Goal: Use online tool/utility: Utilize a website feature to perform a specific function

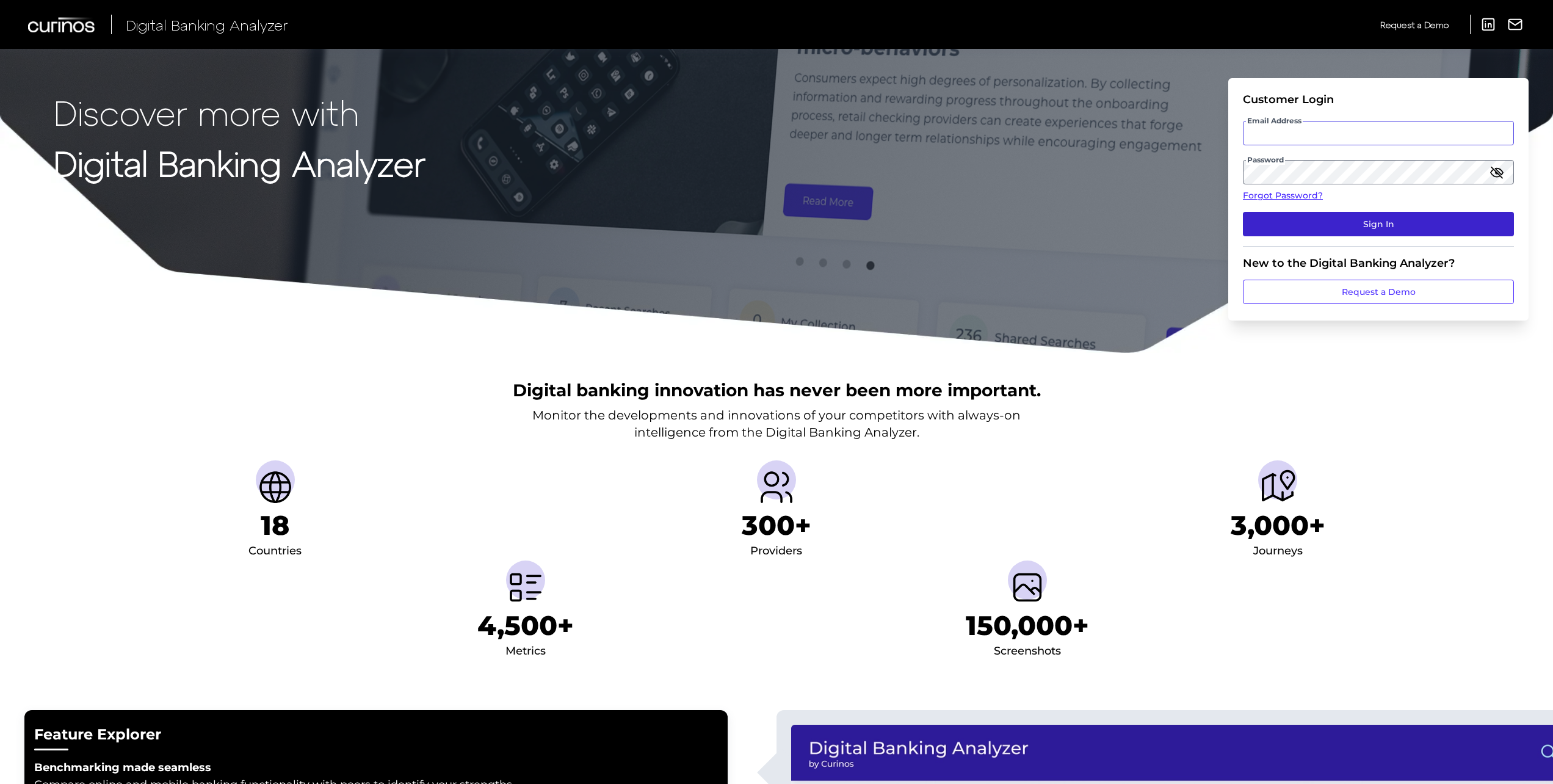
type input "[EMAIL_ADDRESS][DOMAIN_NAME]"
click at [1288, 226] on button "Sign In" at bounding box center [1378, 224] width 271 height 24
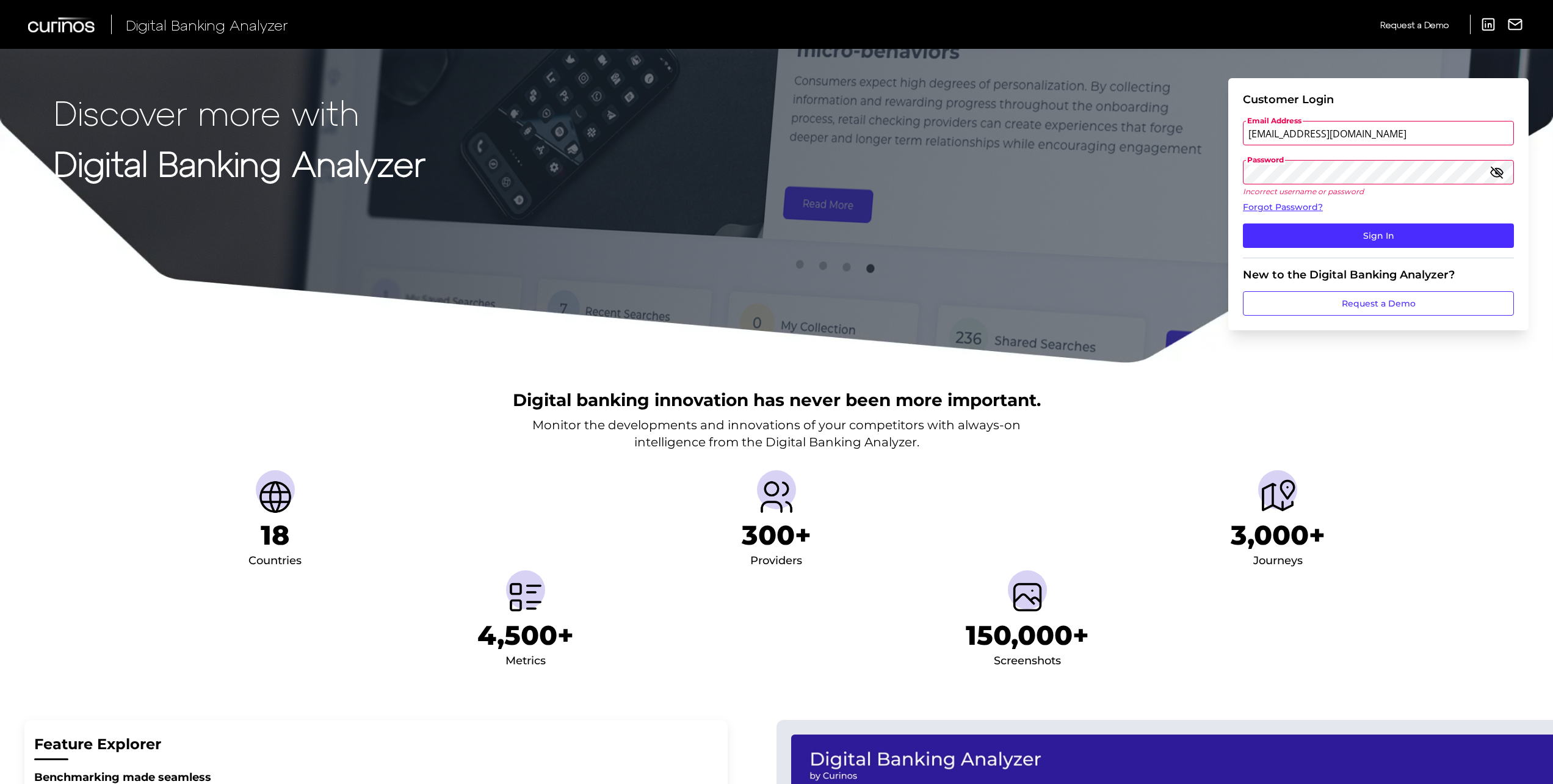
click at [1243, 223] on button "Sign In" at bounding box center [1378, 235] width 271 height 24
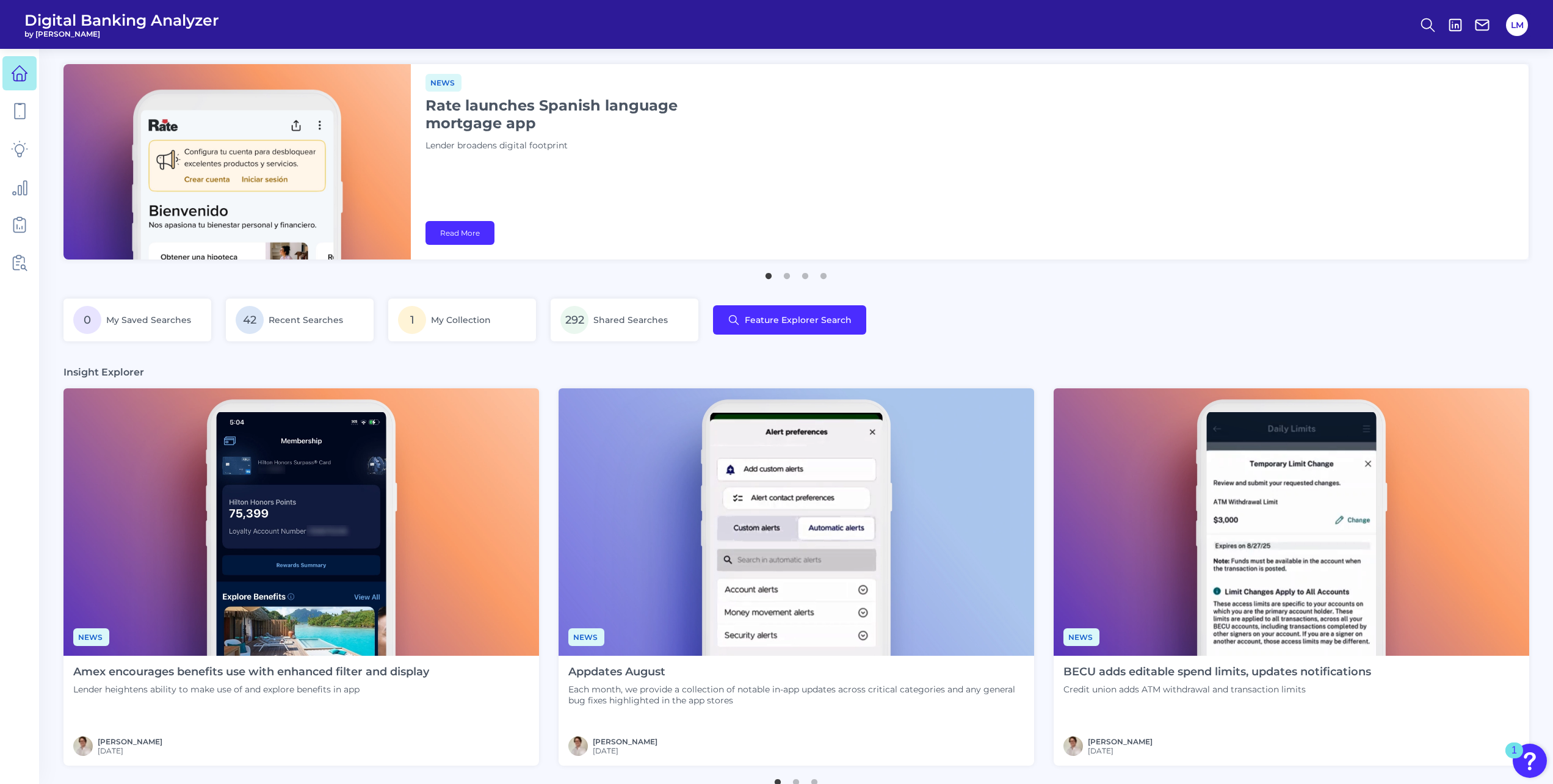
click at [1397, 171] on div "News Rate launches Spanish language mortgage app Lender broadens digital footpr…" at bounding box center [970, 162] width 1118 height 195
click at [559, 322] on link "292 Shared Searches" at bounding box center [625, 319] width 148 height 43
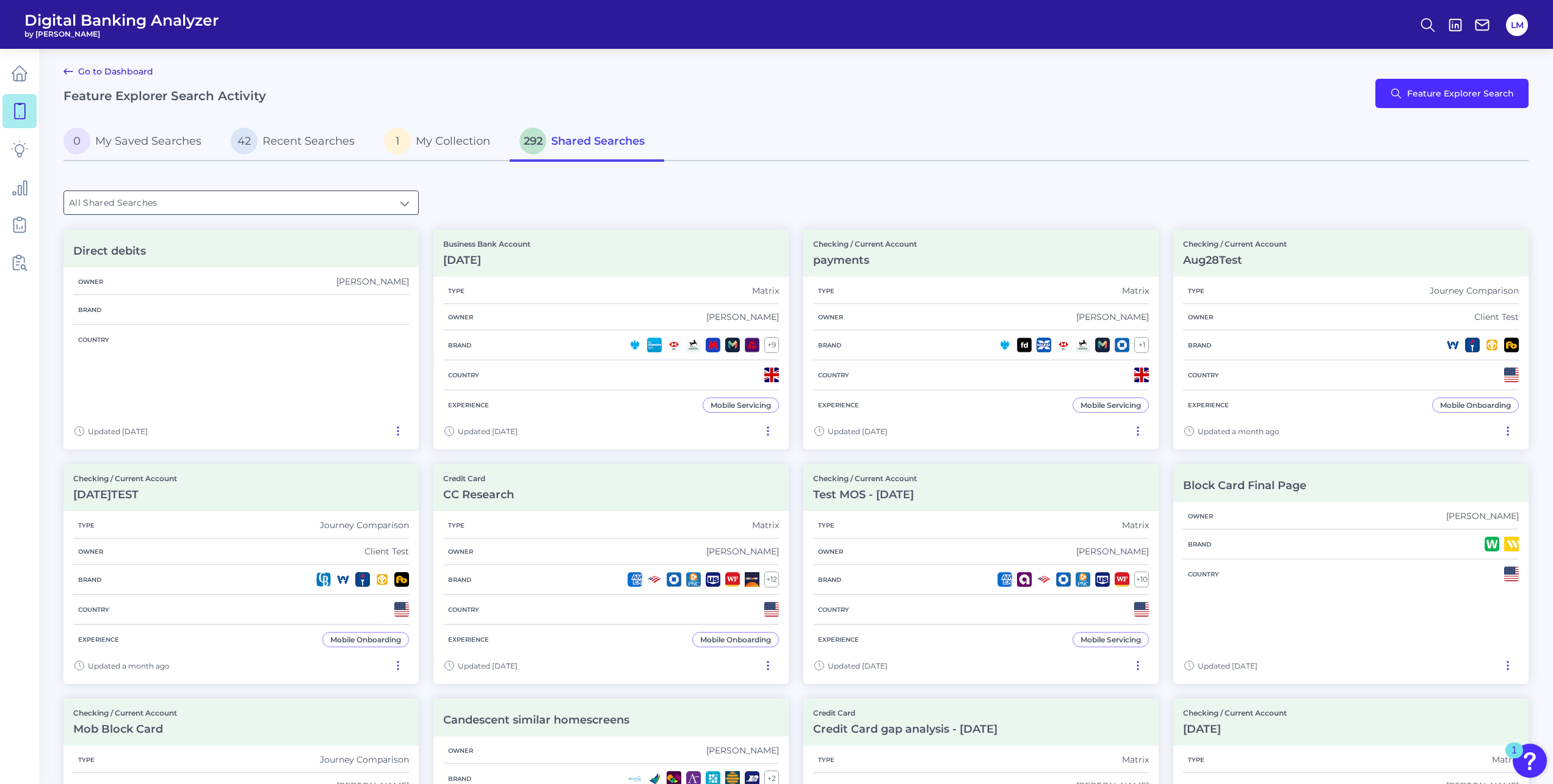
click at [226, 198] on input "All Shared Searches" at bounding box center [241, 202] width 354 height 23
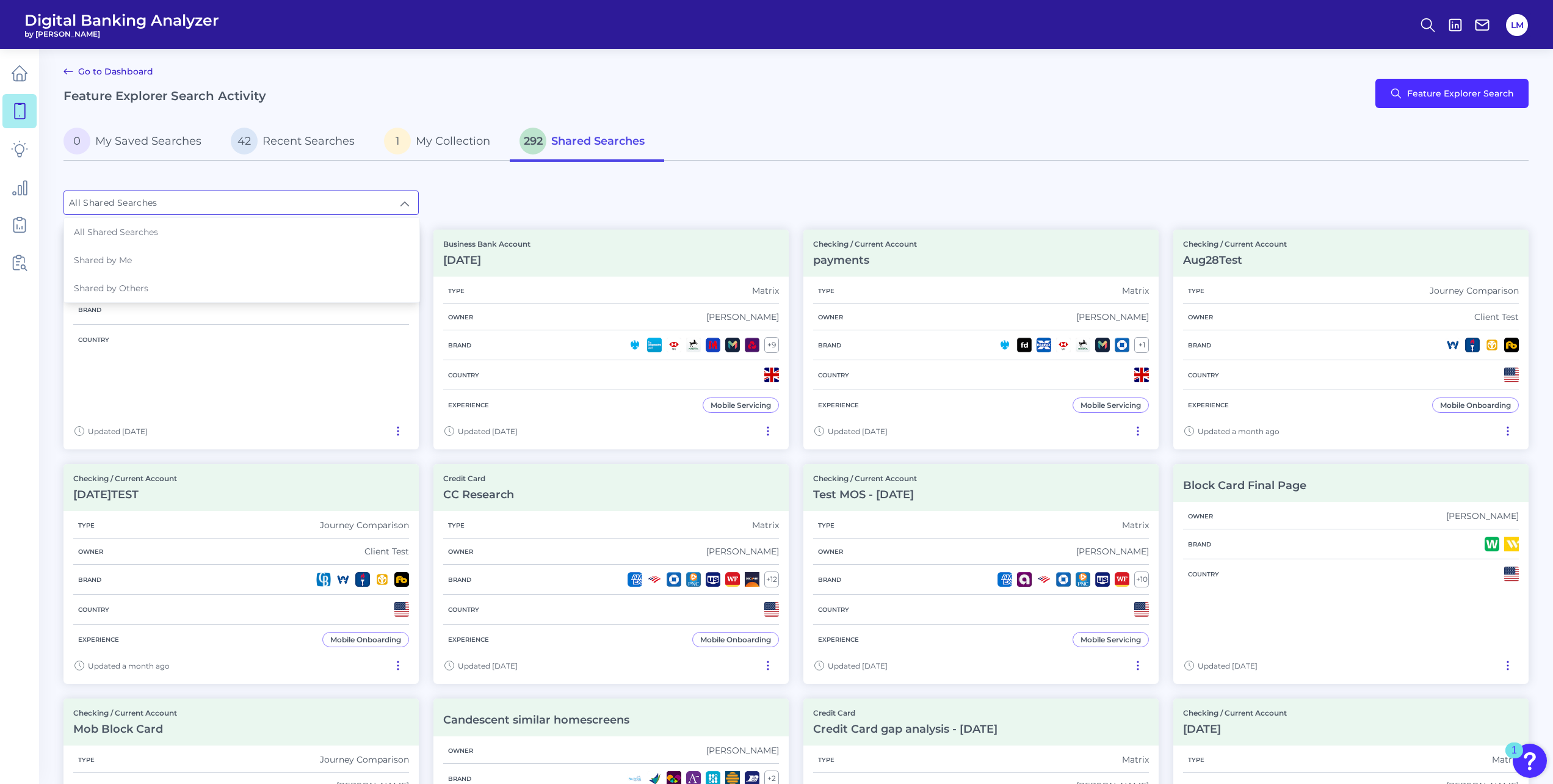
click at [223, 203] on input "All Shared Searches" at bounding box center [241, 202] width 354 height 23
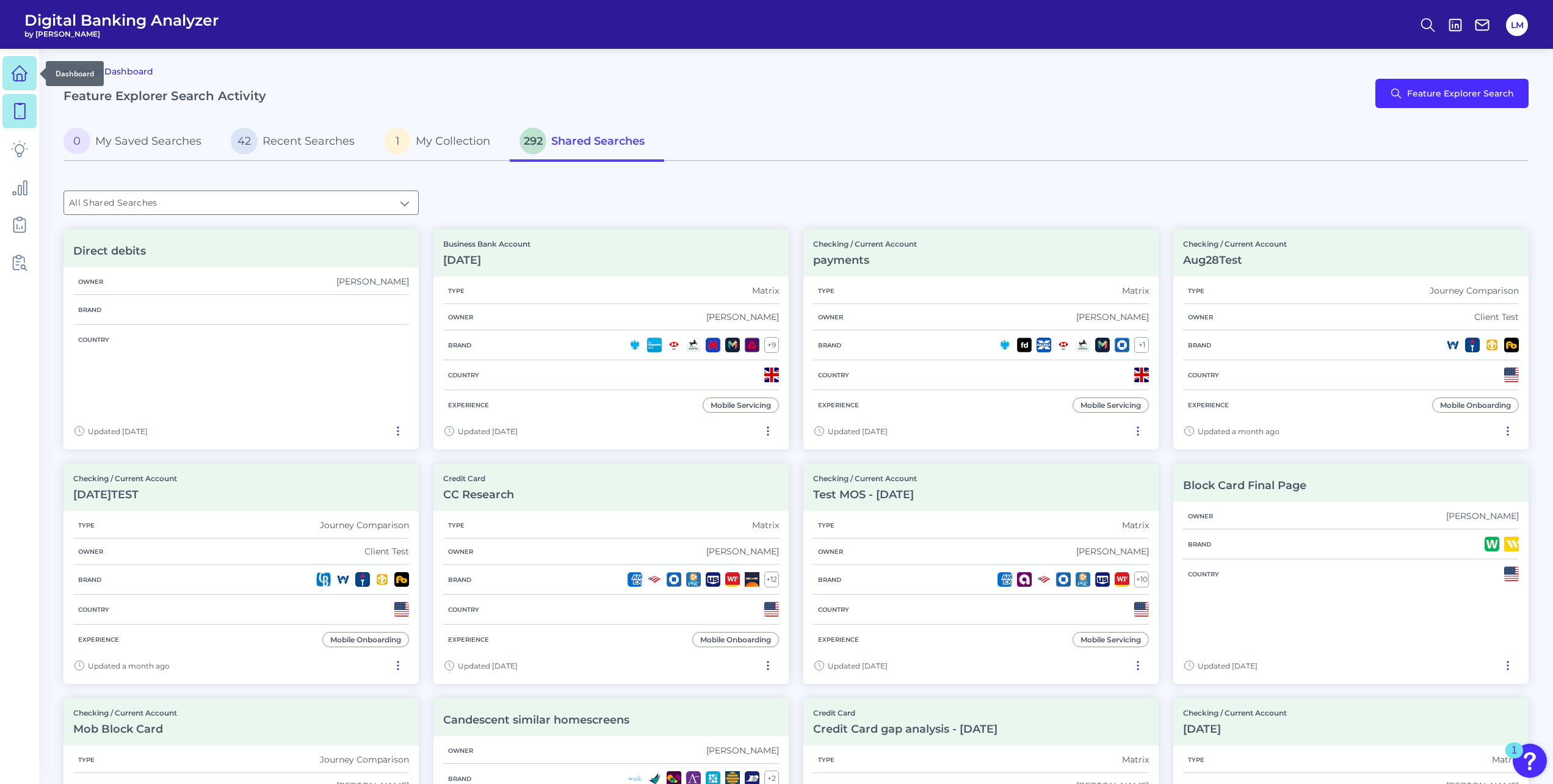
click at [11, 63] on link at bounding box center [19, 73] width 34 height 34
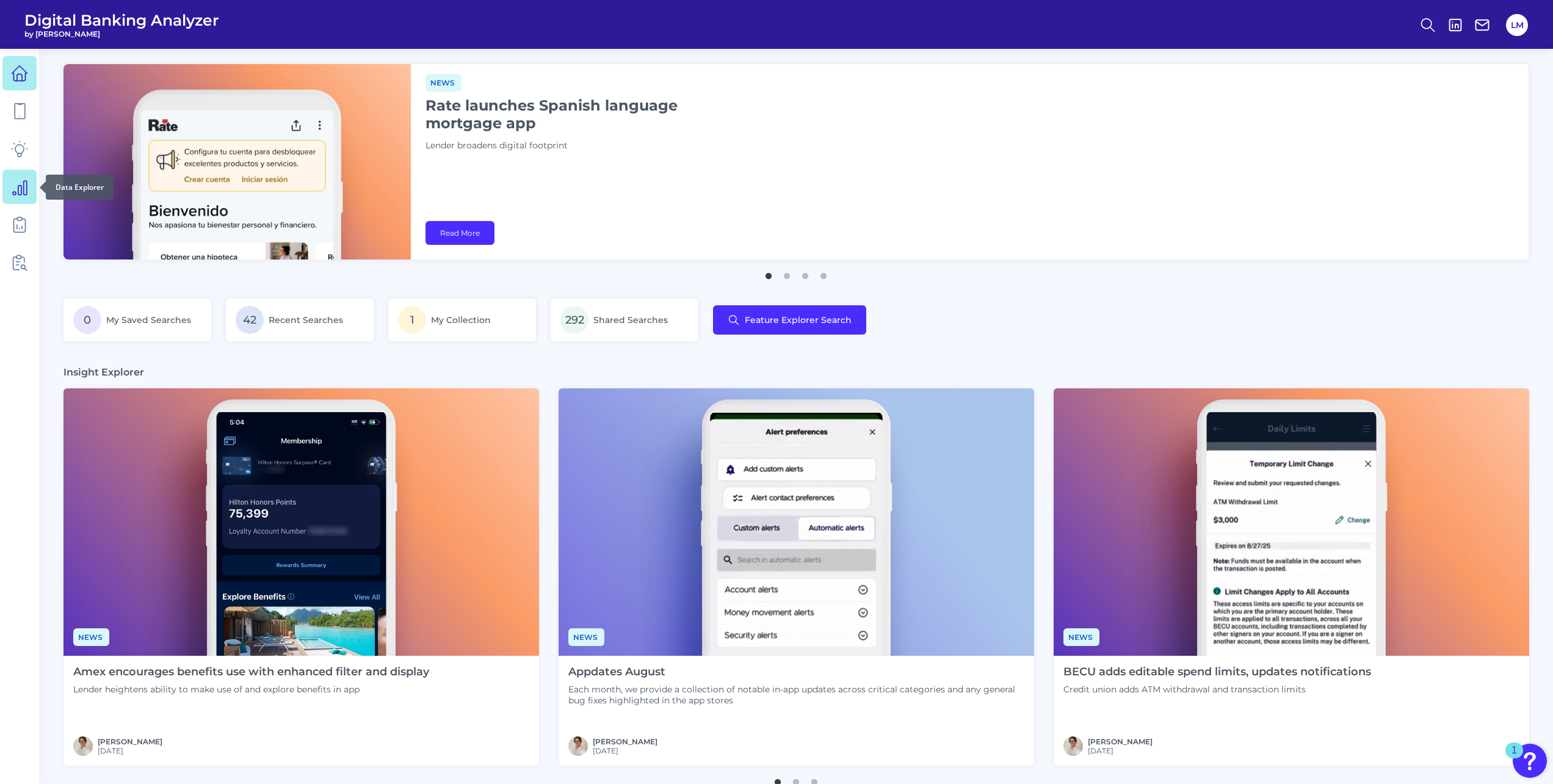
click at [15, 180] on icon at bounding box center [20, 186] width 17 height 17
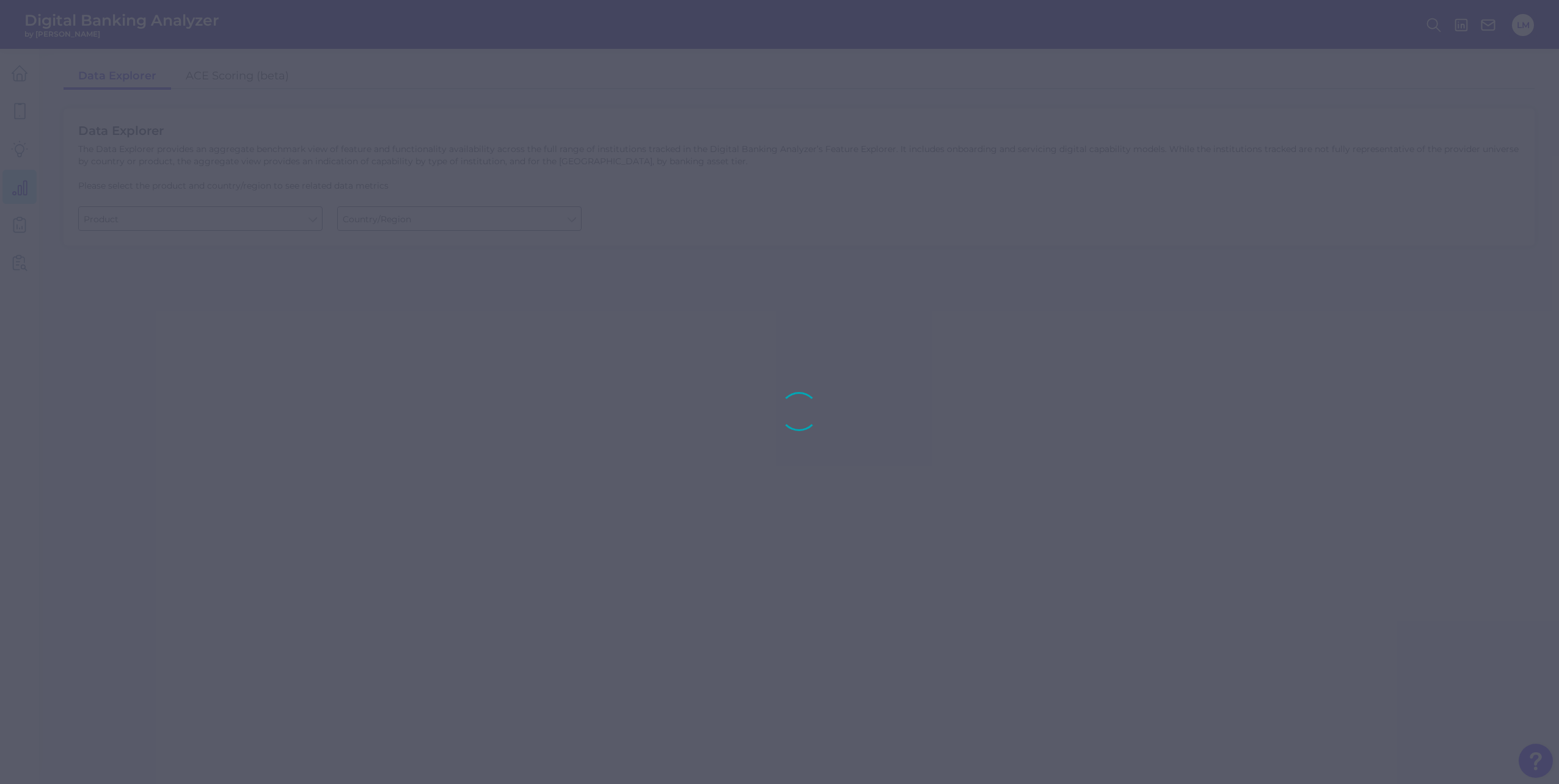
type input "Business Bank Account"
type input "[GEOGRAPHIC_DATA]"
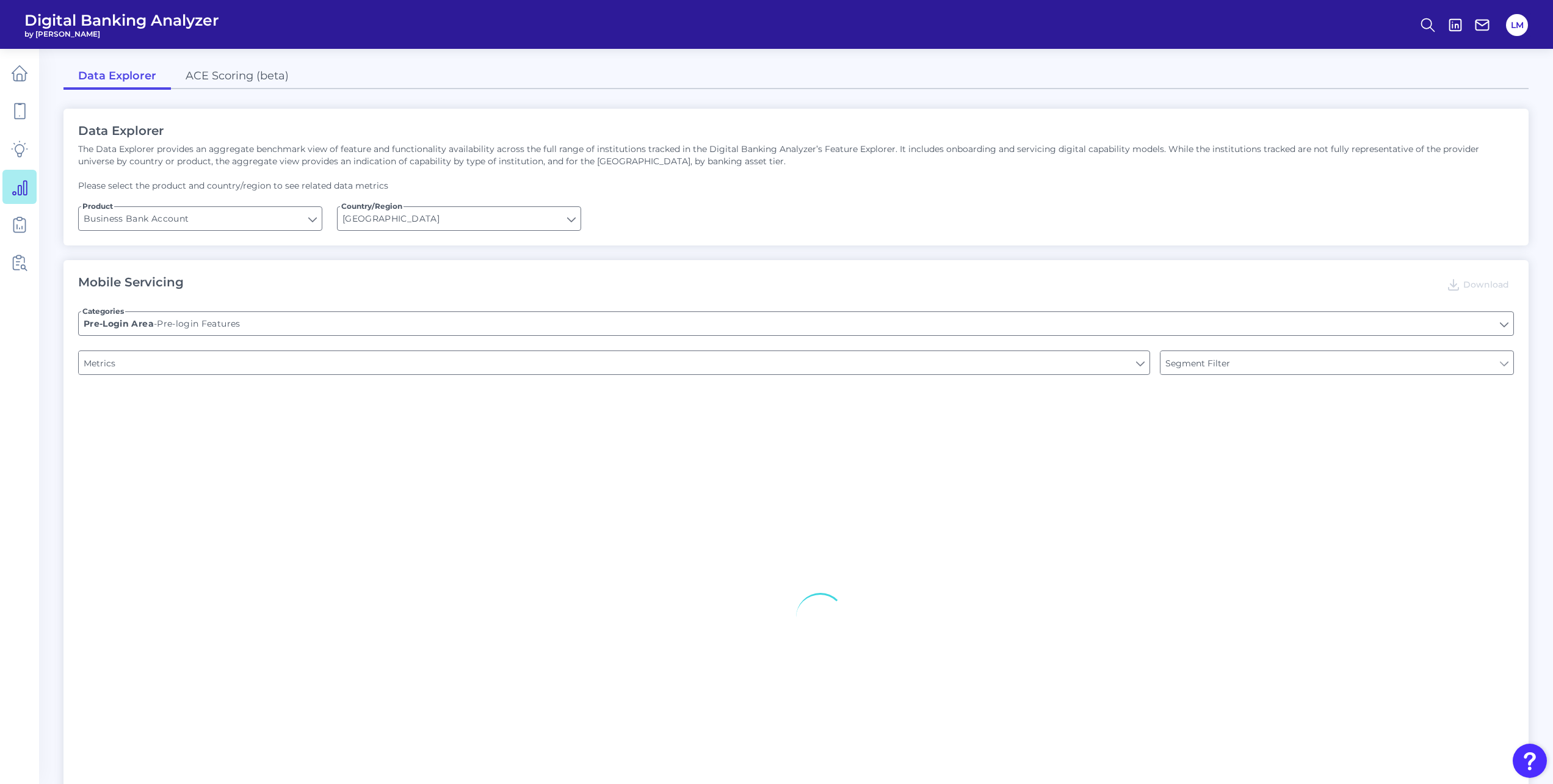
type input "Type of Institution"
type input "Upon opening the app are users immediately prompted to use Touch/Face ID to log…"
type input "Does it offer third-party single sign on?"
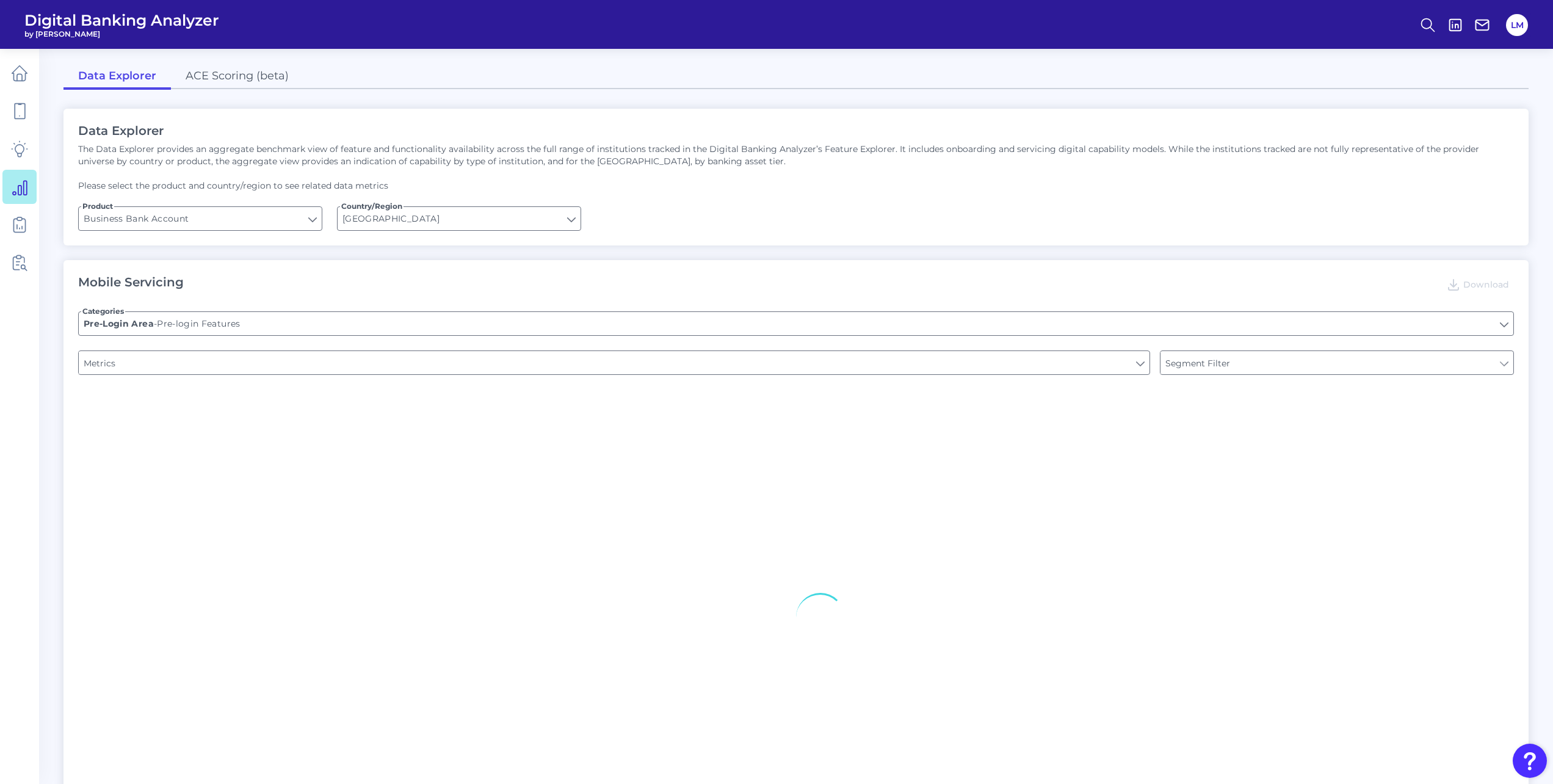
type input "Can you apply for the PRODUCT as a new to brand customer on ANY digital channel?"
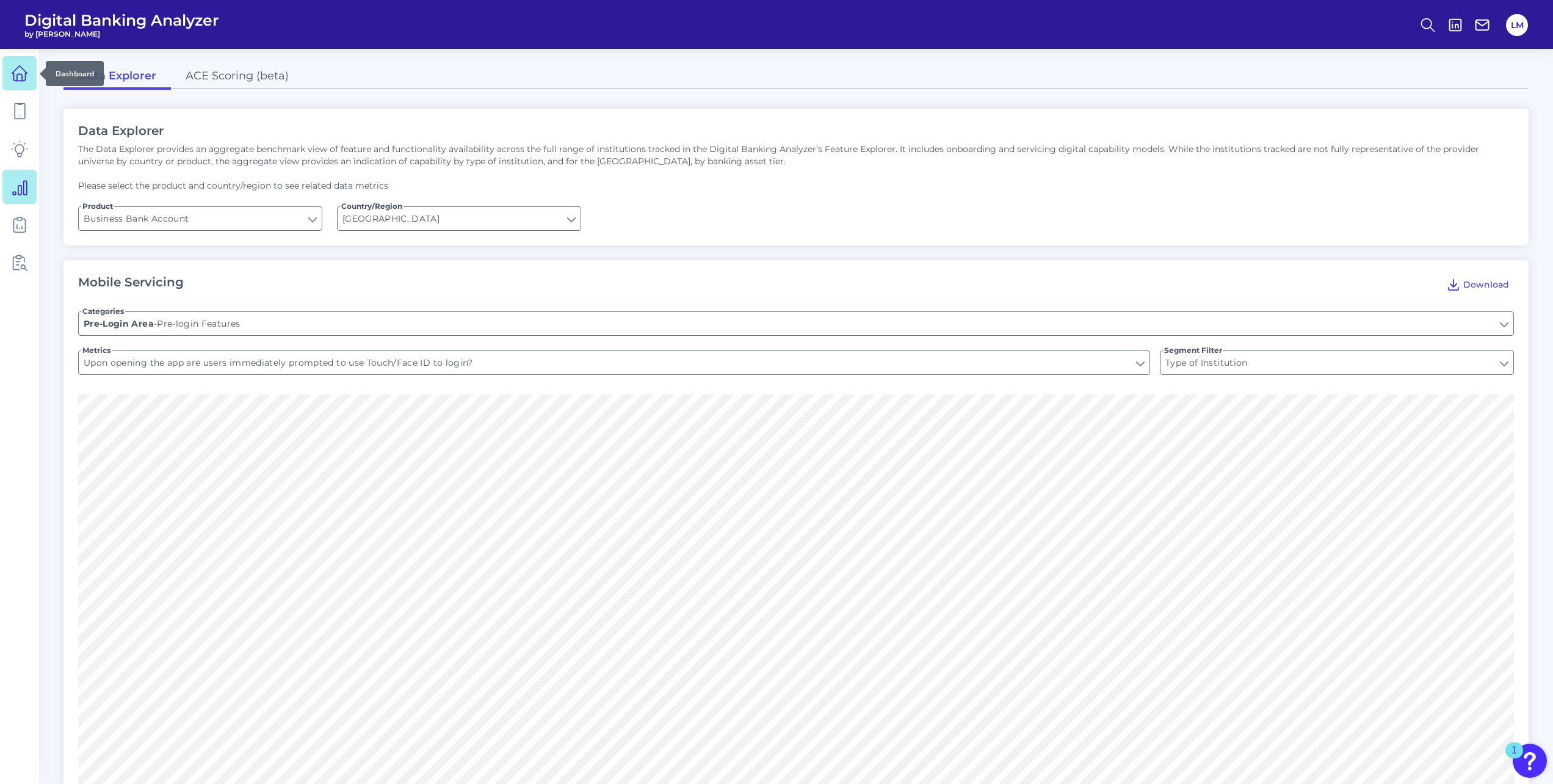
click at [14, 78] on icon at bounding box center [20, 73] width 17 height 17
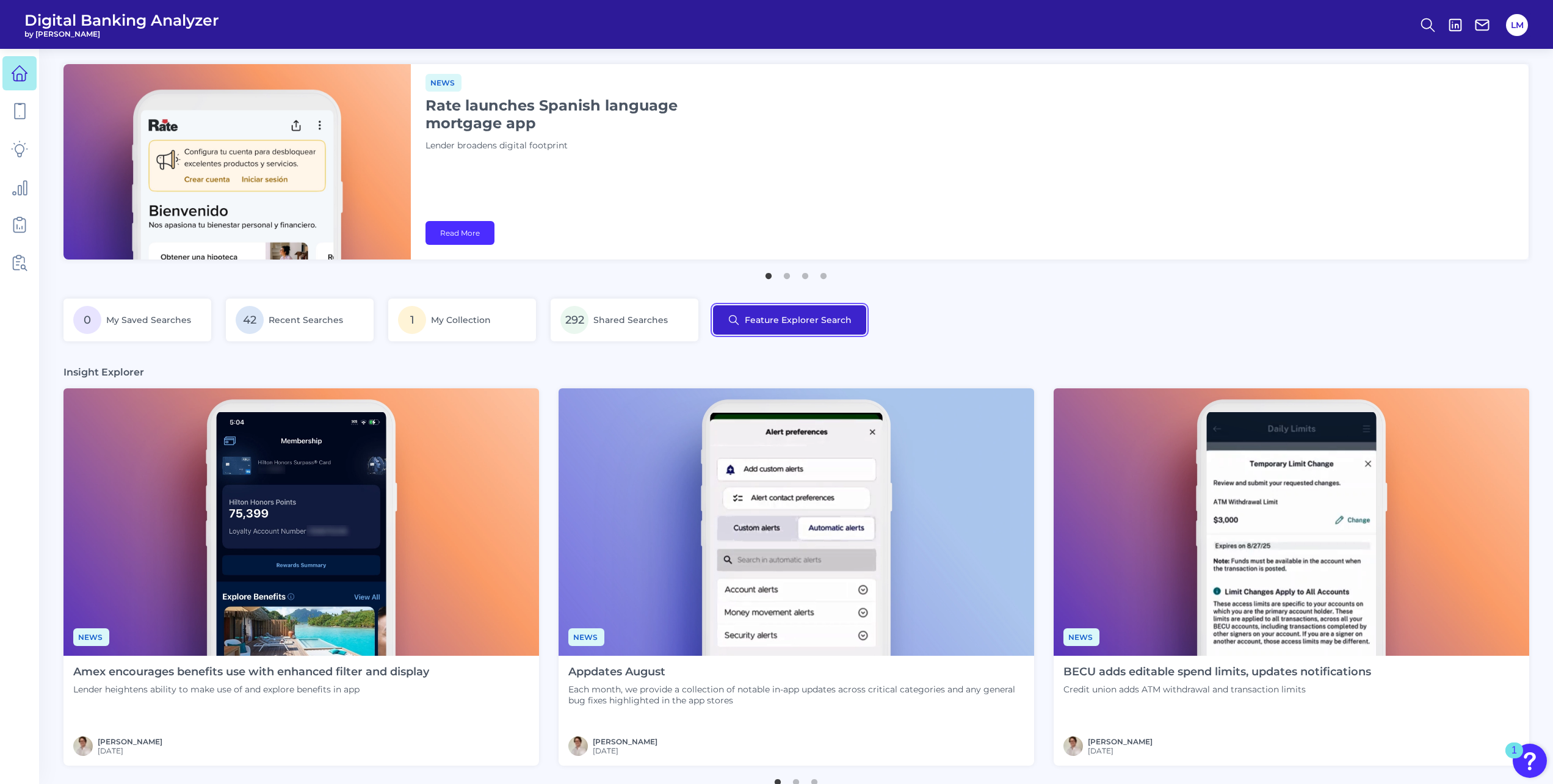
click at [783, 322] on button "Feature Explorer Search" at bounding box center [790, 319] width 153 height 29
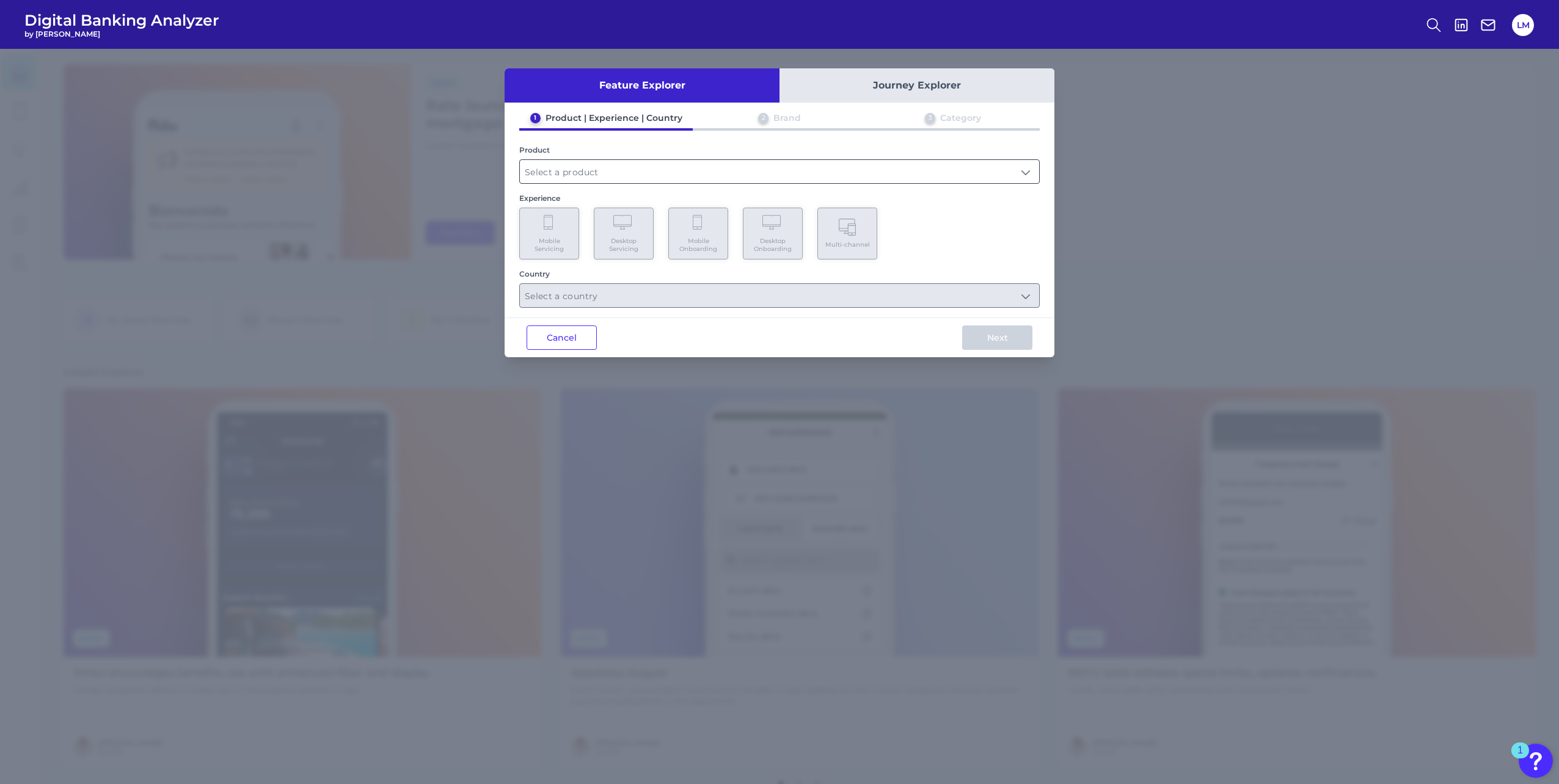
click at [699, 170] on input "text" at bounding box center [779, 171] width 519 height 23
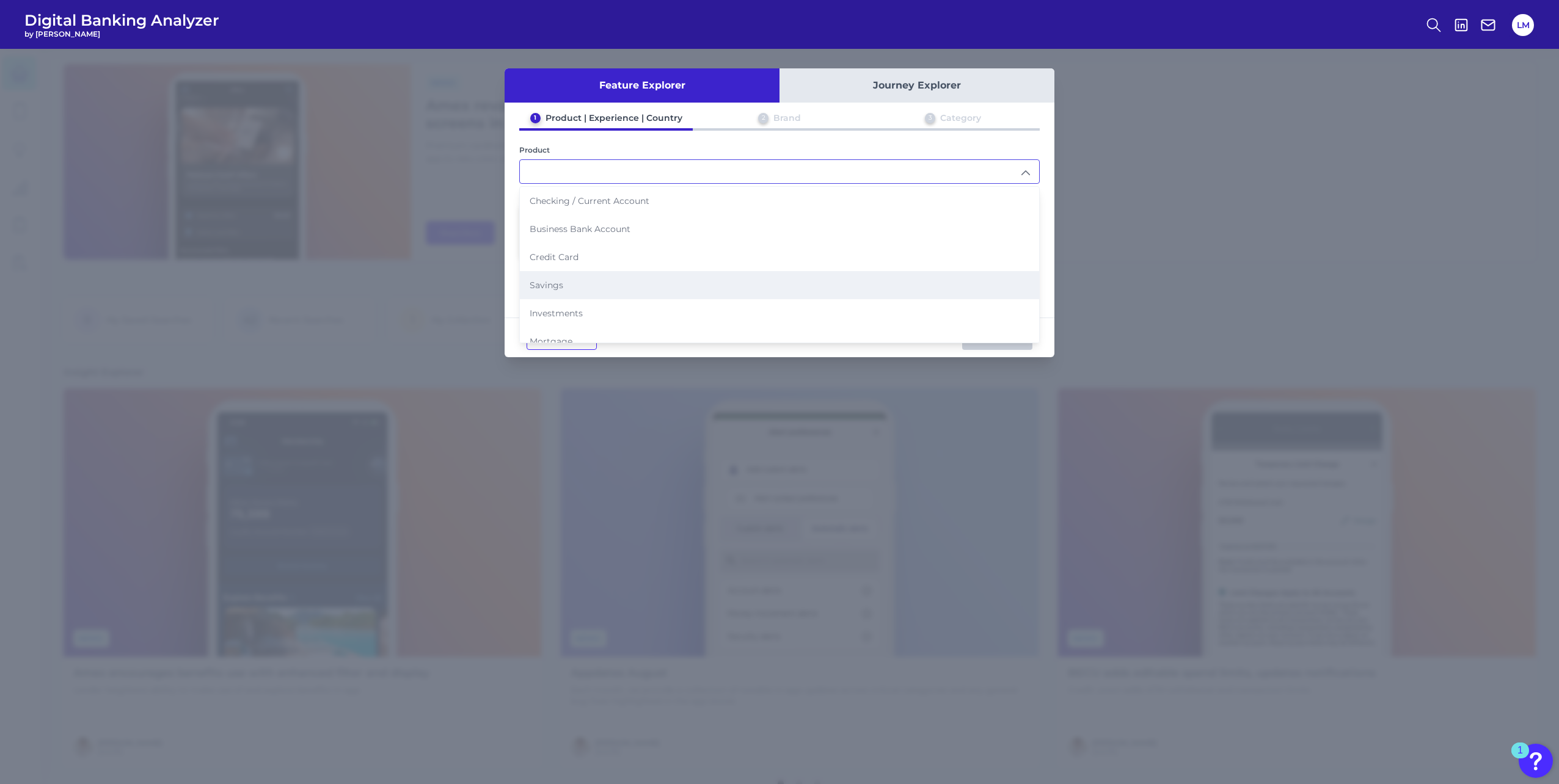
click at [750, 286] on li "Savings" at bounding box center [779, 285] width 519 height 28
type input "Savings"
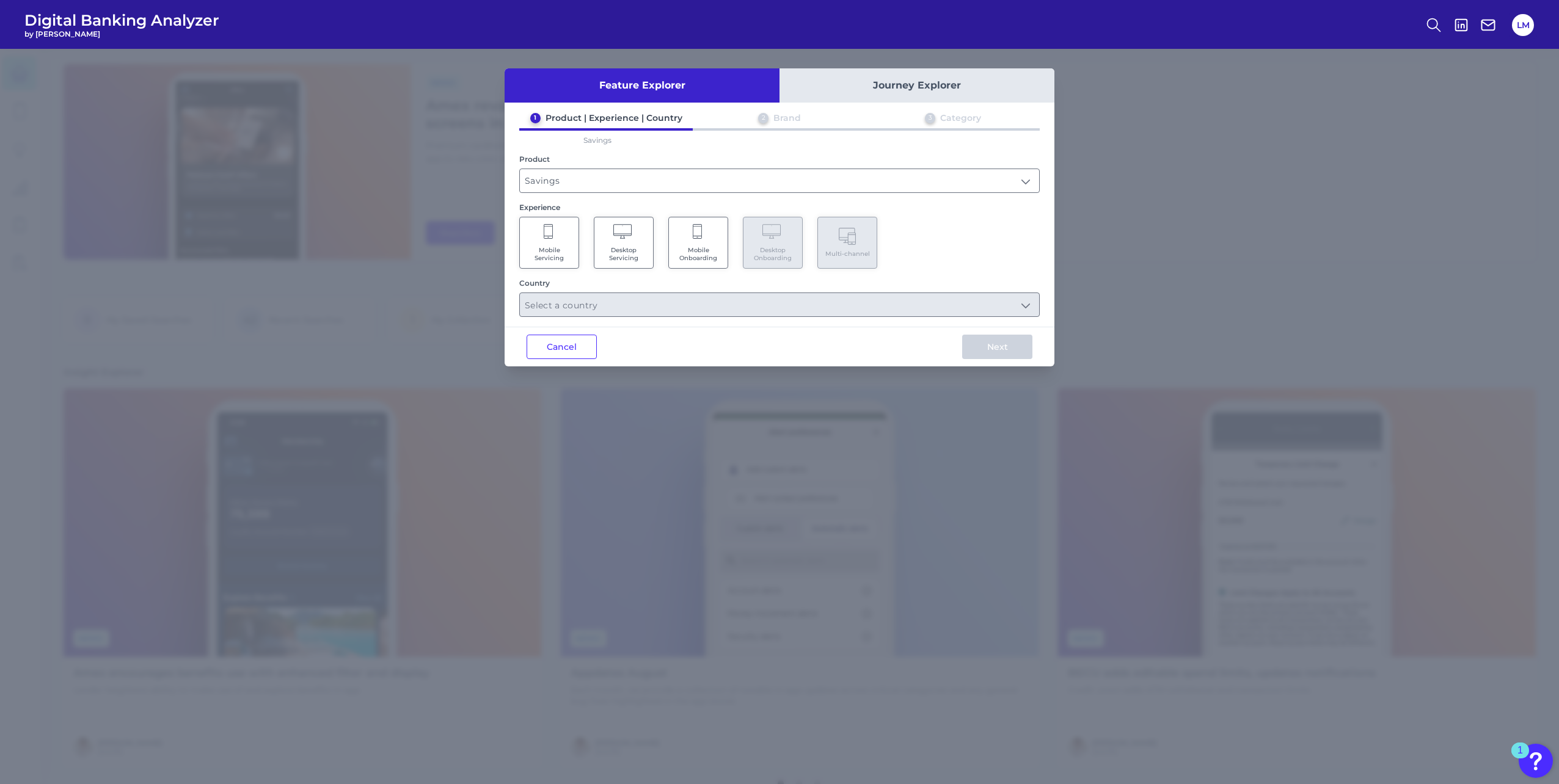
click at [608, 252] on span "Desktop Servicing" at bounding box center [623, 253] width 47 height 16
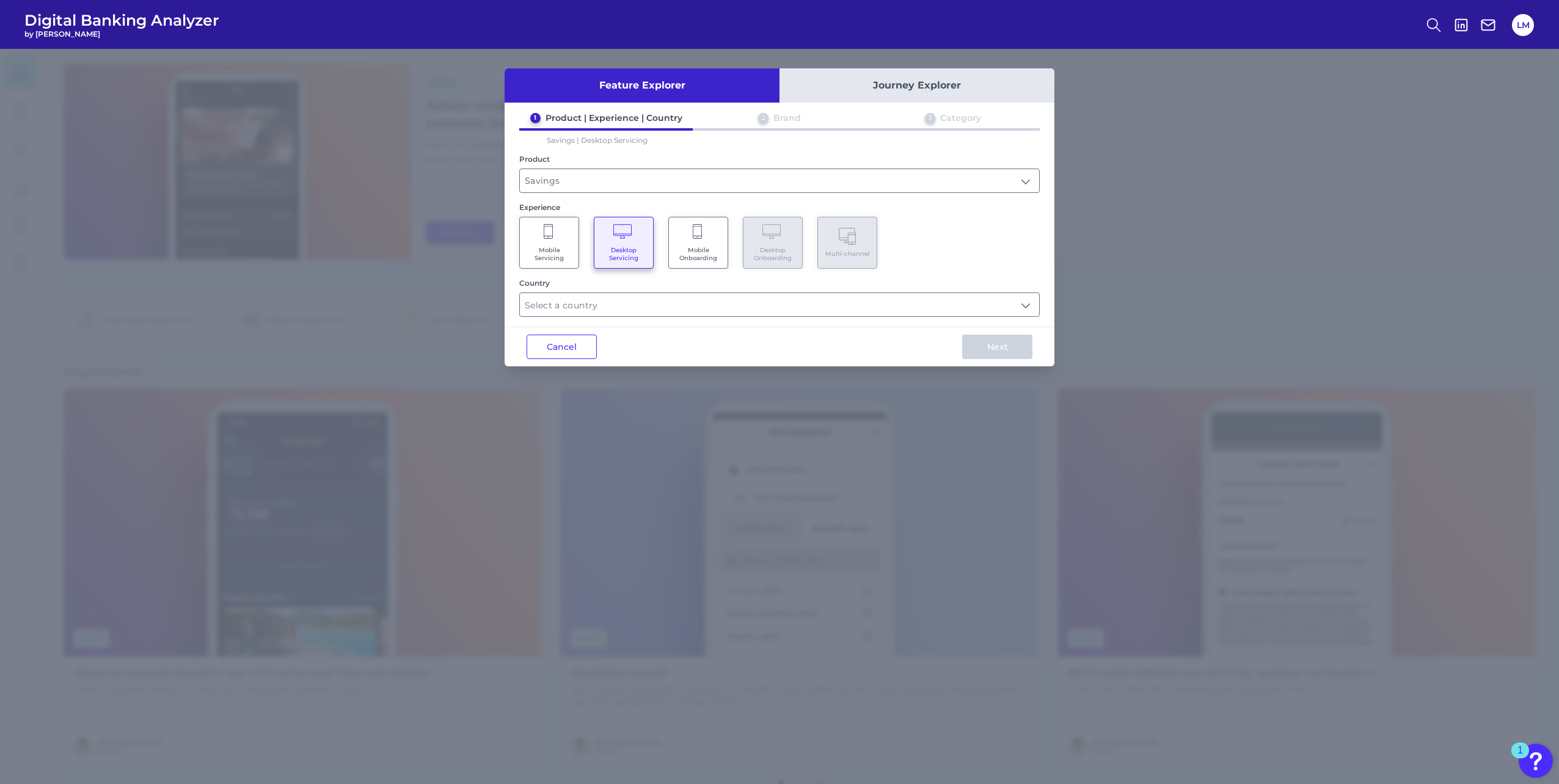
click at [564, 261] on Servicing "Mobile Servicing" at bounding box center [549, 242] width 60 height 52
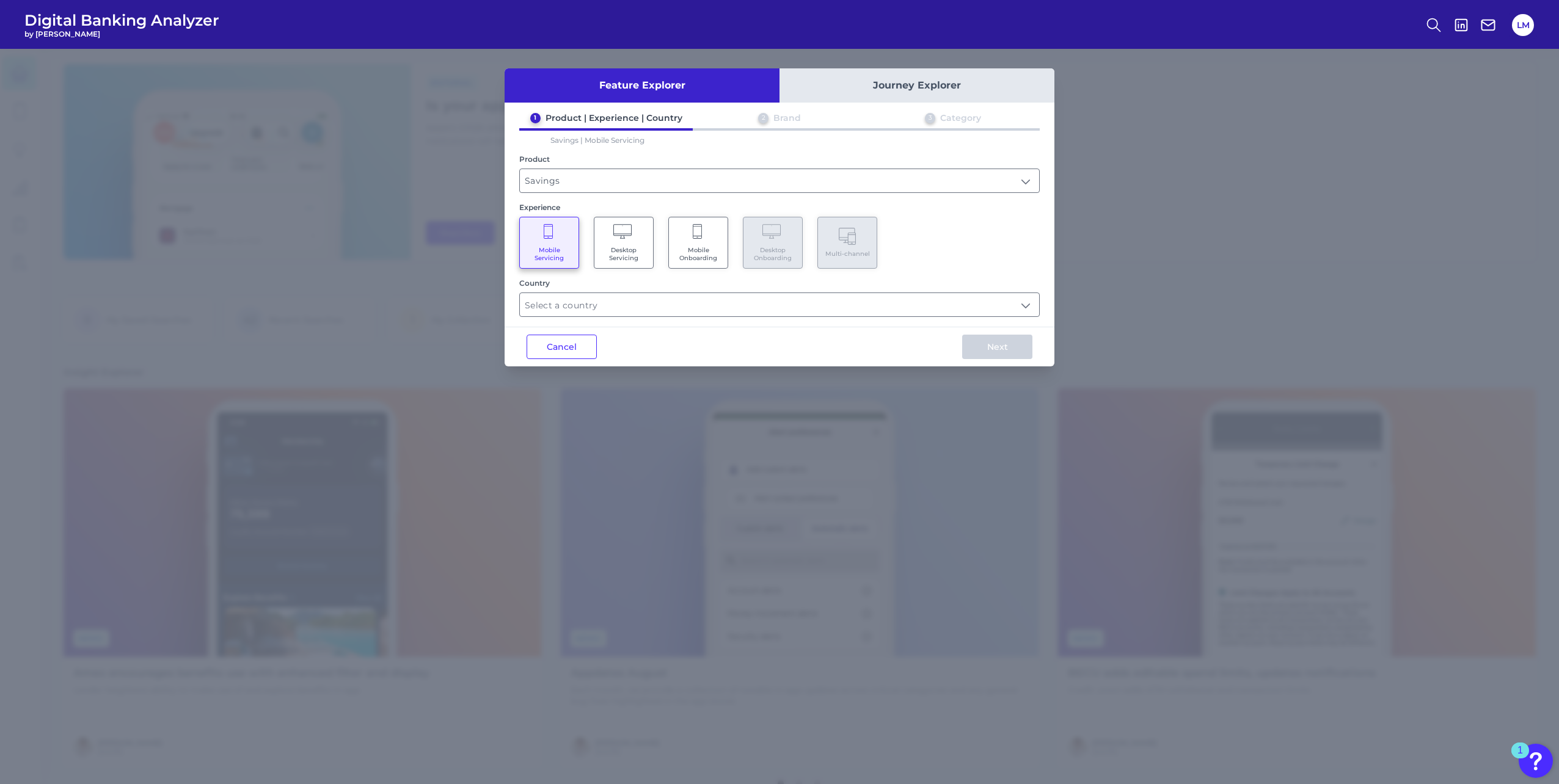
click at [607, 252] on span "Desktop Servicing" at bounding box center [623, 253] width 47 height 16
click at [686, 241] on Onboarding "Mobile Onboarding" at bounding box center [698, 242] width 60 height 52
click at [569, 255] on span "Mobile Servicing" at bounding box center [549, 253] width 47 height 16
click at [654, 297] on input "text" at bounding box center [779, 304] width 519 height 23
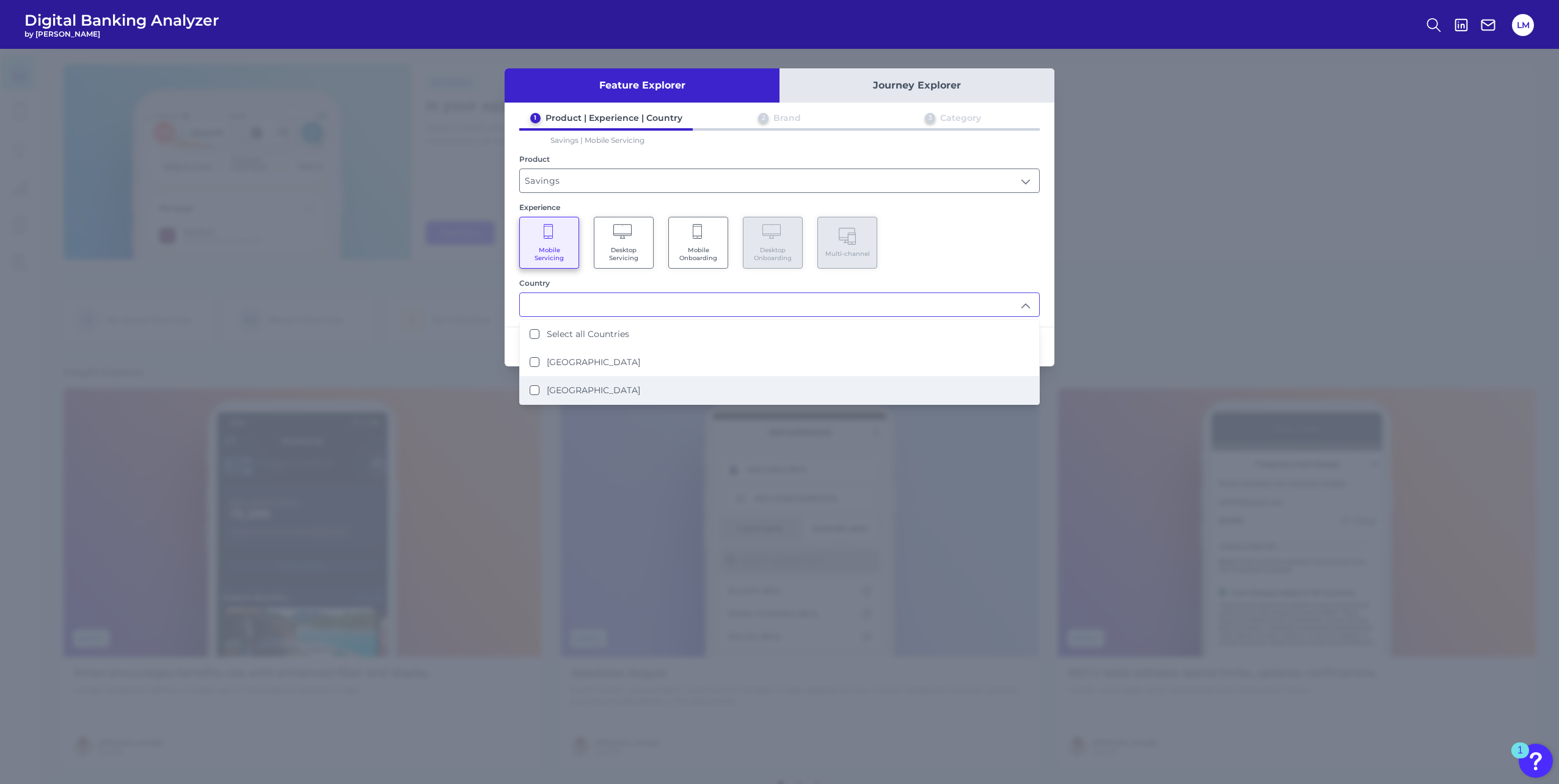
click at [558, 391] on label "[GEOGRAPHIC_DATA]" at bounding box center [593, 390] width 93 height 11
type input "[GEOGRAPHIC_DATA]"
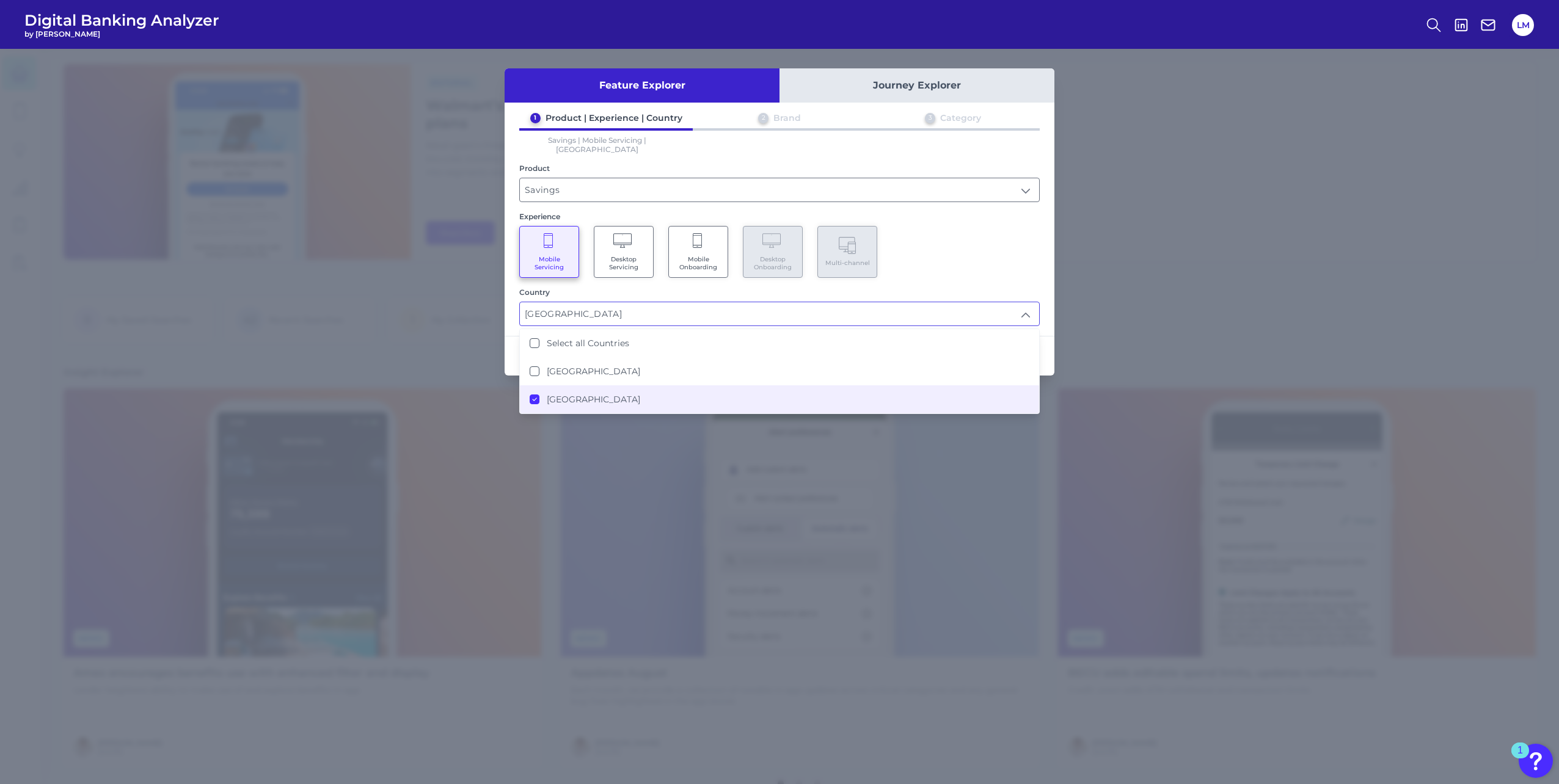
click at [986, 262] on div "Mobile Servicing Desktop Servicing Mobile Onboarding Desktop Onboarding Multi-c…" at bounding box center [779, 251] width 520 height 52
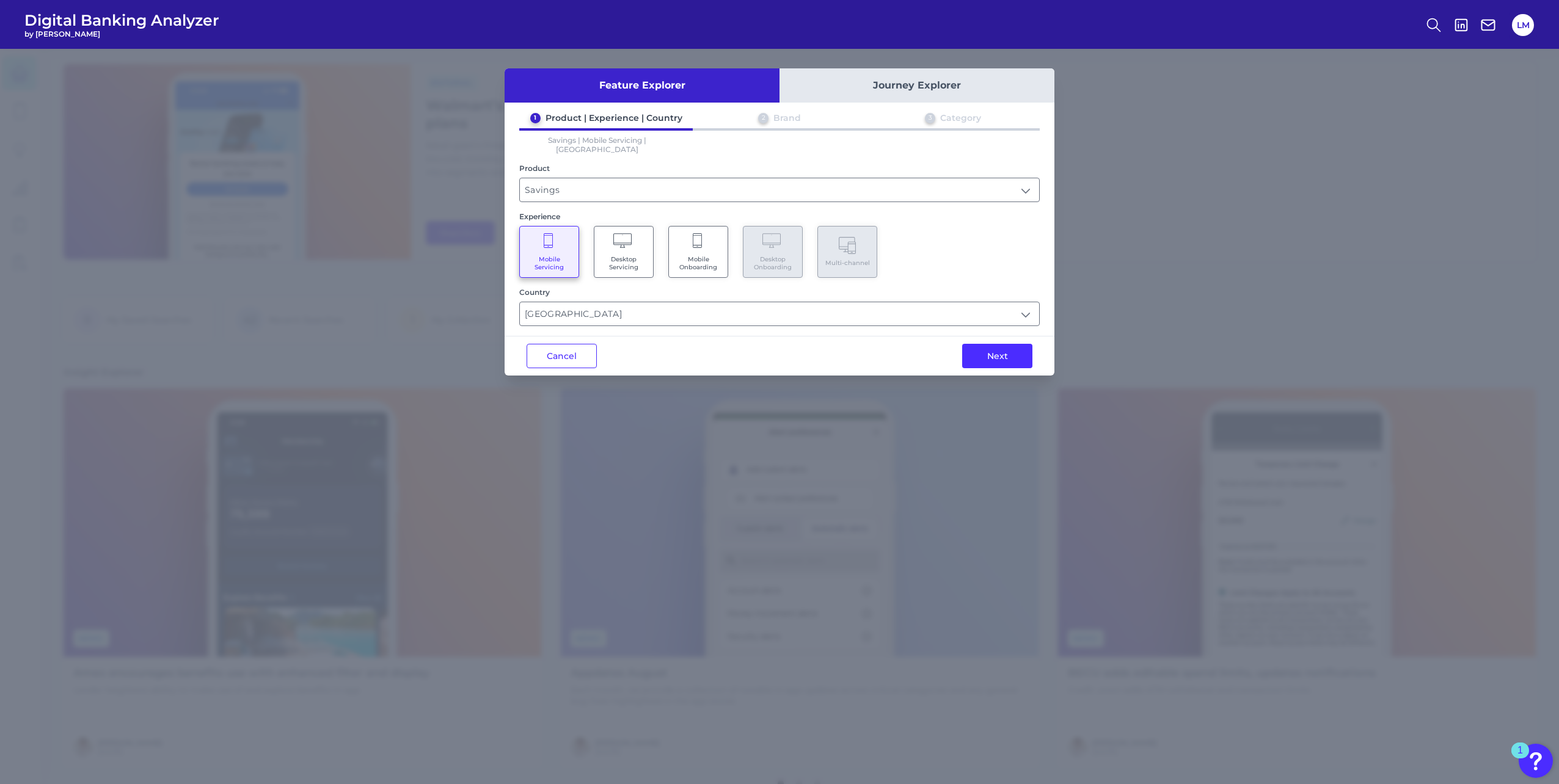
click at [966, 358] on div "Next" at bounding box center [997, 356] width 114 height 39
click at [971, 353] on button "Next" at bounding box center [996, 356] width 70 height 24
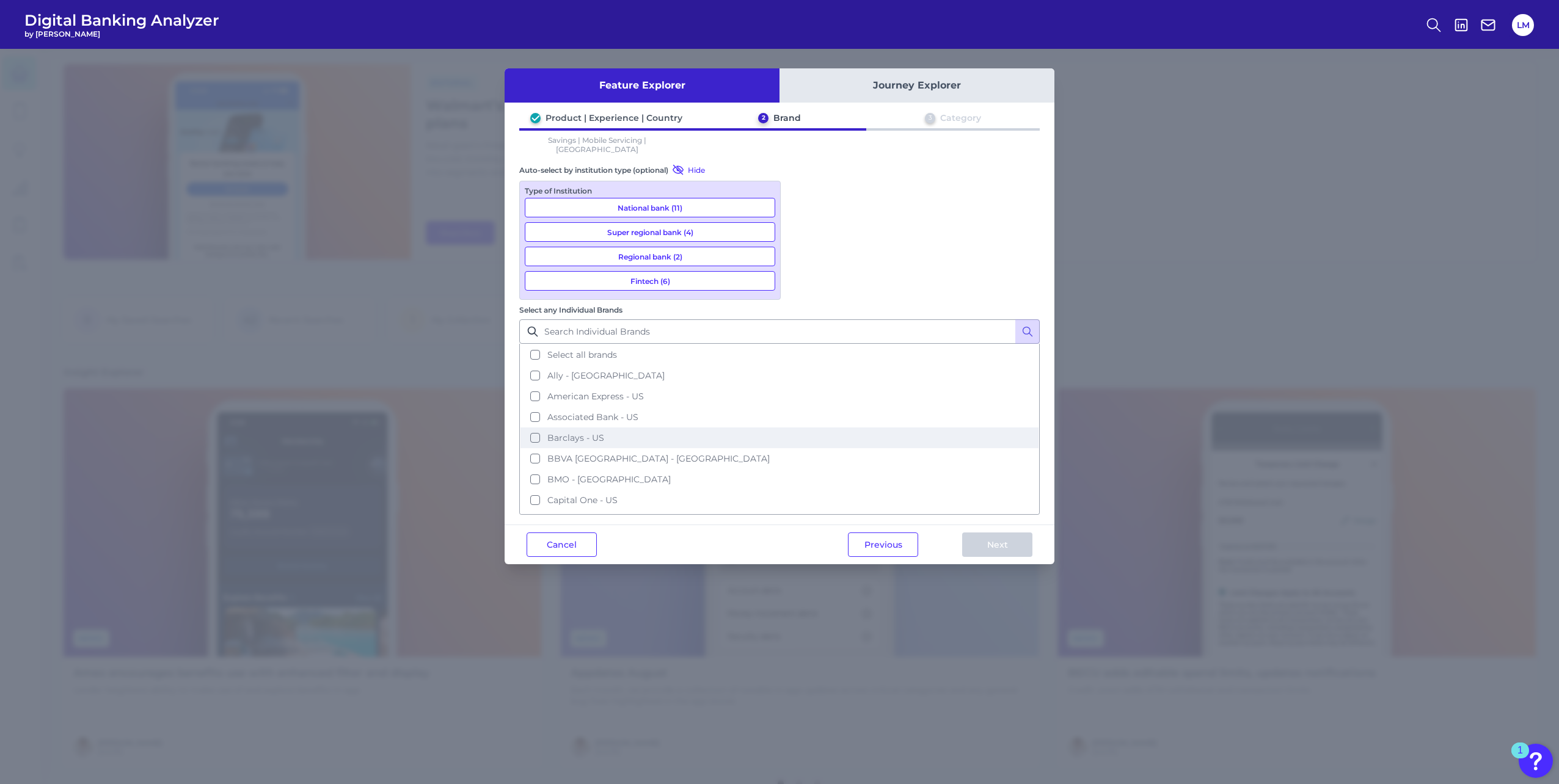
click at [798, 427] on button "Barclays - US" at bounding box center [779, 437] width 518 height 21
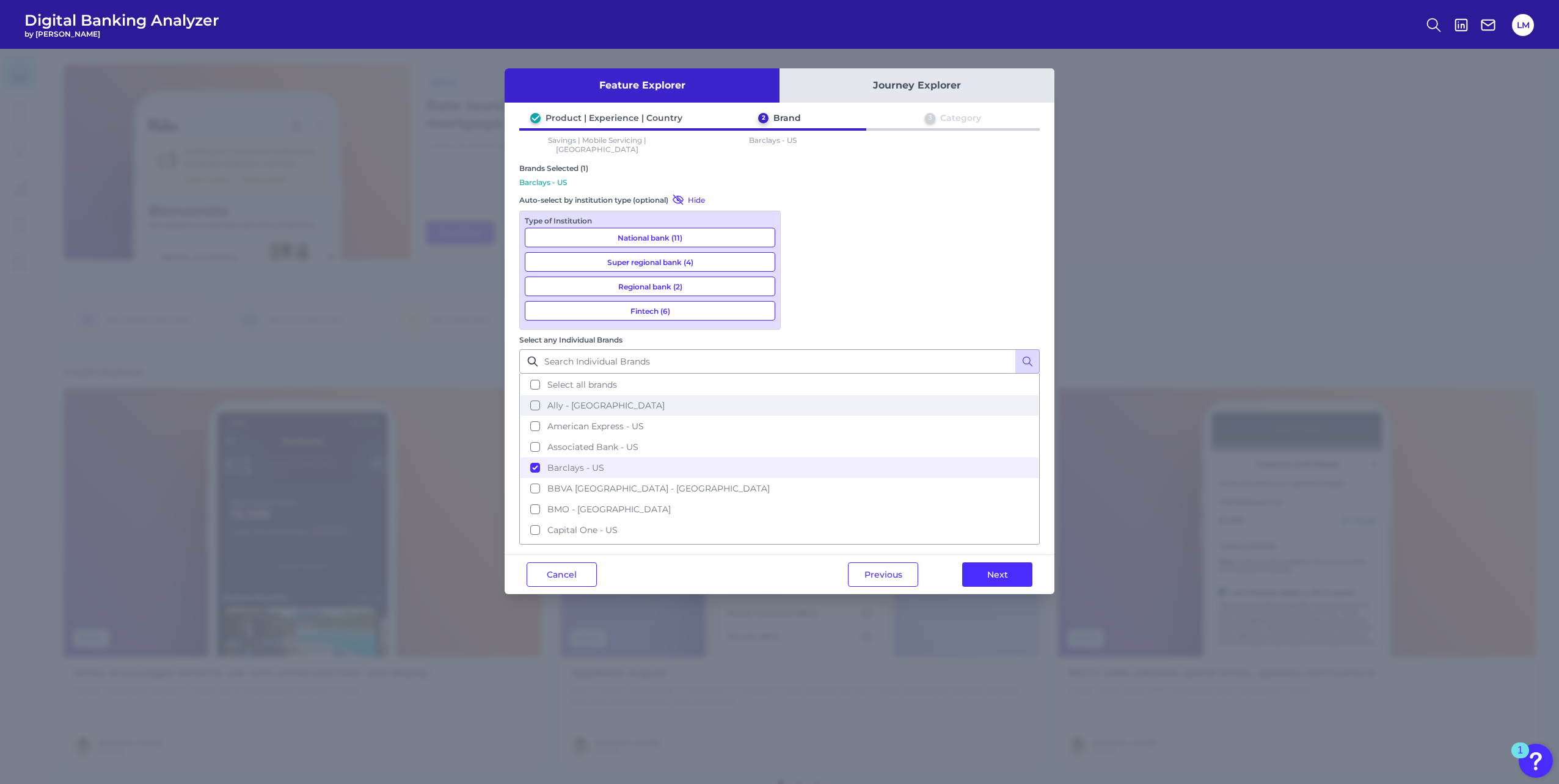
click at [798, 395] on button "Ally - [GEOGRAPHIC_DATA]" at bounding box center [779, 405] width 518 height 21
click at [799, 416] on button "American Express - US" at bounding box center [779, 426] width 518 height 21
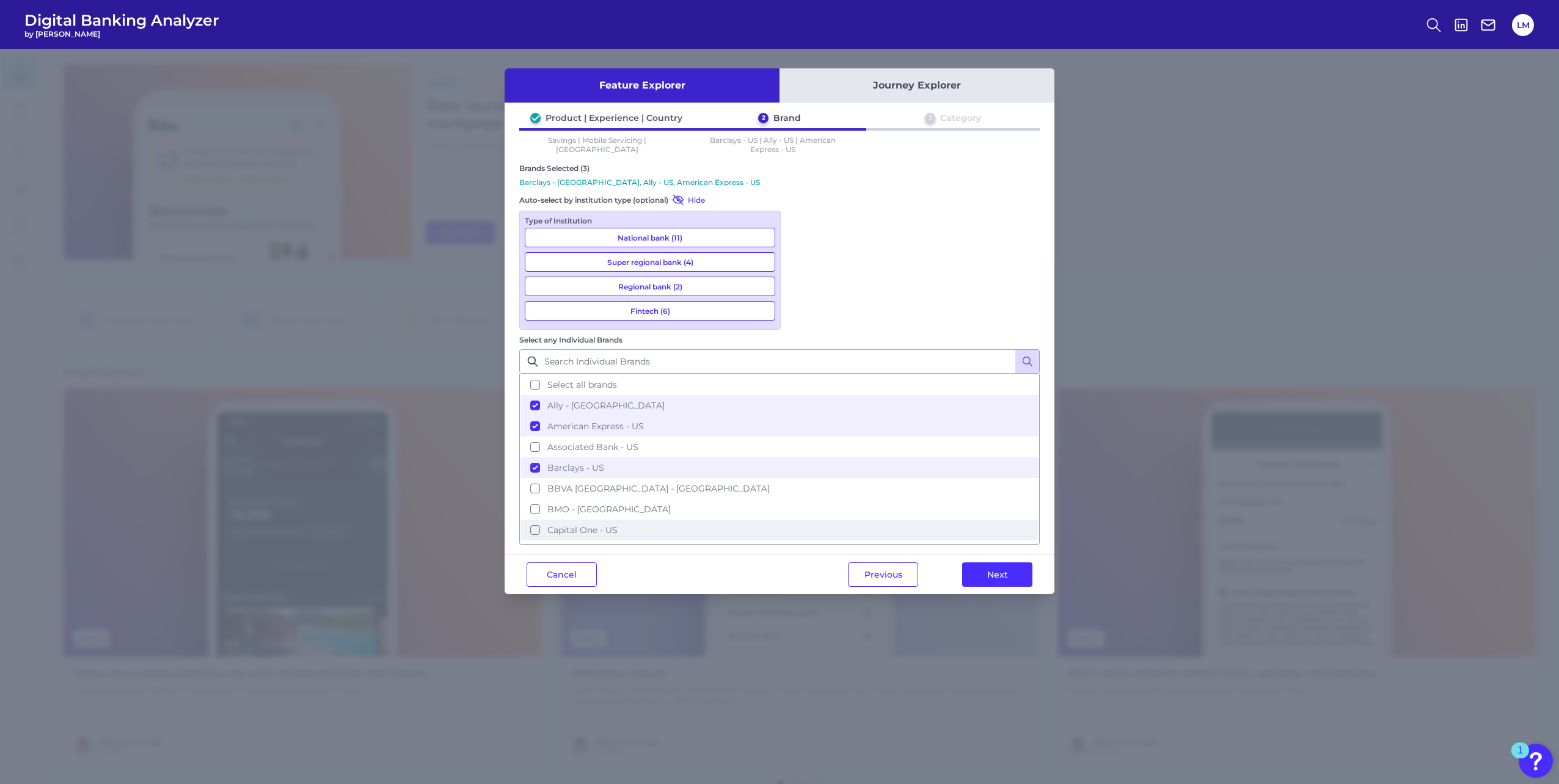
scroll to position [61, 0]
click at [800, 459] on button "Capital One - US" at bounding box center [779, 469] width 518 height 21
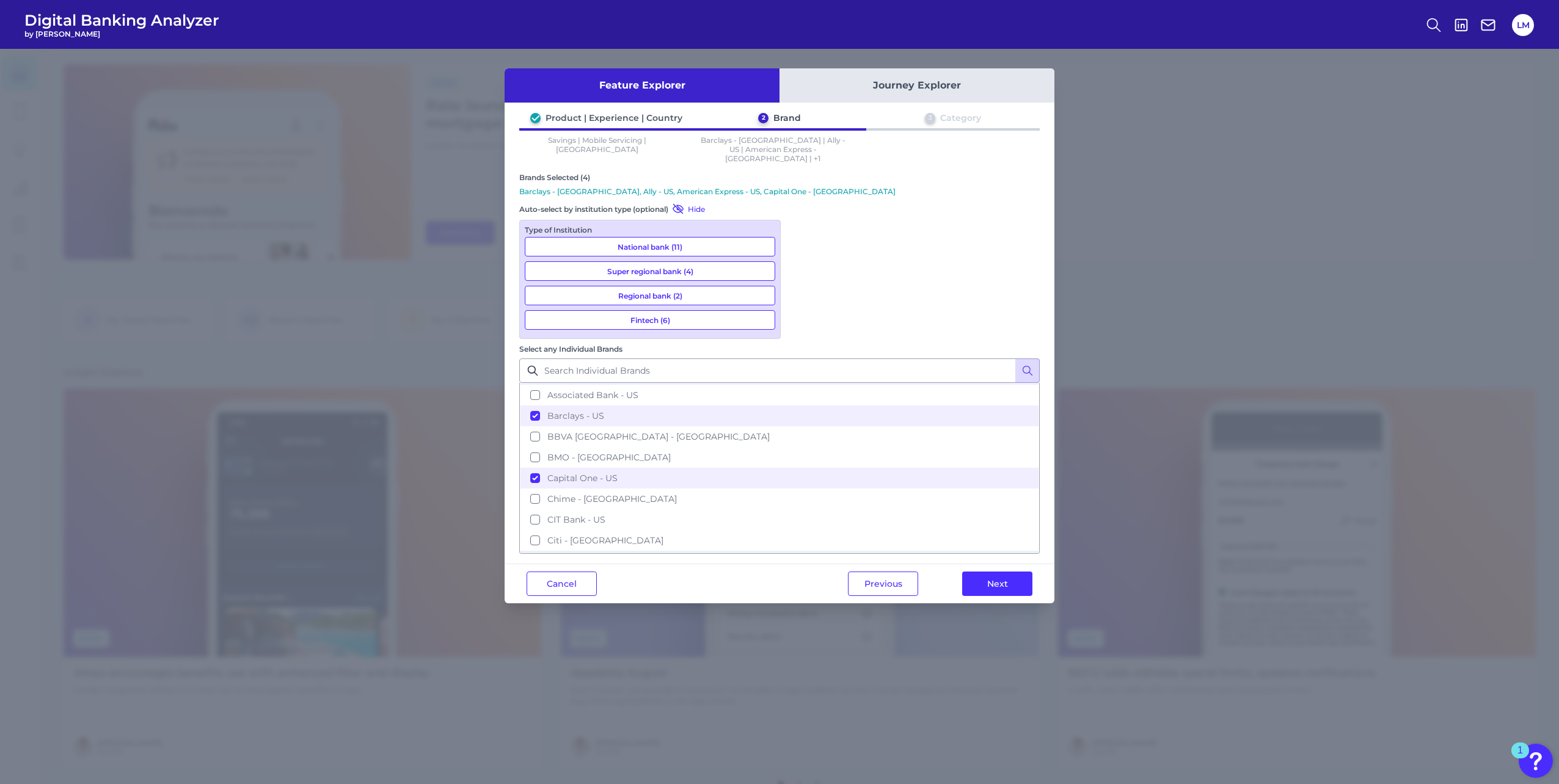
scroll to position [122, 0]
click at [802, 448] on button "CIT Bank - US" at bounding box center [779, 459] width 518 height 21
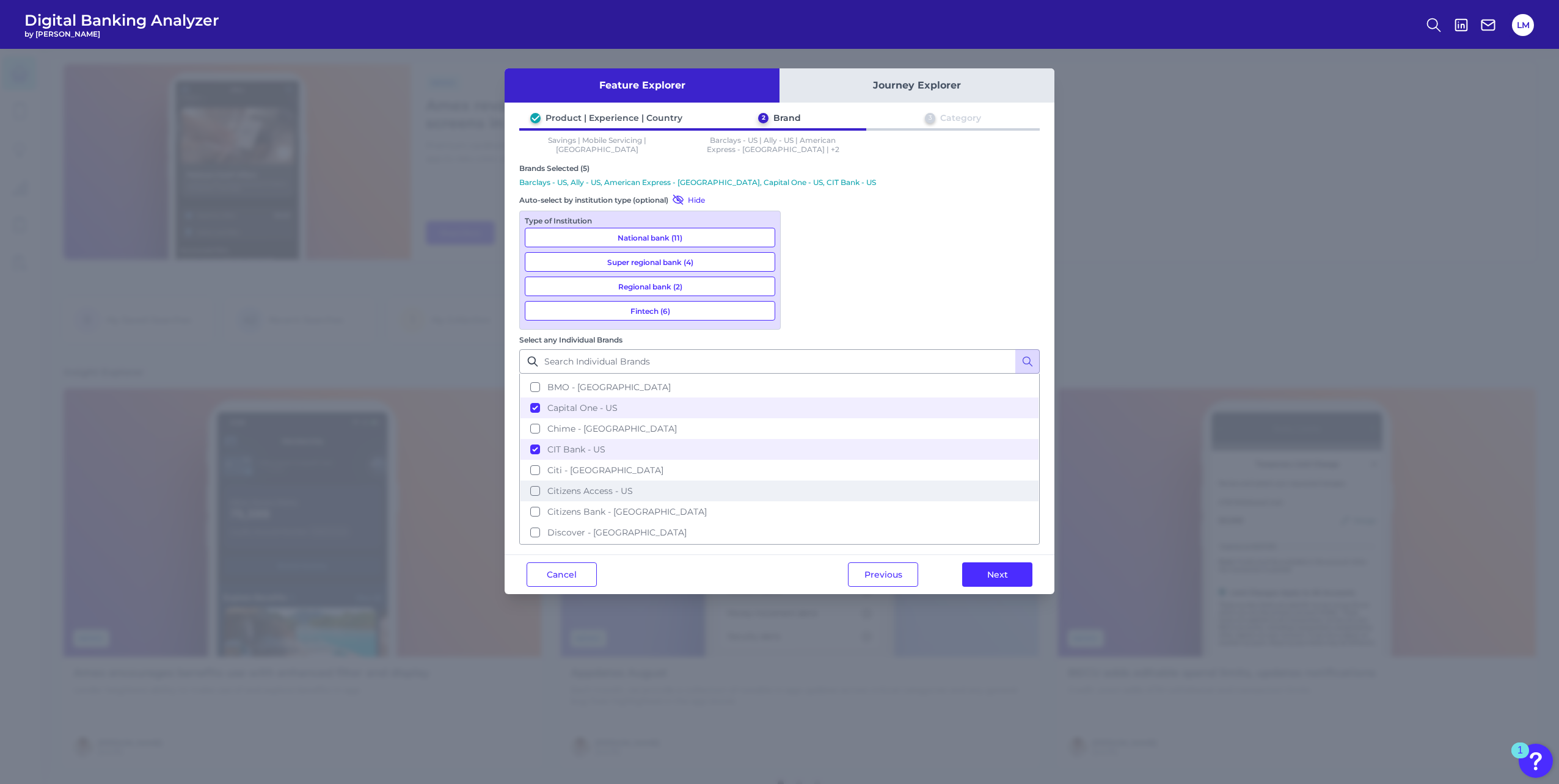
click at [798, 480] on button "Citizens Access - US" at bounding box center [779, 491] width 518 height 21
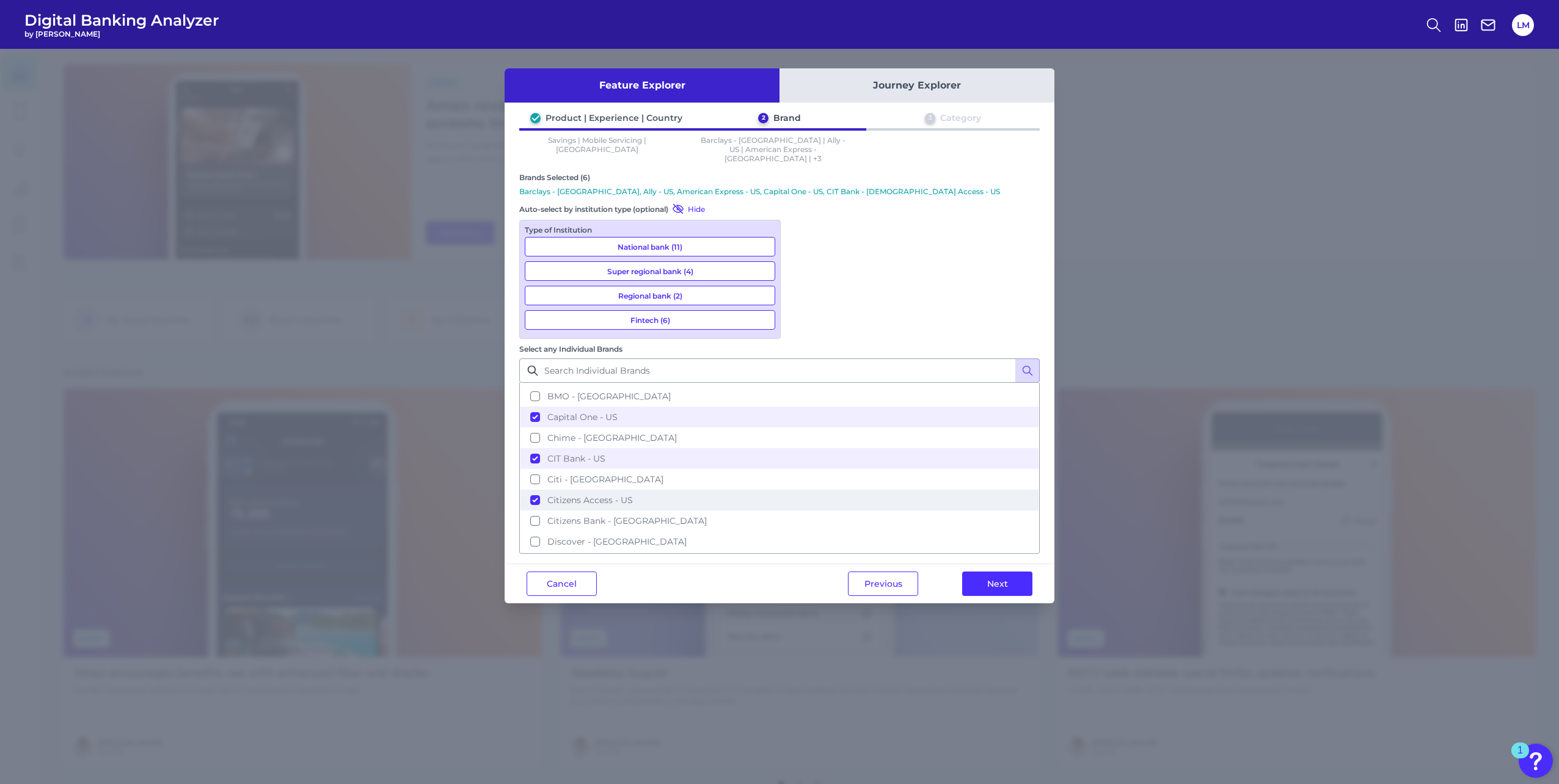
scroll to position [183, 0]
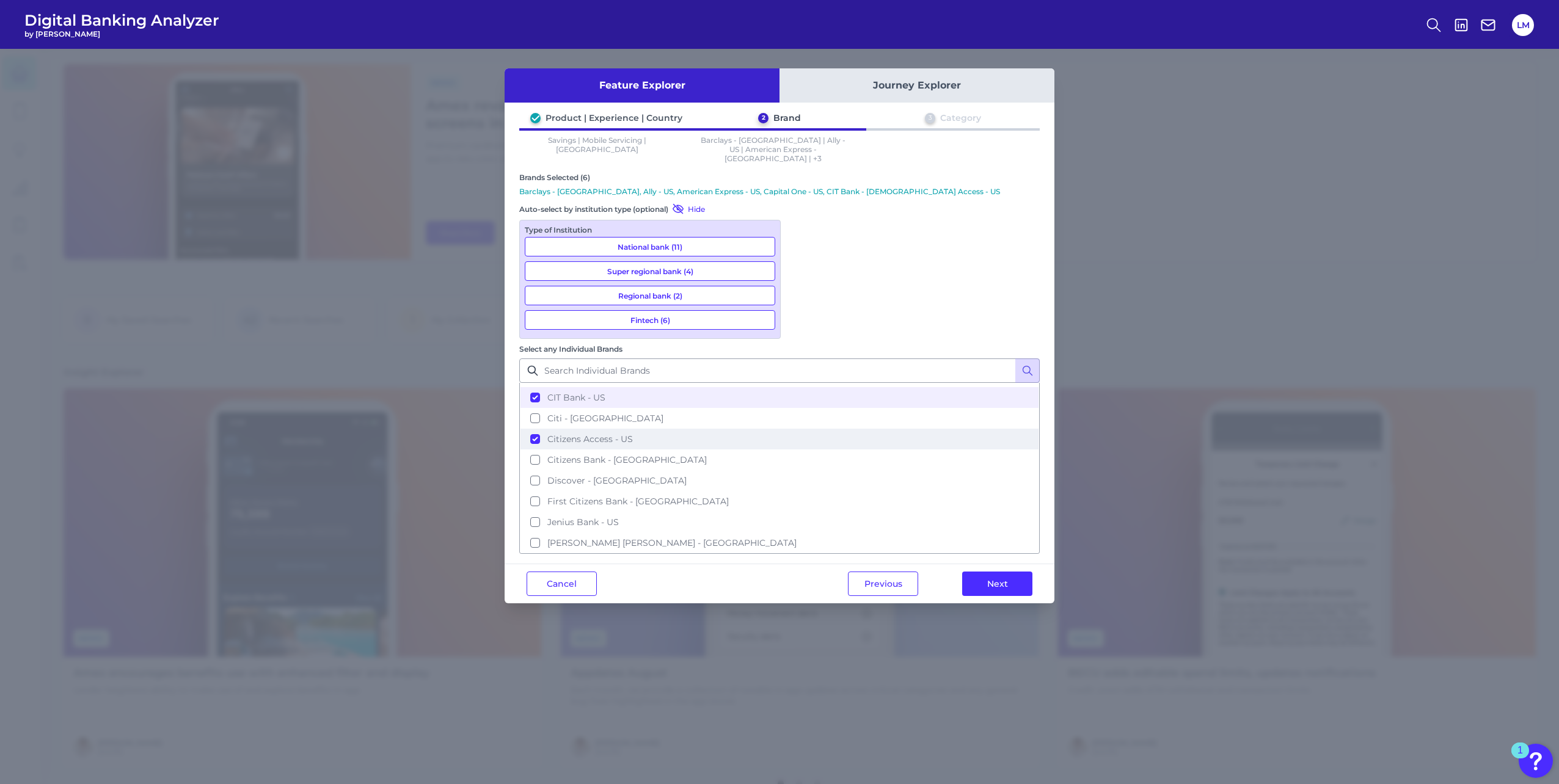
click at [798, 428] on button "Citizens Access - US" at bounding box center [779, 439] width 518 height 21
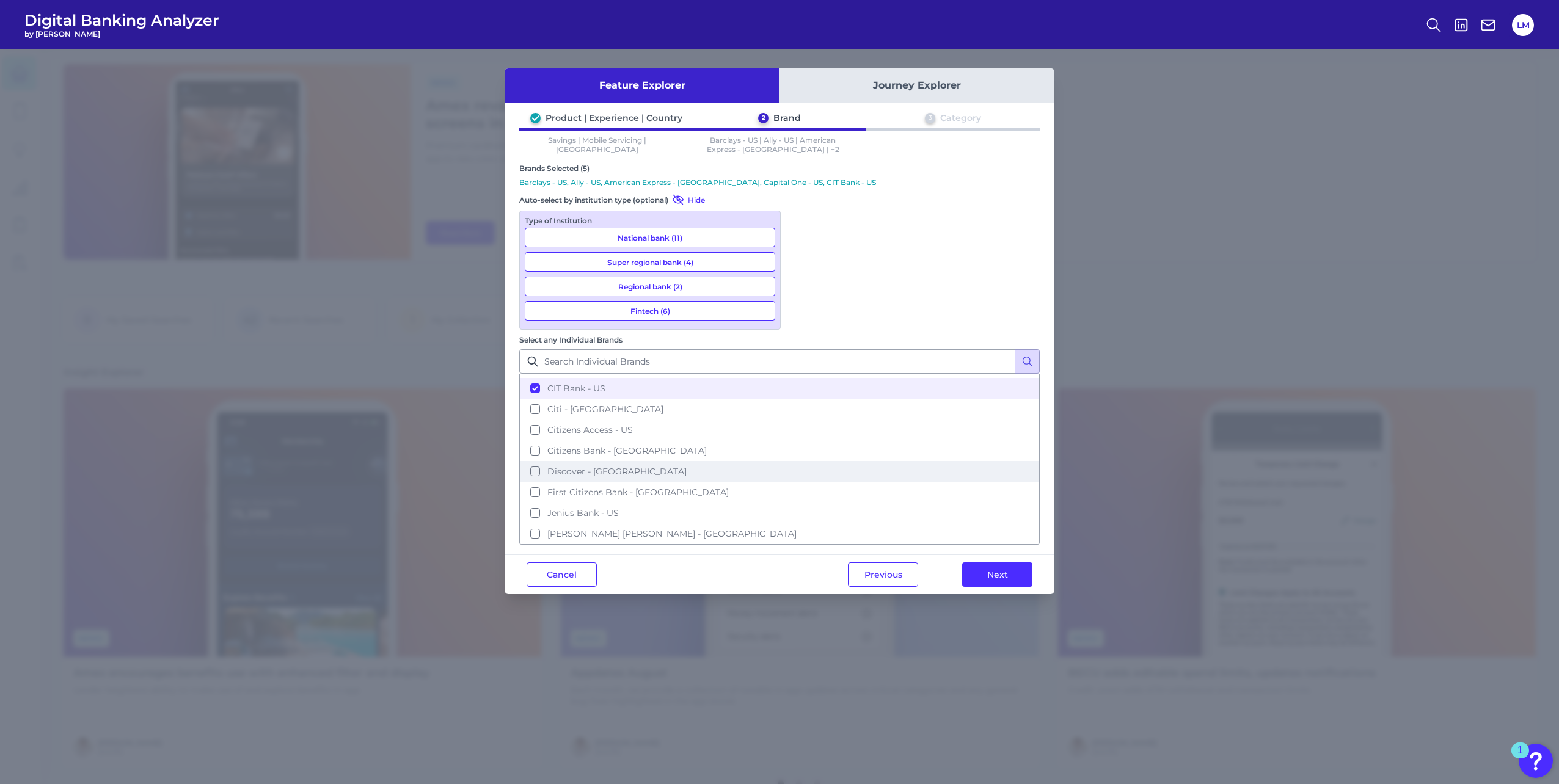
click at [799, 461] on button "Discover - [GEOGRAPHIC_DATA]" at bounding box center [779, 471] width 518 height 21
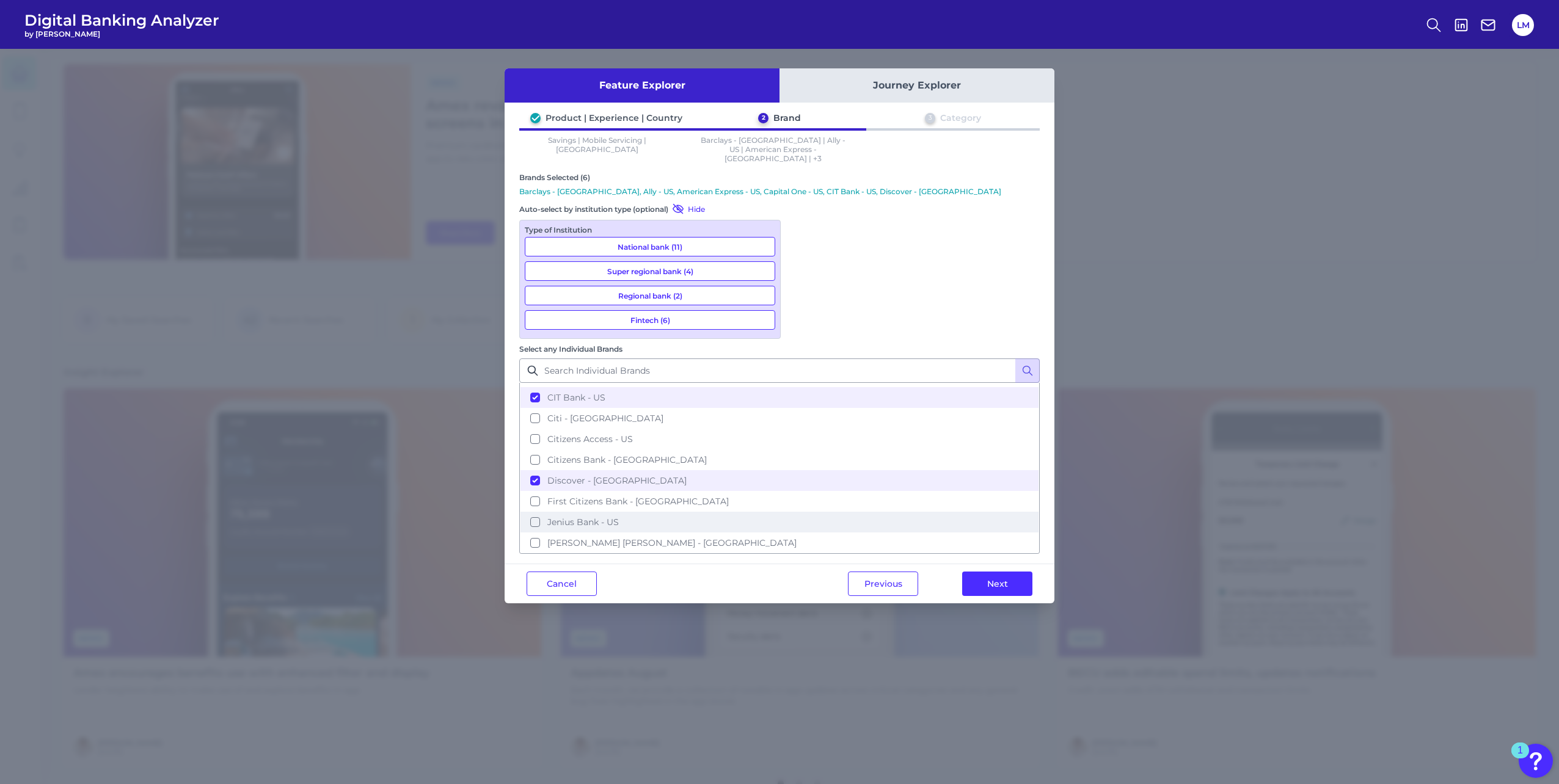
click at [801, 512] on button "Jenius Bank - US" at bounding box center [779, 522] width 518 height 21
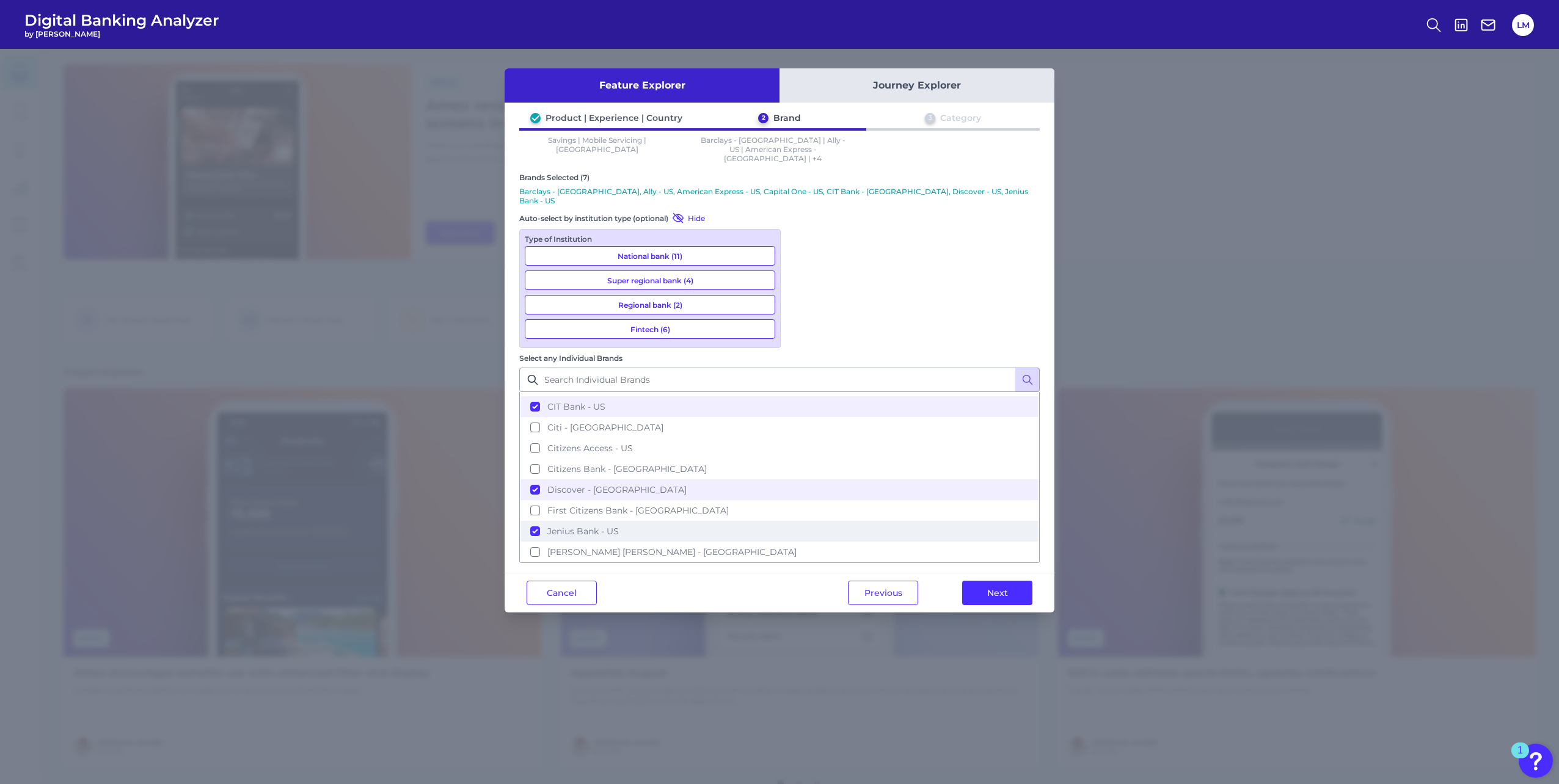
scroll to position [244, 0]
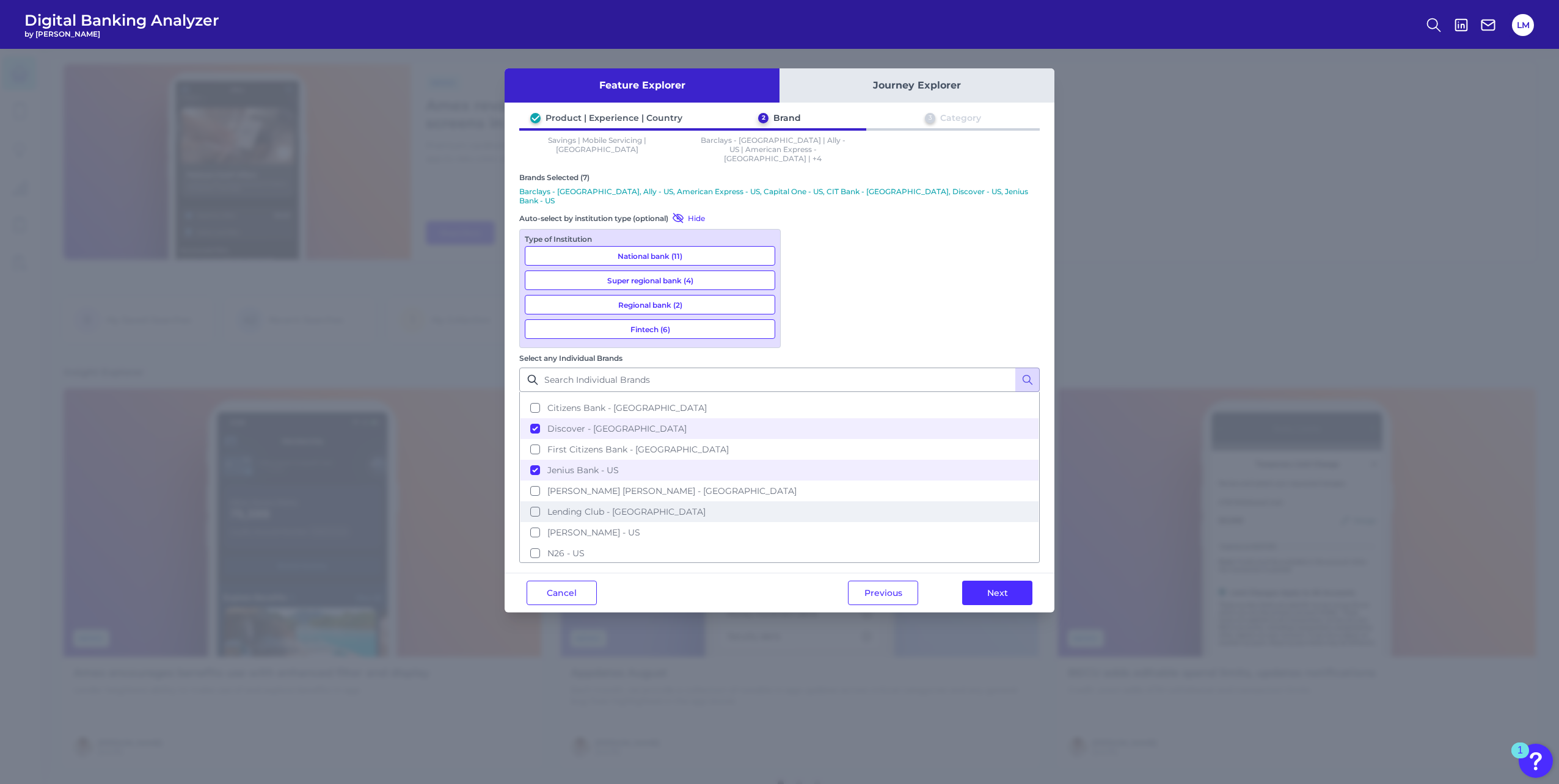
click at [801, 501] on button "Lending Club - [GEOGRAPHIC_DATA]" at bounding box center [779, 512] width 518 height 21
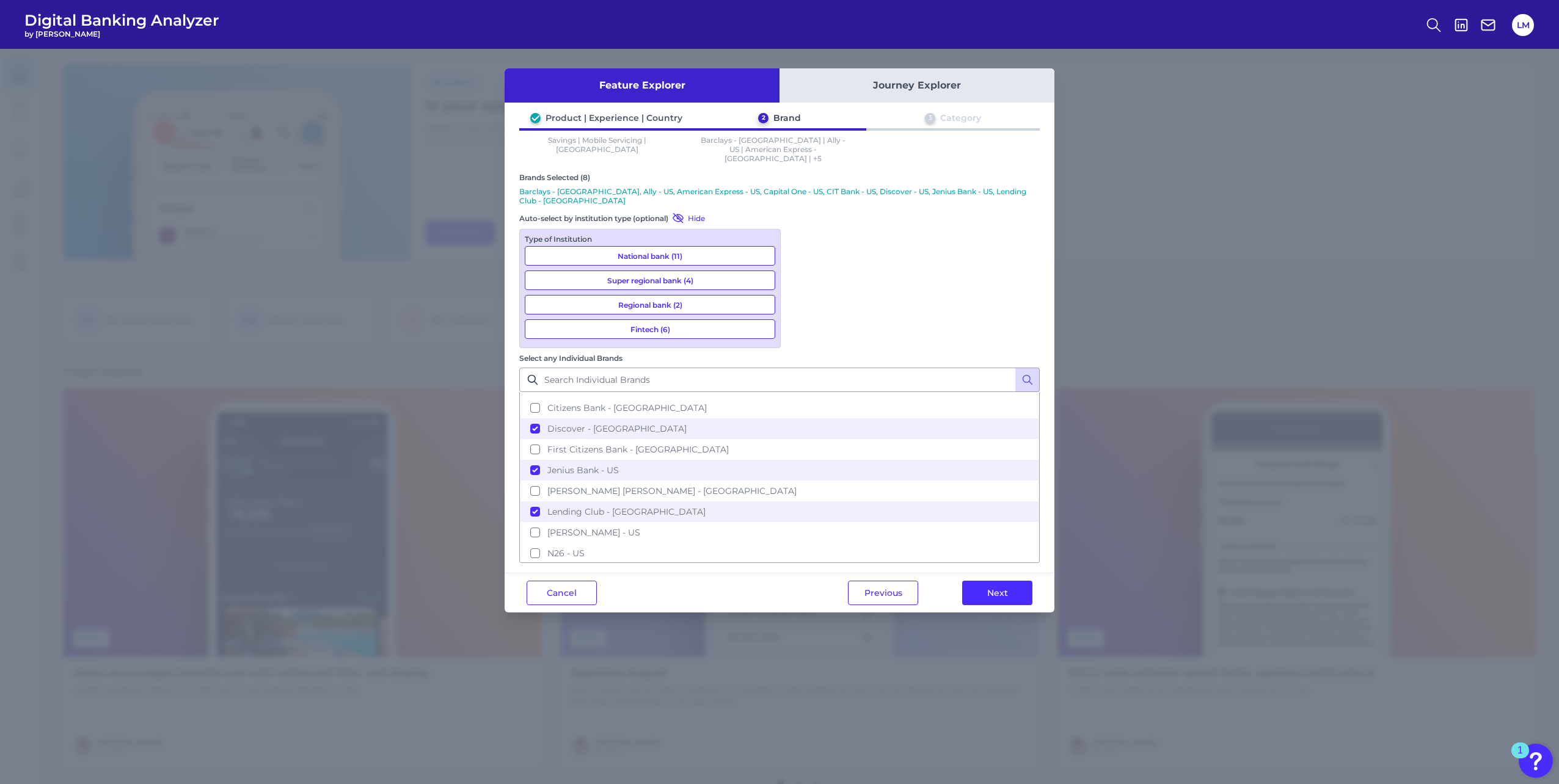
scroll to position [305, 0]
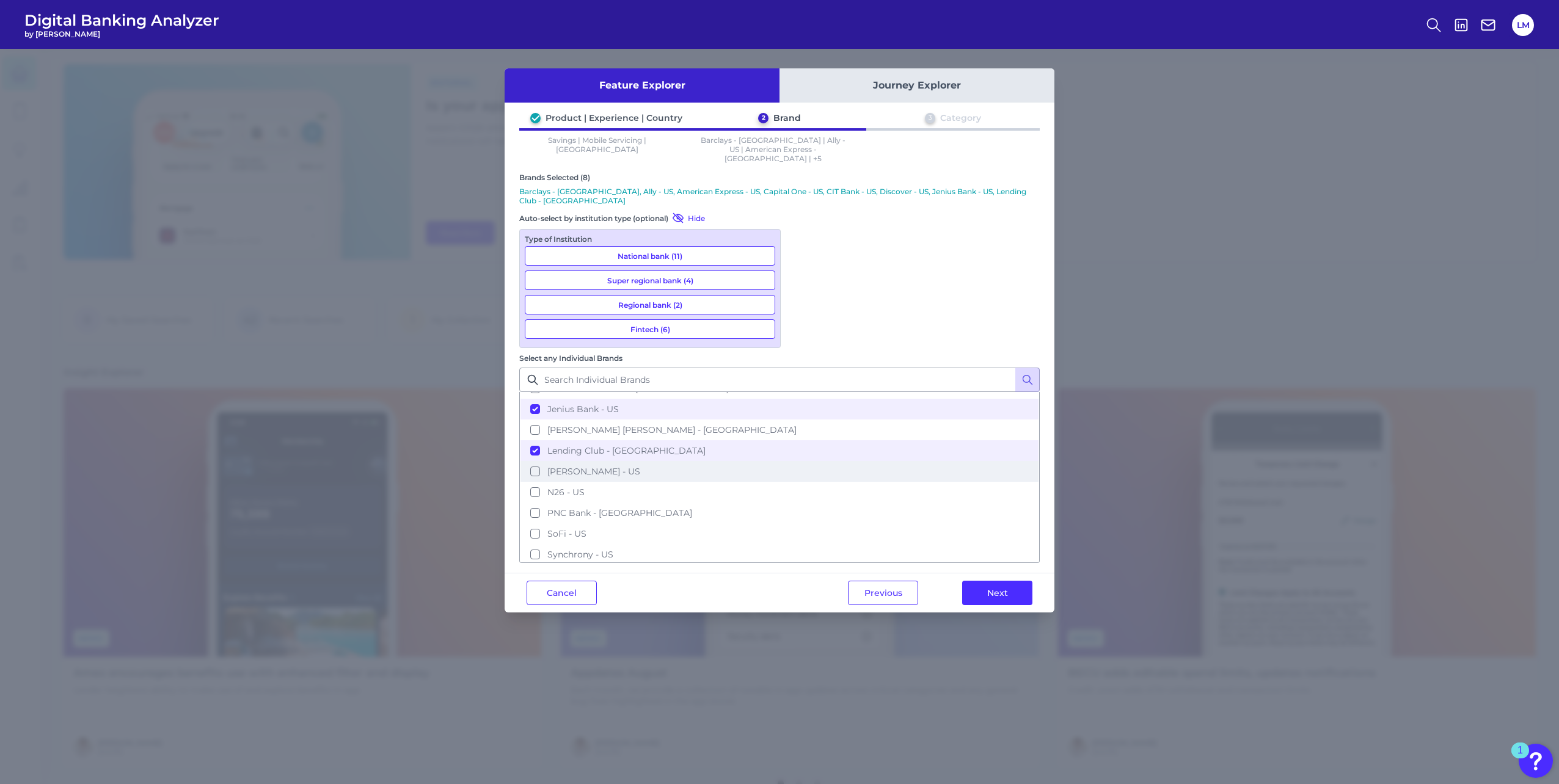
click at [800, 461] on button "[PERSON_NAME] - US" at bounding box center [779, 471] width 518 height 21
click at [802, 523] on button "SoFi - US" at bounding box center [779, 534] width 518 height 21
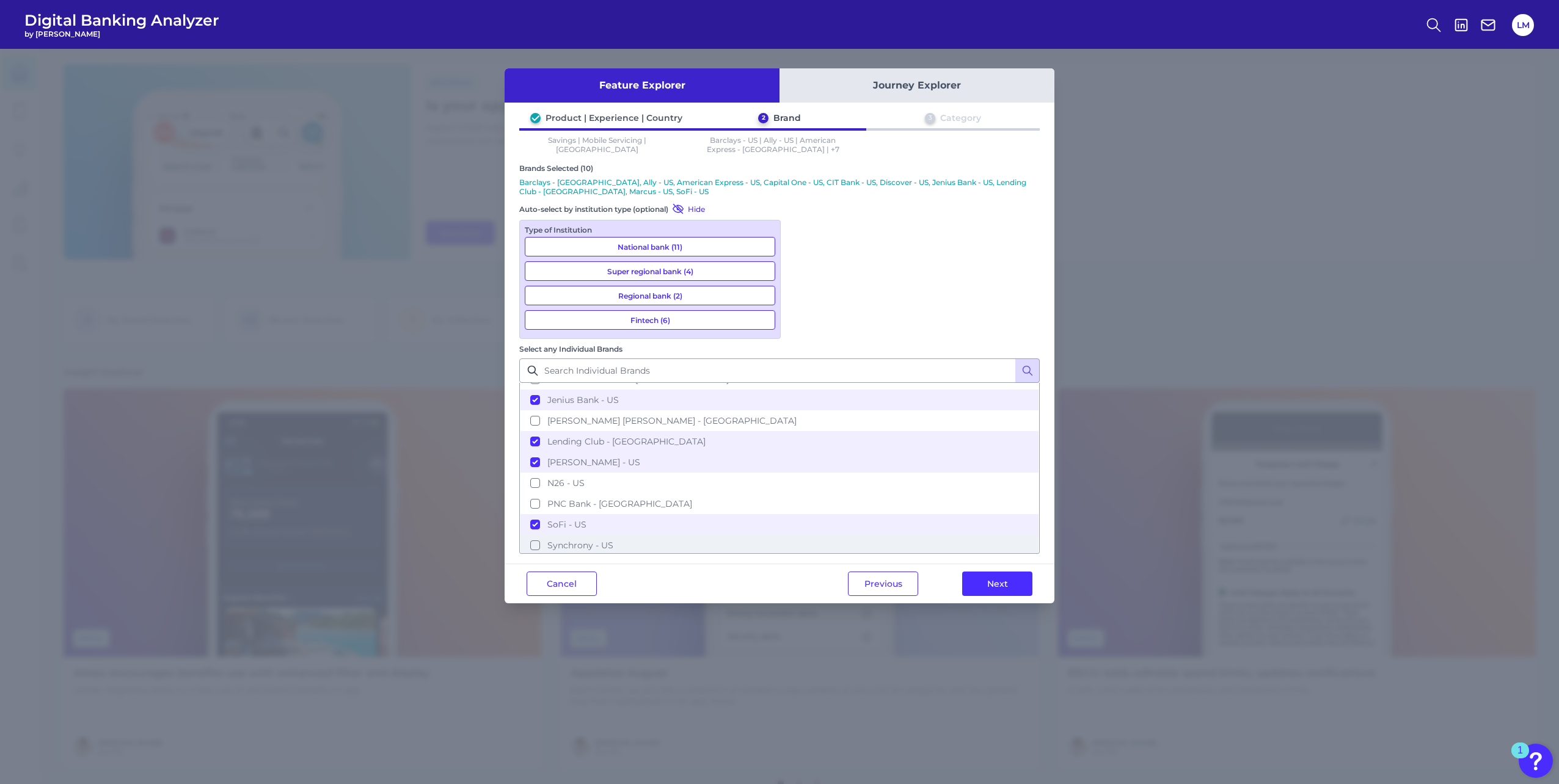
click at [800, 534] on button "Synchrony - US" at bounding box center [779, 545] width 518 height 21
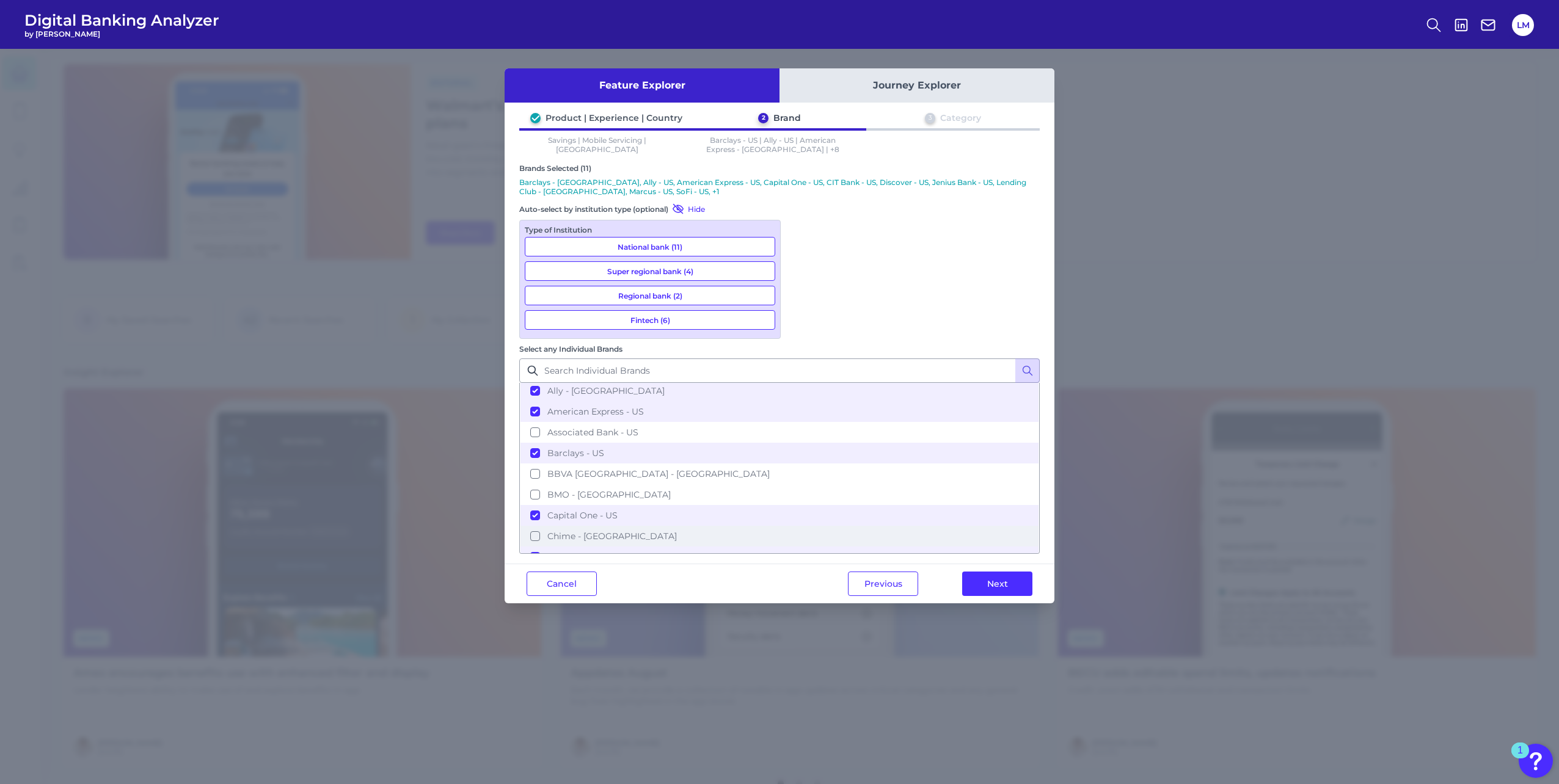
scroll to position [0, 0]
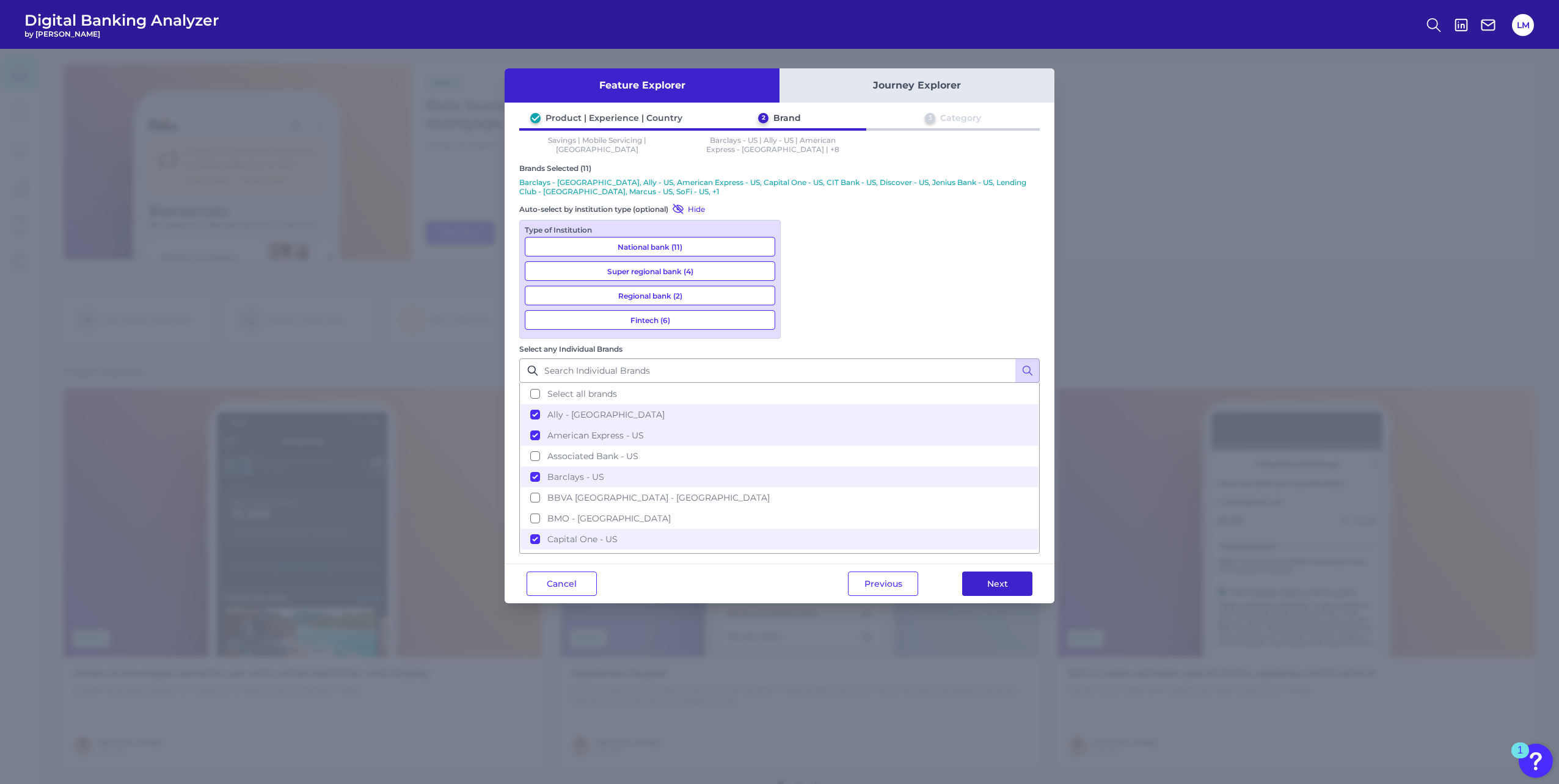
click at [998, 571] on button "Next" at bounding box center [996, 583] width 70 height 24
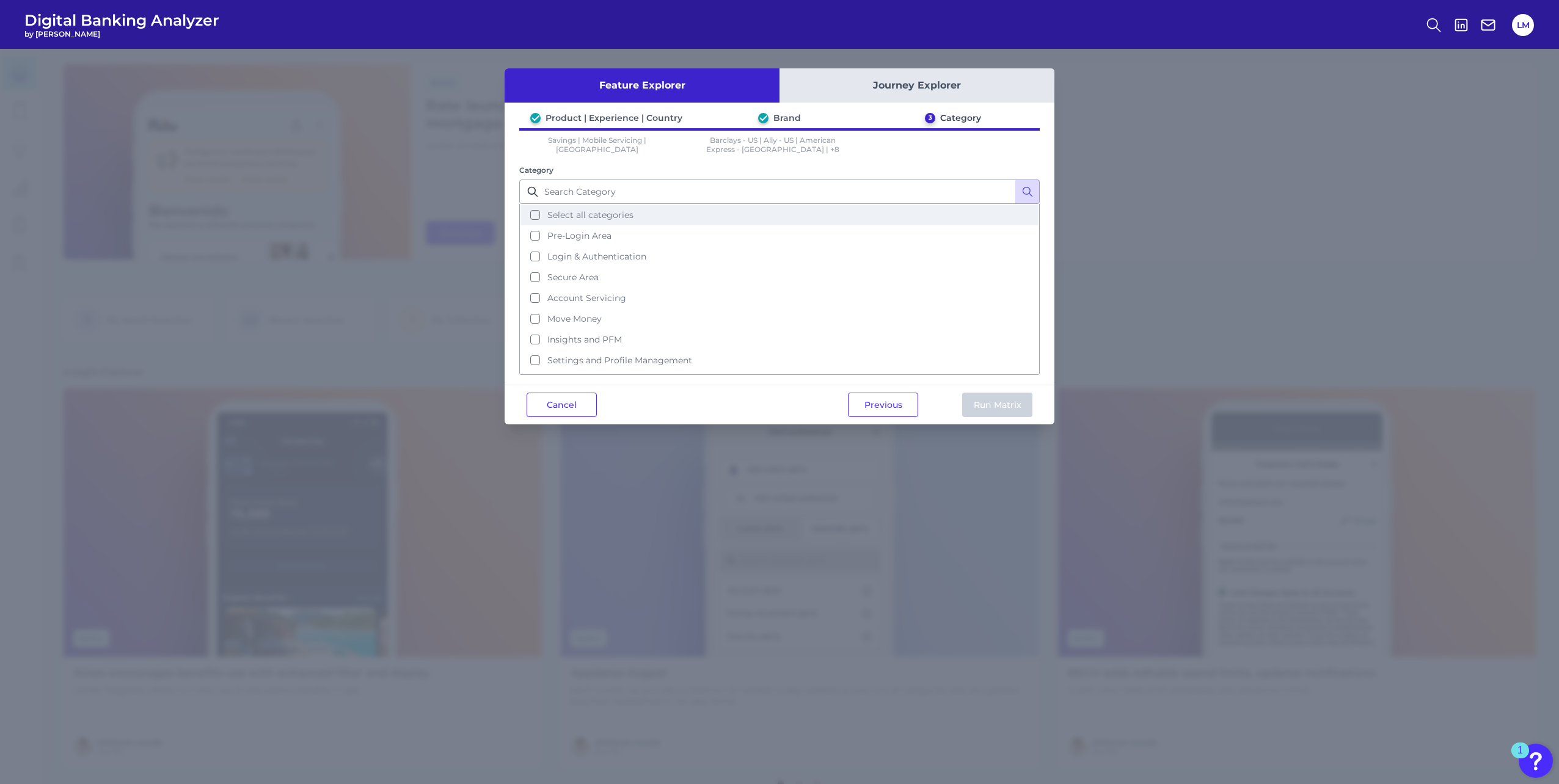
click at [532, 213] on button "Select all categories" at bounding box center [779, 215] width 518 height 21
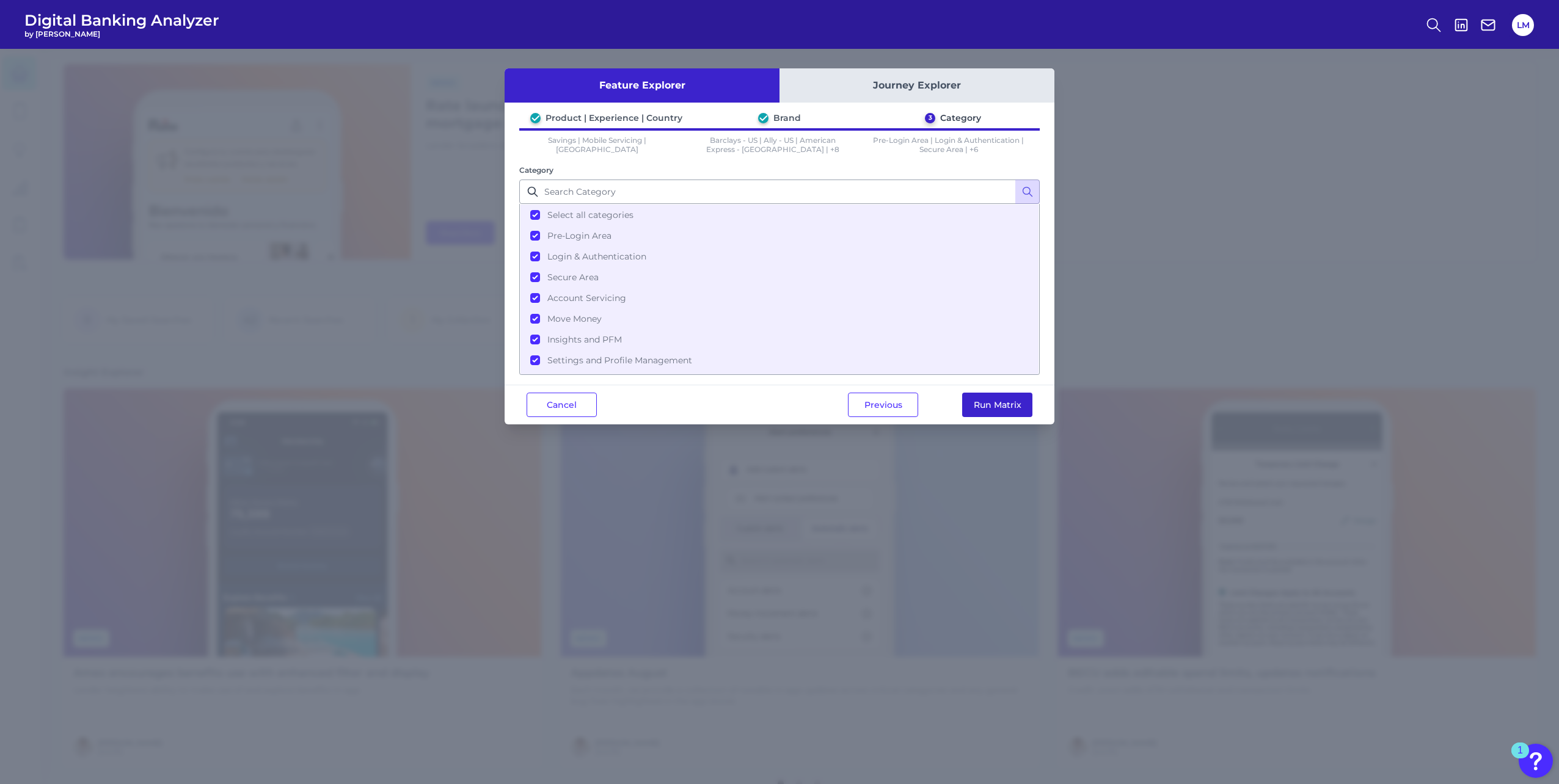
click at [1015, 405] on button "Run Matrix" at bounding box center [996, 404] width 70 height 24
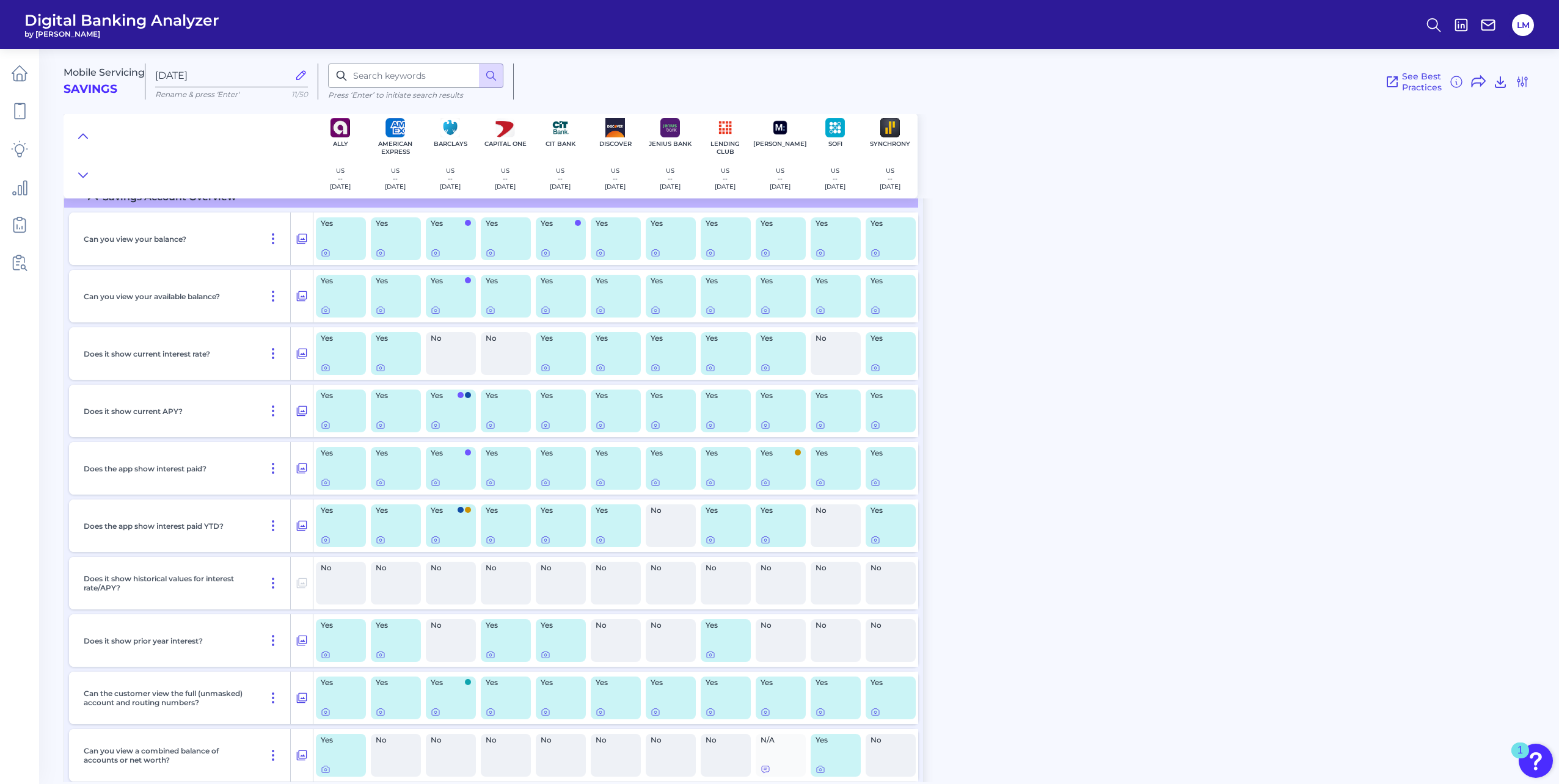
scroll to position [2748, 0]
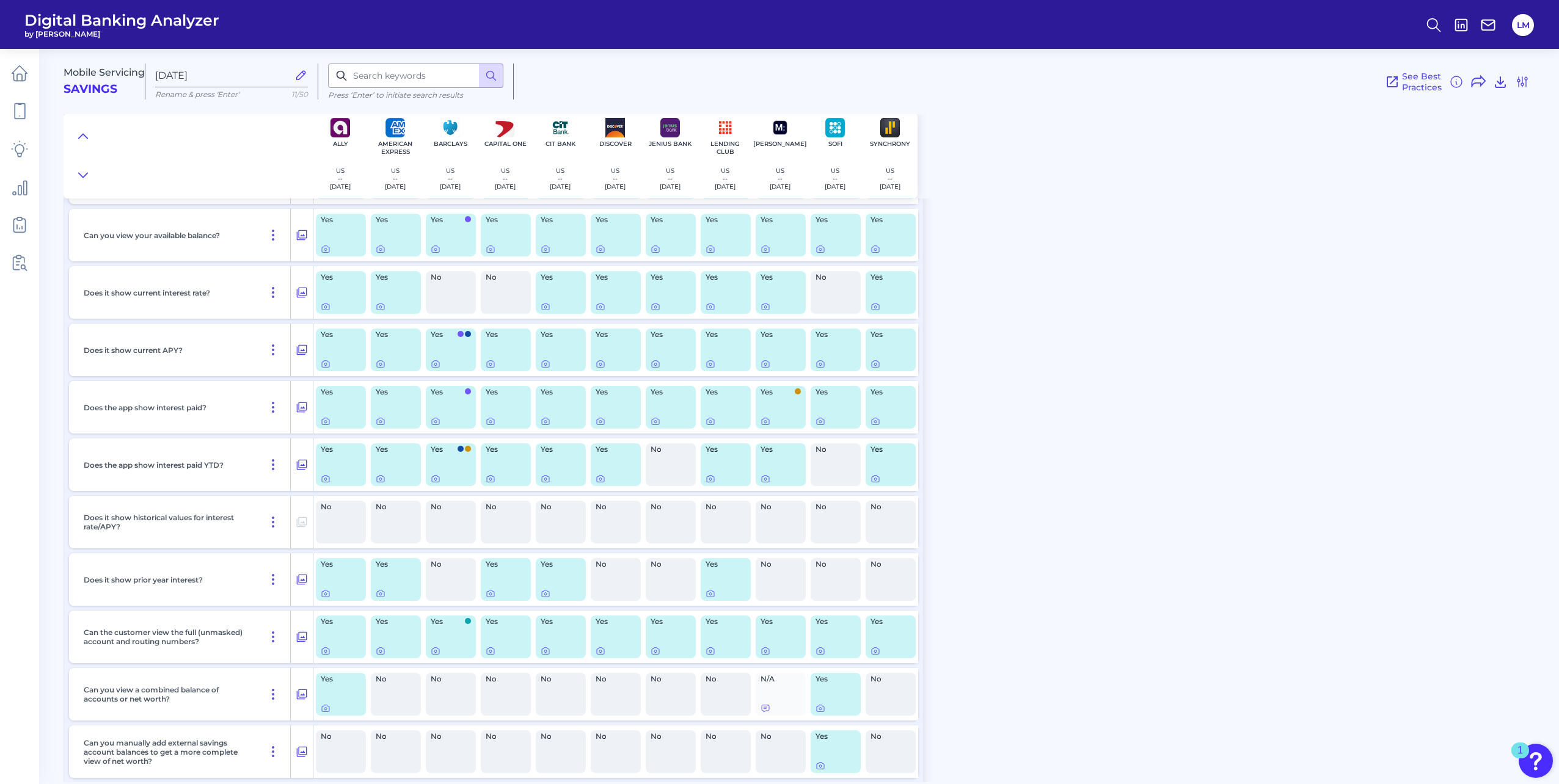
click at [298, 70] on icon at bounding box center [301, 75] width 14 height 14
click at [288, 70] on input "[DATE]" at bounding box center [221, 75] width 133 height 11
type input "Mobile Servicing [PHONE_NUMBER] LM"
click at [1275, 259] on div "Mobile Servicing Savings Mobile Servicing [PHONE_NUMBER] LM Rename & press 'Ent…" at bounding box center [811, 411] width 1495 height 743
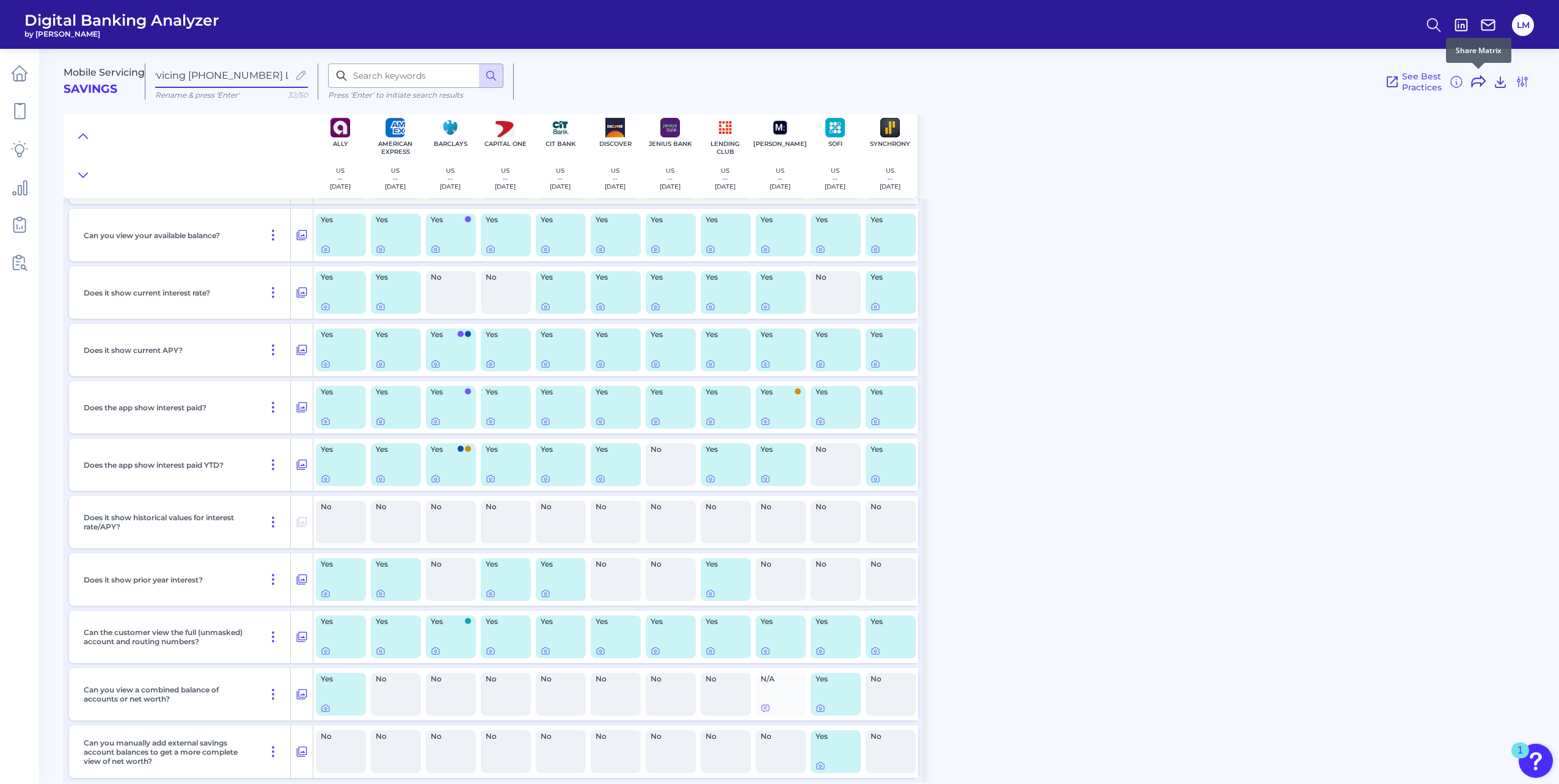
click at [1474, 82] on icon at bounding box center [1478, 81] width 14 height 11
click at [1517, 73] on icon at bounding box center [1523, 74] width 12 height 12
click at [1518, 78] on icon at bounding box center [1521, 81] width 10 height 10
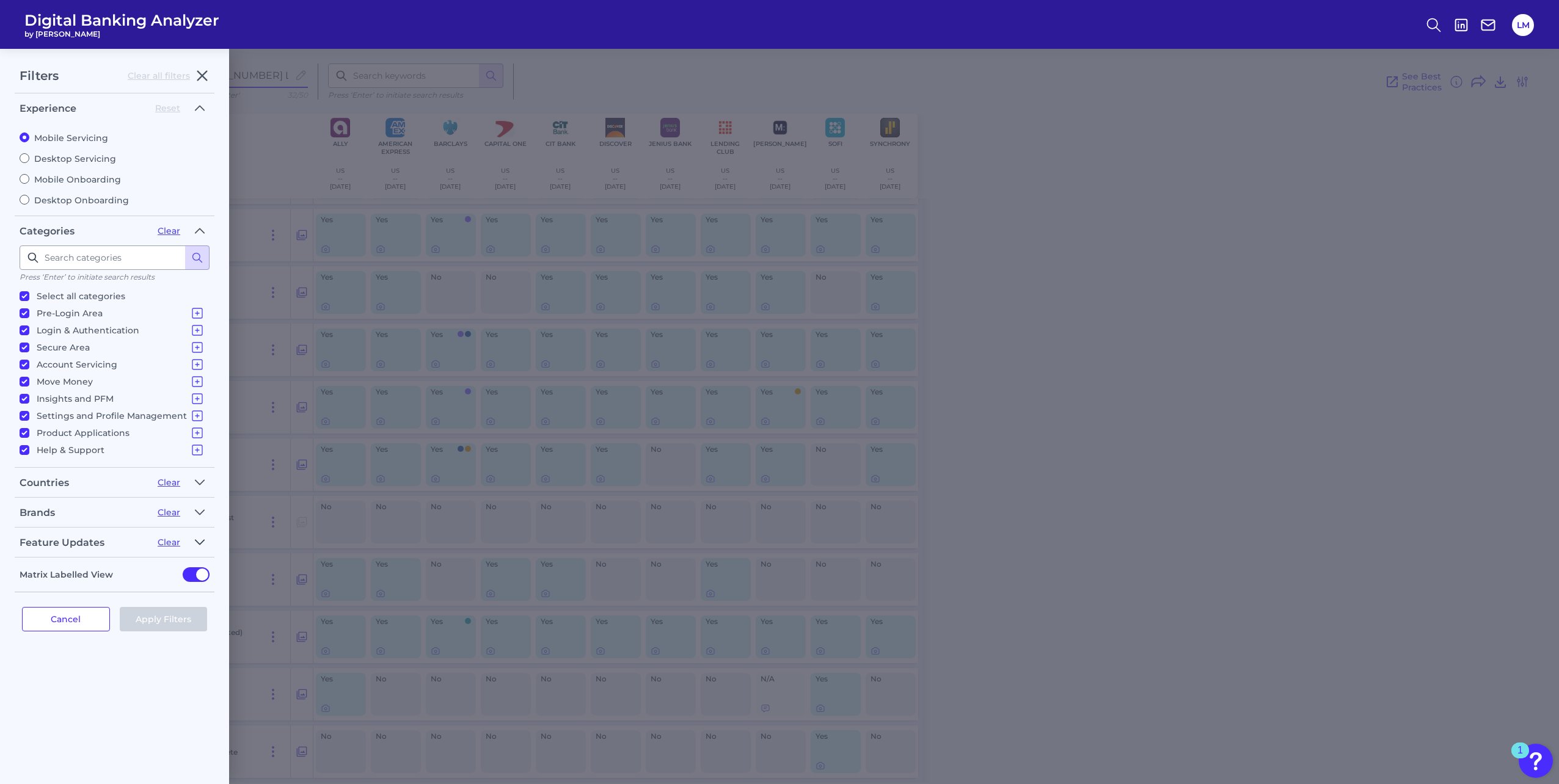
click at [200, 534] on icon "button" at bounding box center [199, 541] width 10 height 14
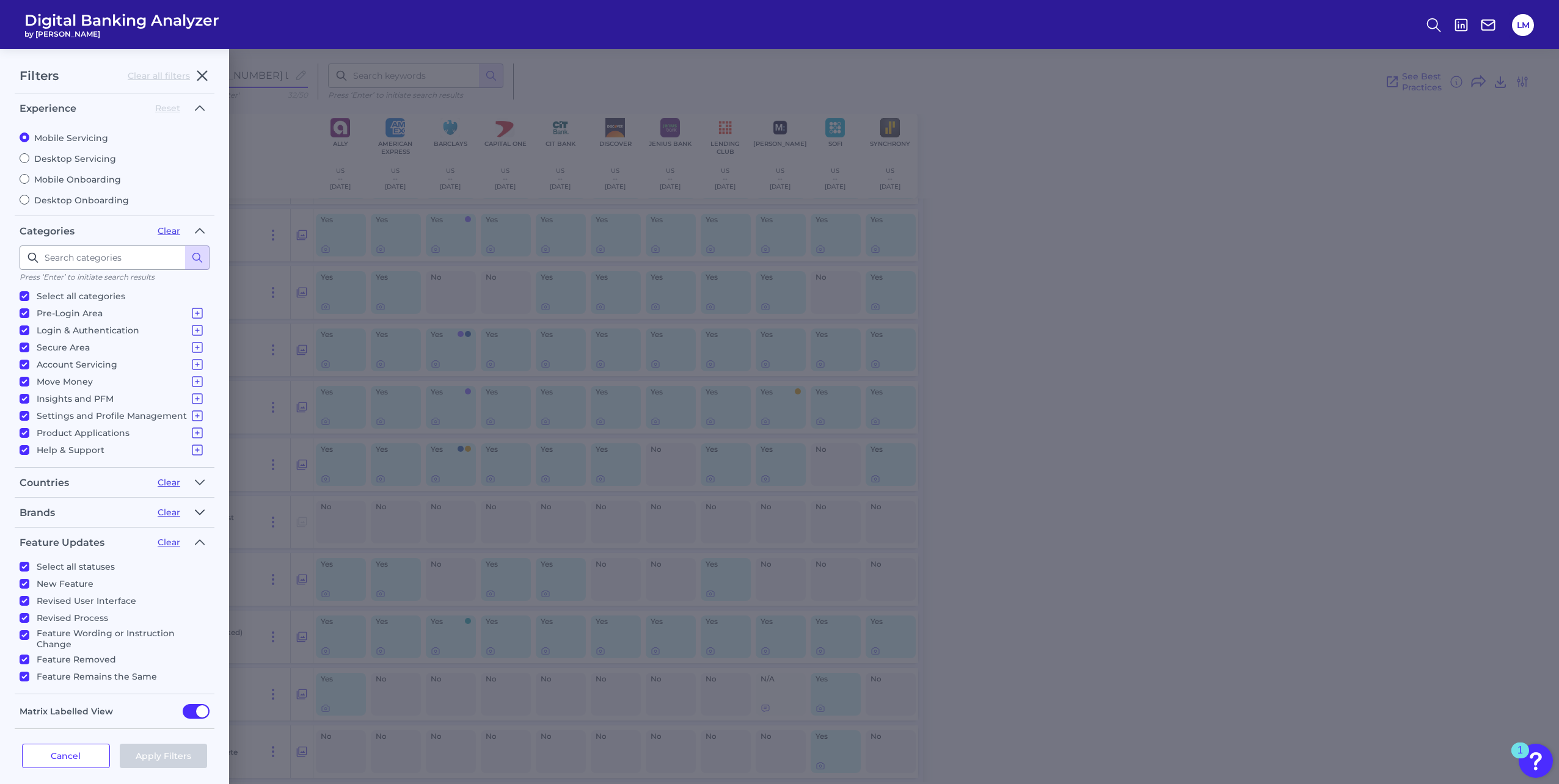
click at [202, 507] on icon "button" at bounding box center [199, 512] width 10 height 14
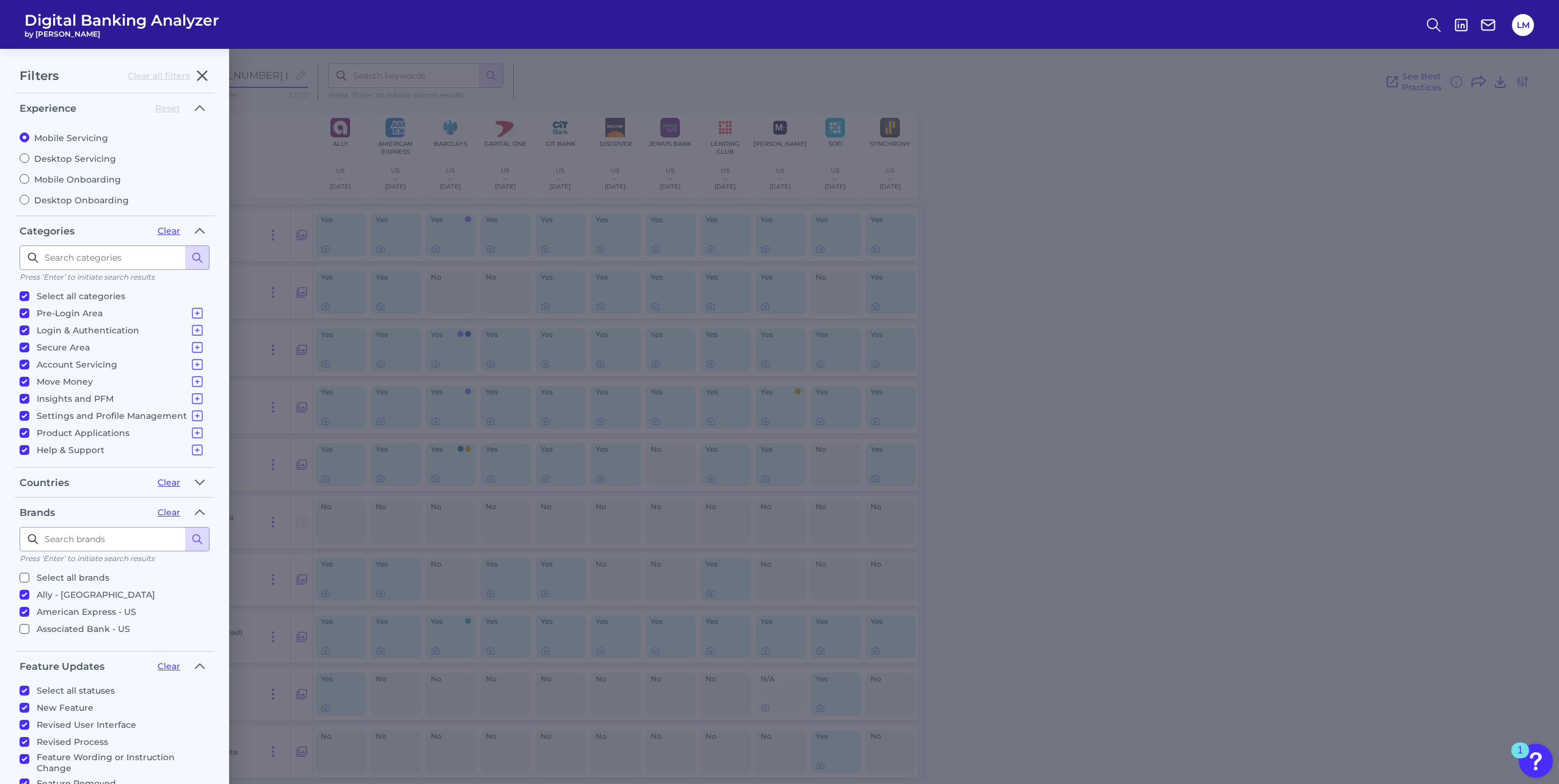
click at [1331, 431] on div "Filters Clear all filters Experience Reset Mobile Servicing Desktop Servicing M…" at bounding box center [779, 416] width 1559 height 735
click at [1276, 226] on div "Filters Clear all filters Experience Reset Mobile Servicing Desktop Servicing M…" at bounding box center [779, 416] width 1559 height 735
click at [24, 156] on input "Desktop Servicing" at bounding box center [24, 158] width 10 height 10
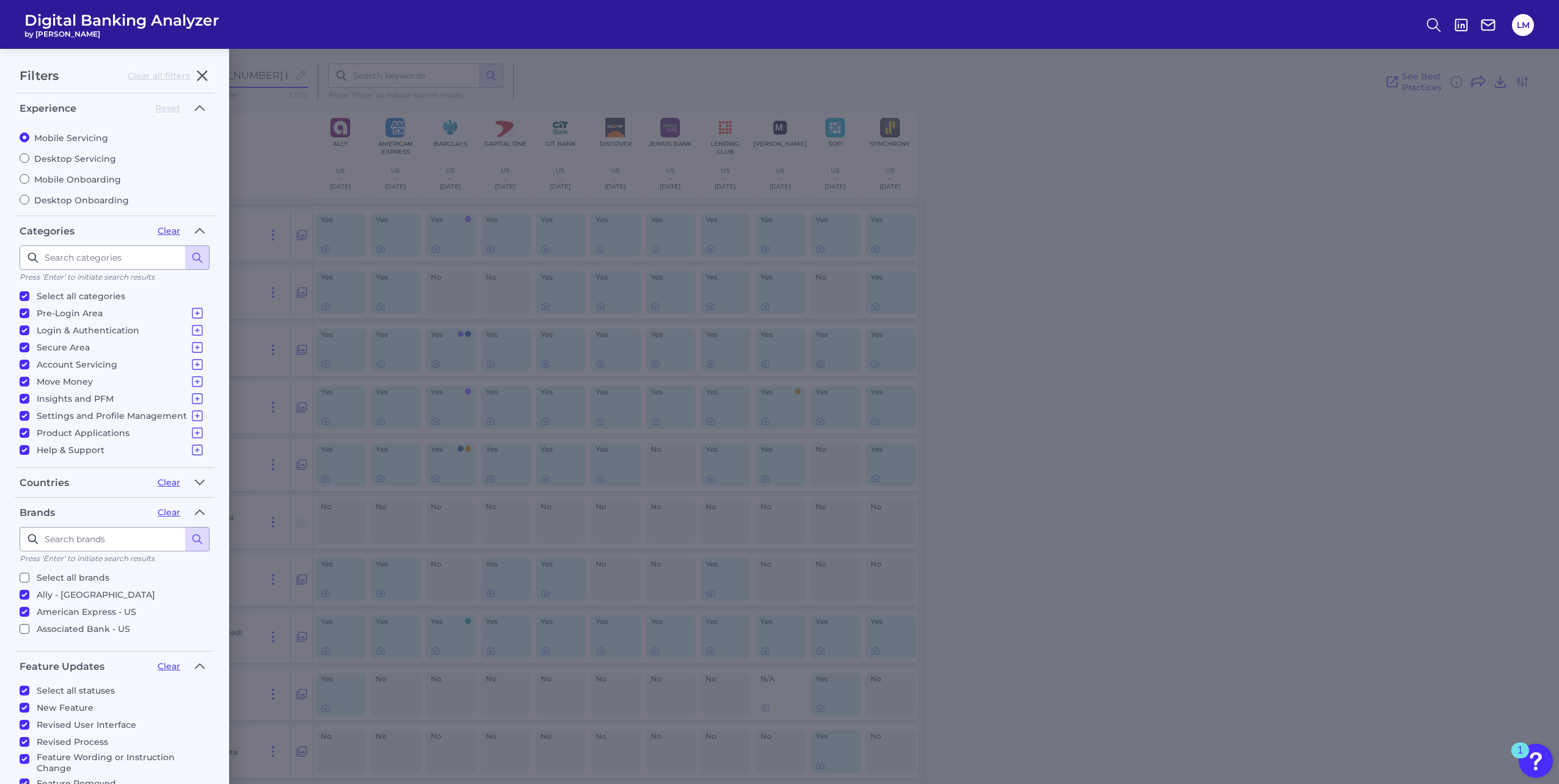
radio input "true"
click at [22, 135] on input "Mobile Servicing" at bounding box center [24, 137] width 10 height 10
radio input "true"
click at [1208, 332] on div "Filters Clear all filters Experience Reset Mobile Servicing Desktop Servicing M…" at bounding box center [779, 416] width 1559 height 735
click at [203, 77] on icon "button" at bounding box center [202, 76] width 9 height 9
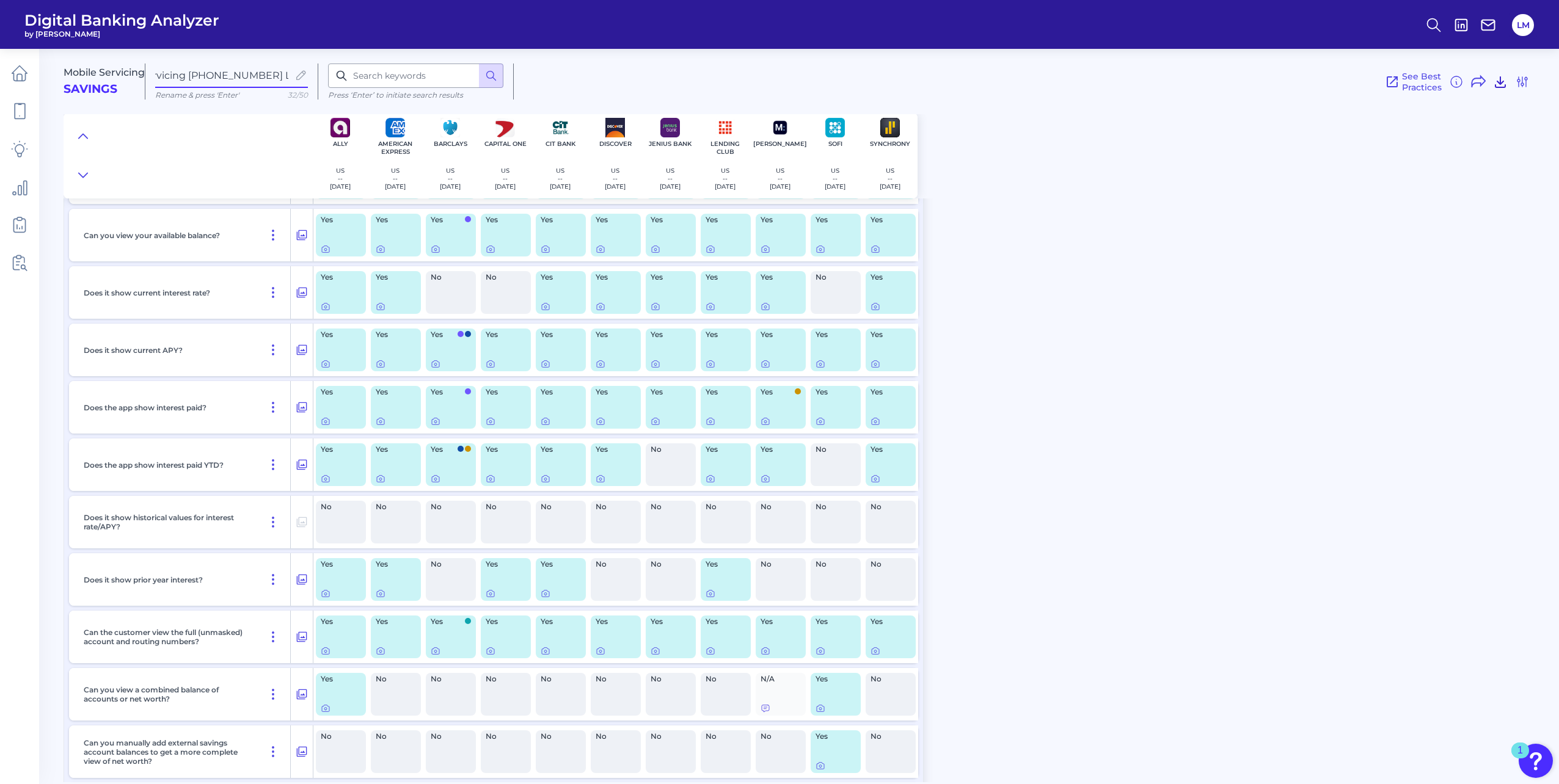
click at [1497, 83] on icon at bounding box center [1500, 81] width 14 height 14
click at [1521, 81] on icon at bounding box center [1521, 81] width 14 height 14
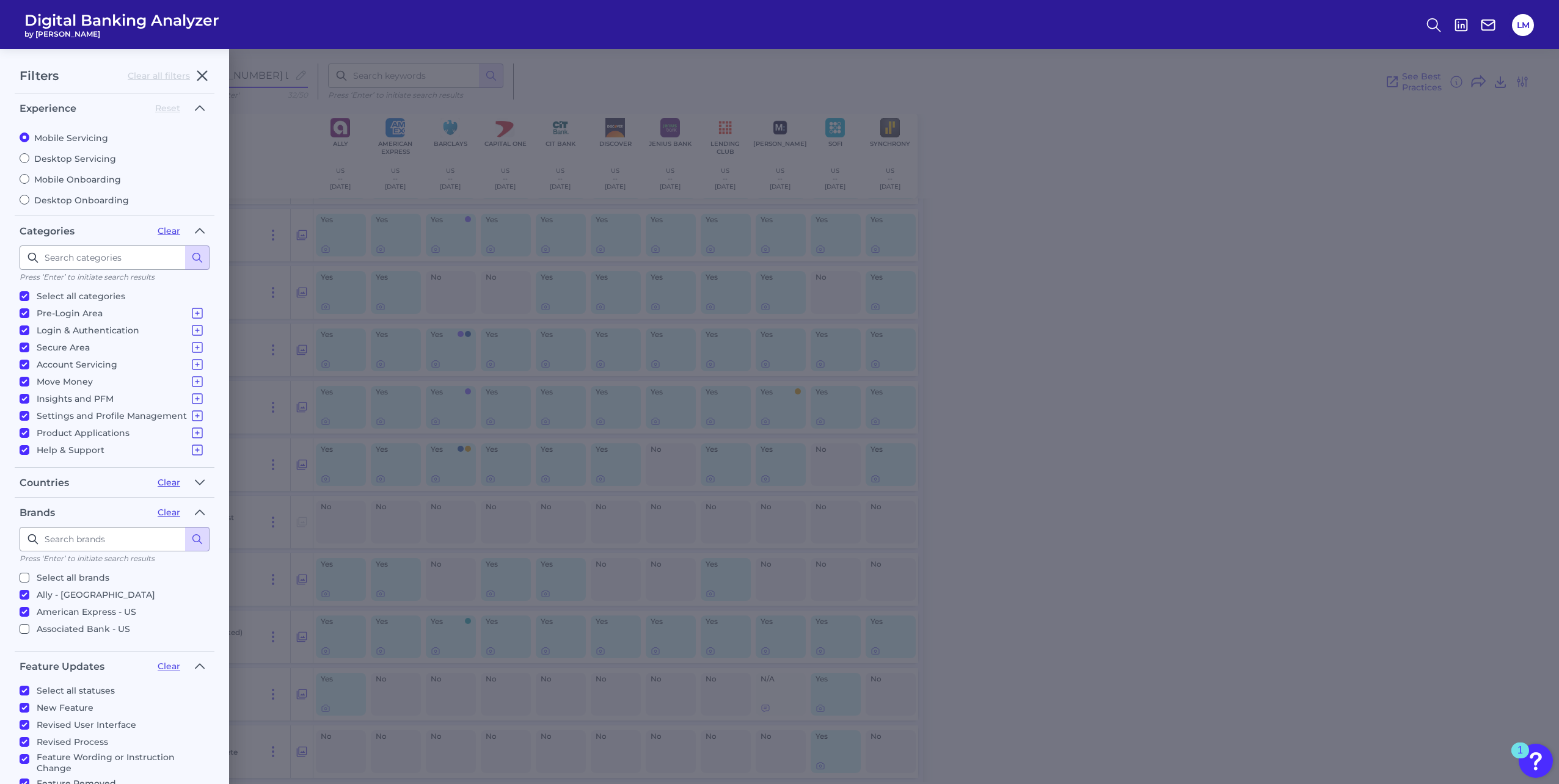
scroll to position [0, 50]
click at [21, 155] on input "Desktop Servicing" at bounding box center [24, 158] width 10 height 10
radio input "true"
radio input "false"
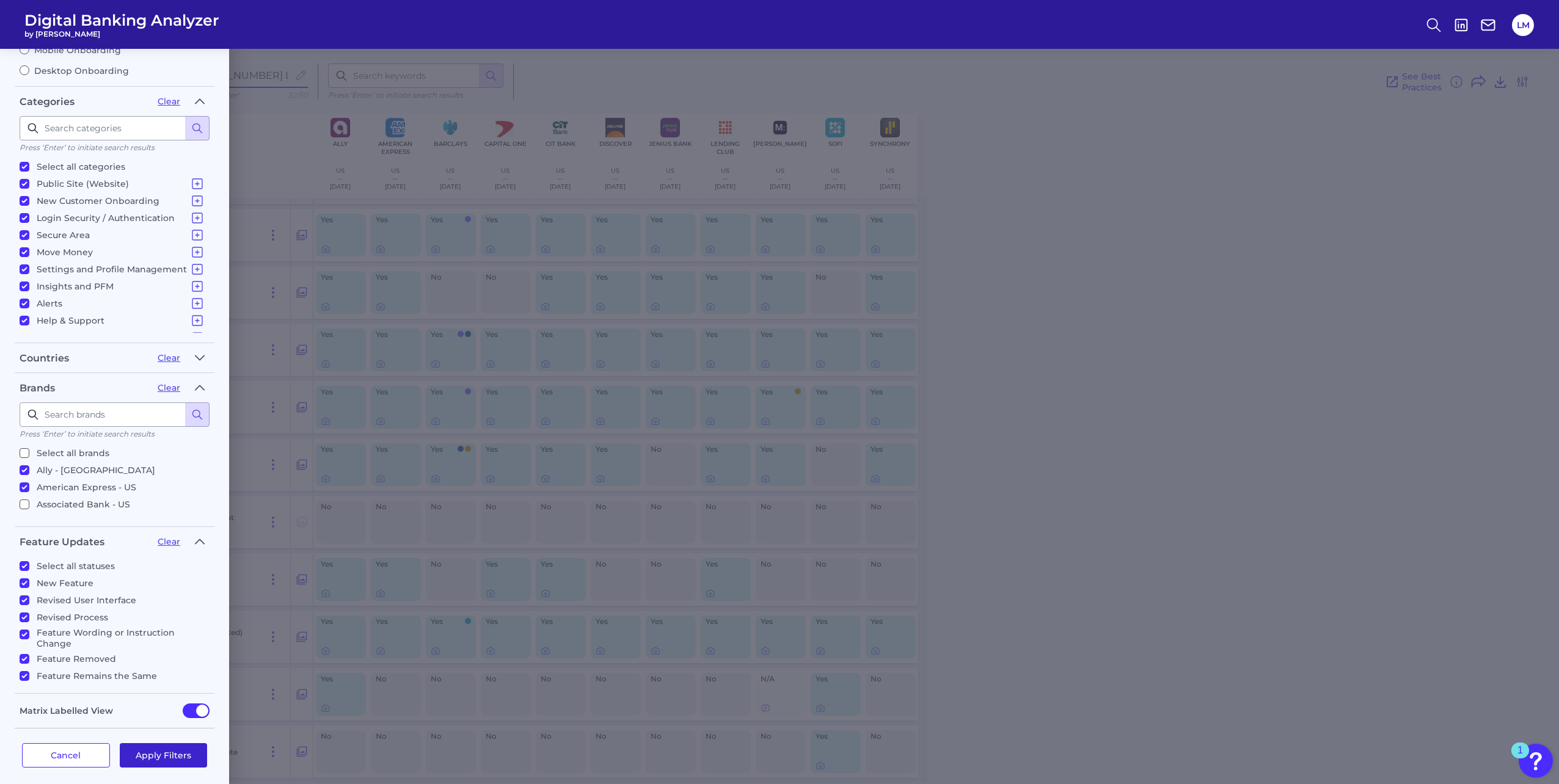
click at [143, 743] on button "Apply Filters" at bounding box center [163, 755] width 88 height 24
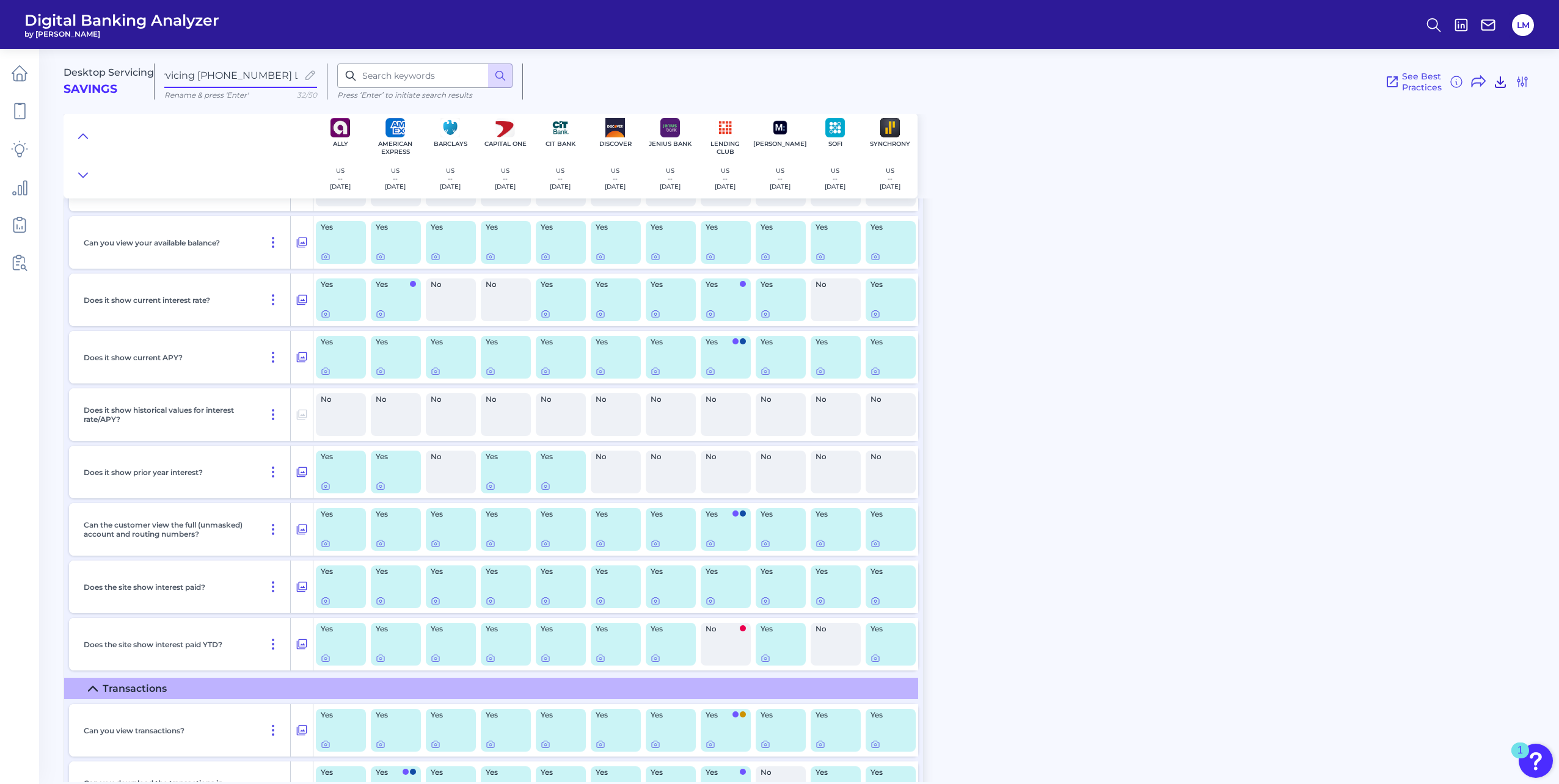
click at [1497, 81] on icon at bounding box center [1500, 82] width 10 height 11
click at [274, 79] on input "Mobile Servicing [PHONE_NUMBER] LM" at bounding box center [230, 75] width 133 height 11
type input "Directs - Desktop Servicing [PHONE_NUMBER] LM"
click at [281, 70] on input "Directs - Desktop Servicing [PHONE_NUMBER] LM" at bounding box center [230, 75] width 133 height 11
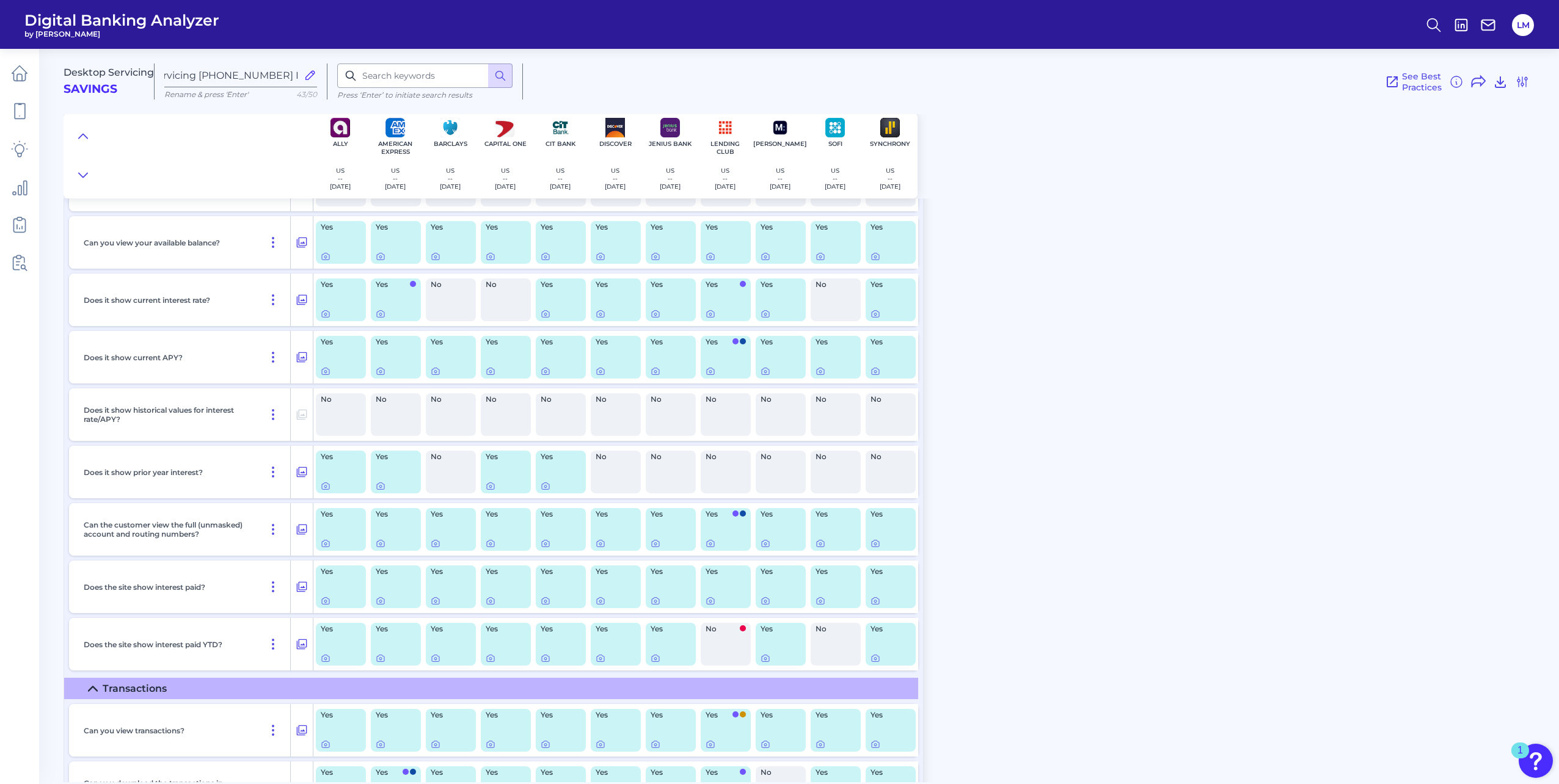
scroll to position [0, 0]
click at [1501, 80] on icon at bounding box center [1500, 81] width 14 height 14
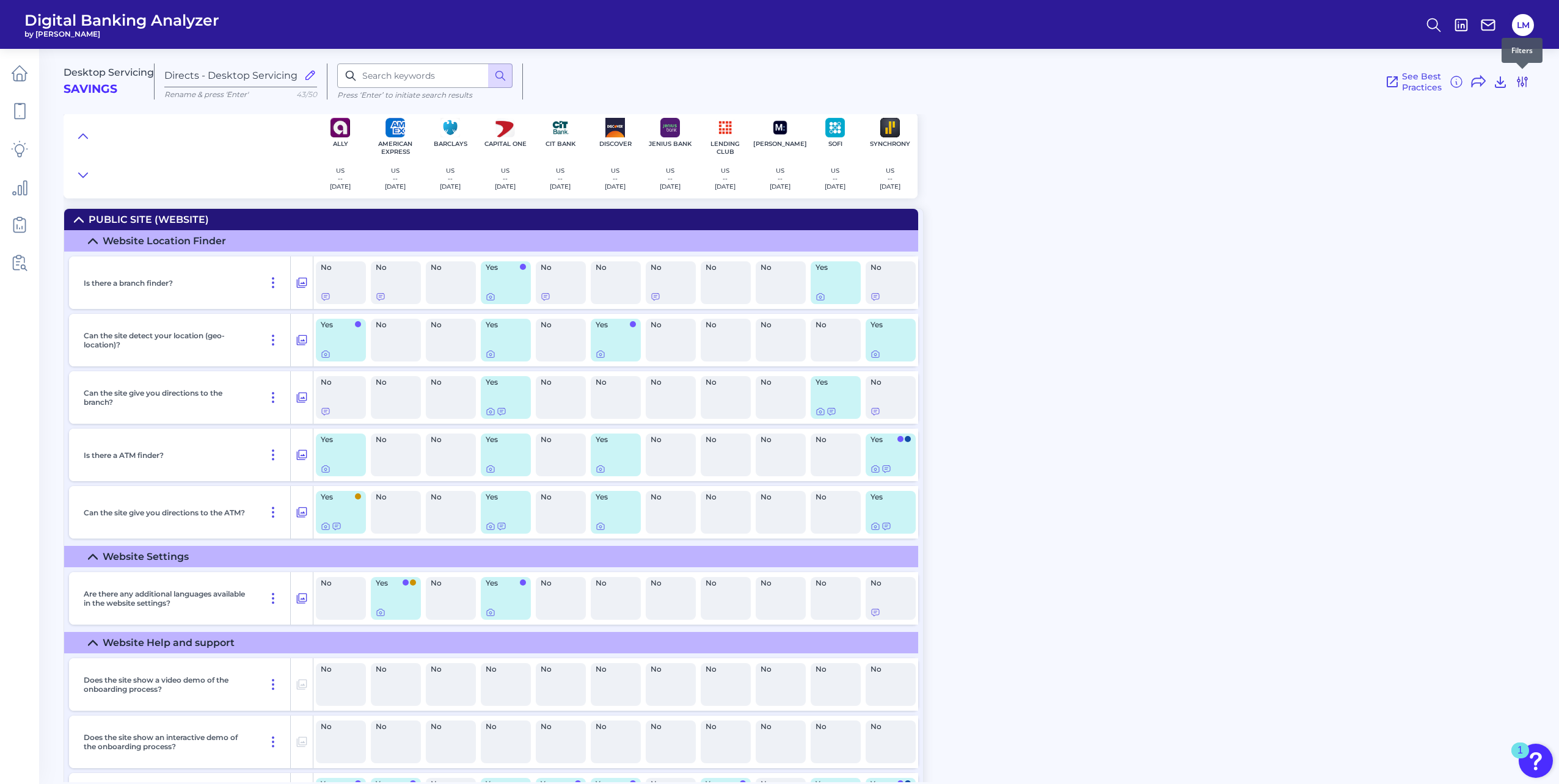
click at [1524, 84] on icon at bounding box center [1521, 81] width 14 height 14
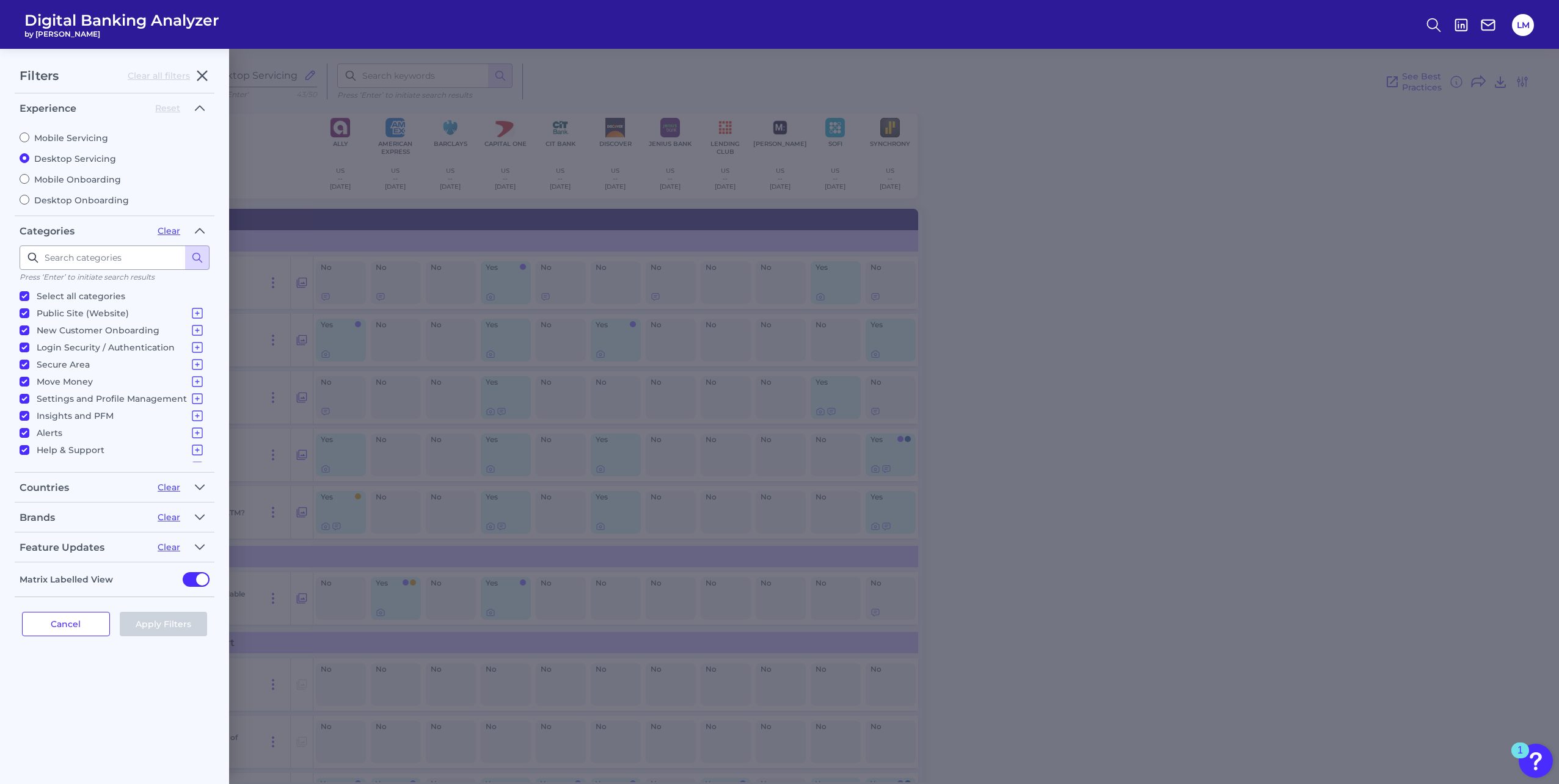
click at [89, 177] on label "Mobile Onboarding" at bounding box center [114, 179] width 190 height 11
click at [29, 177] on input "Mobile Onboarding" at bounding box center [24, 178] width 10 height 10
radio input "true"
radio input "false"
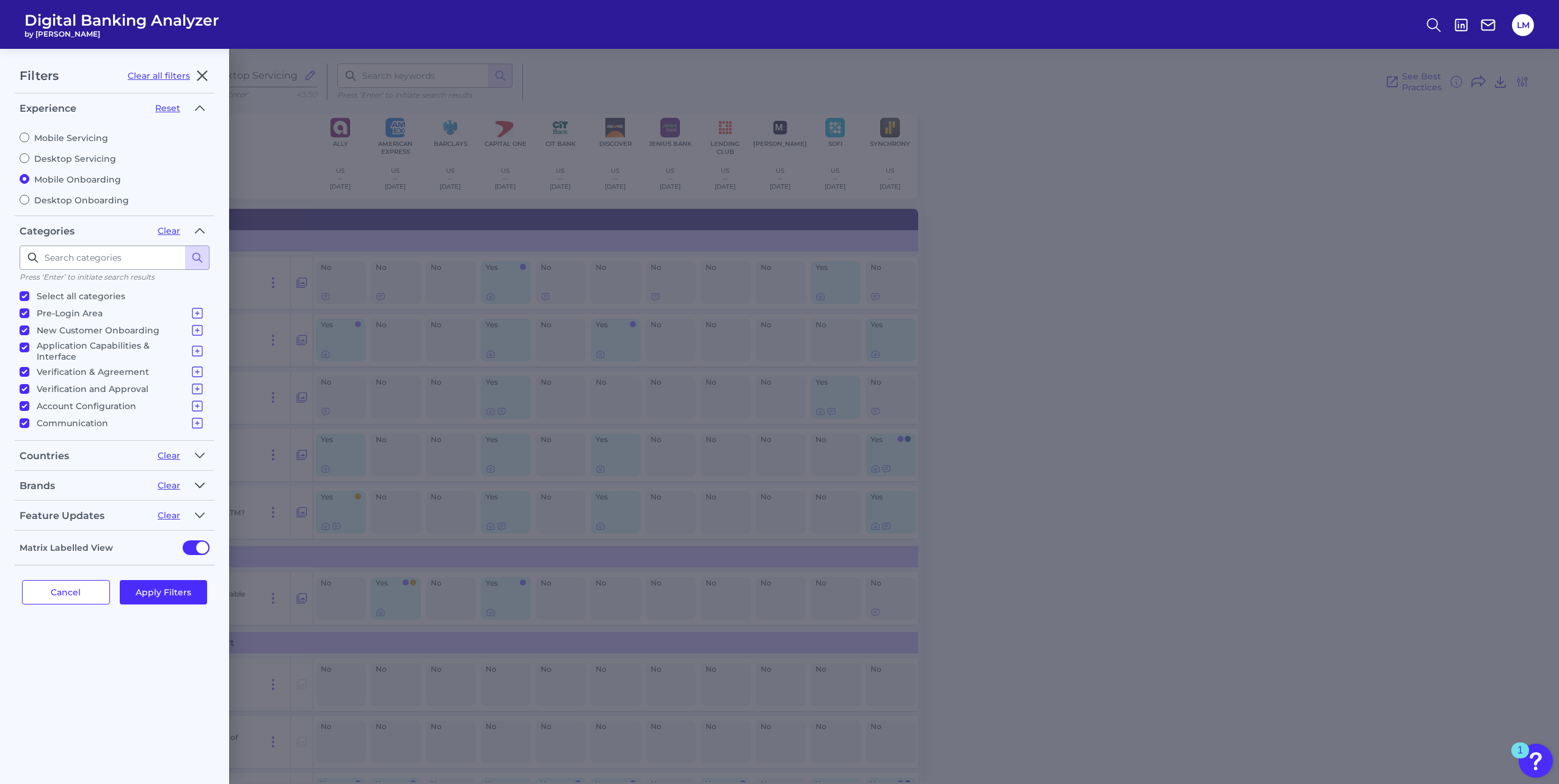
click at [199, 478] on icon "button" at bounding box center [199, 485] width 10 height 14
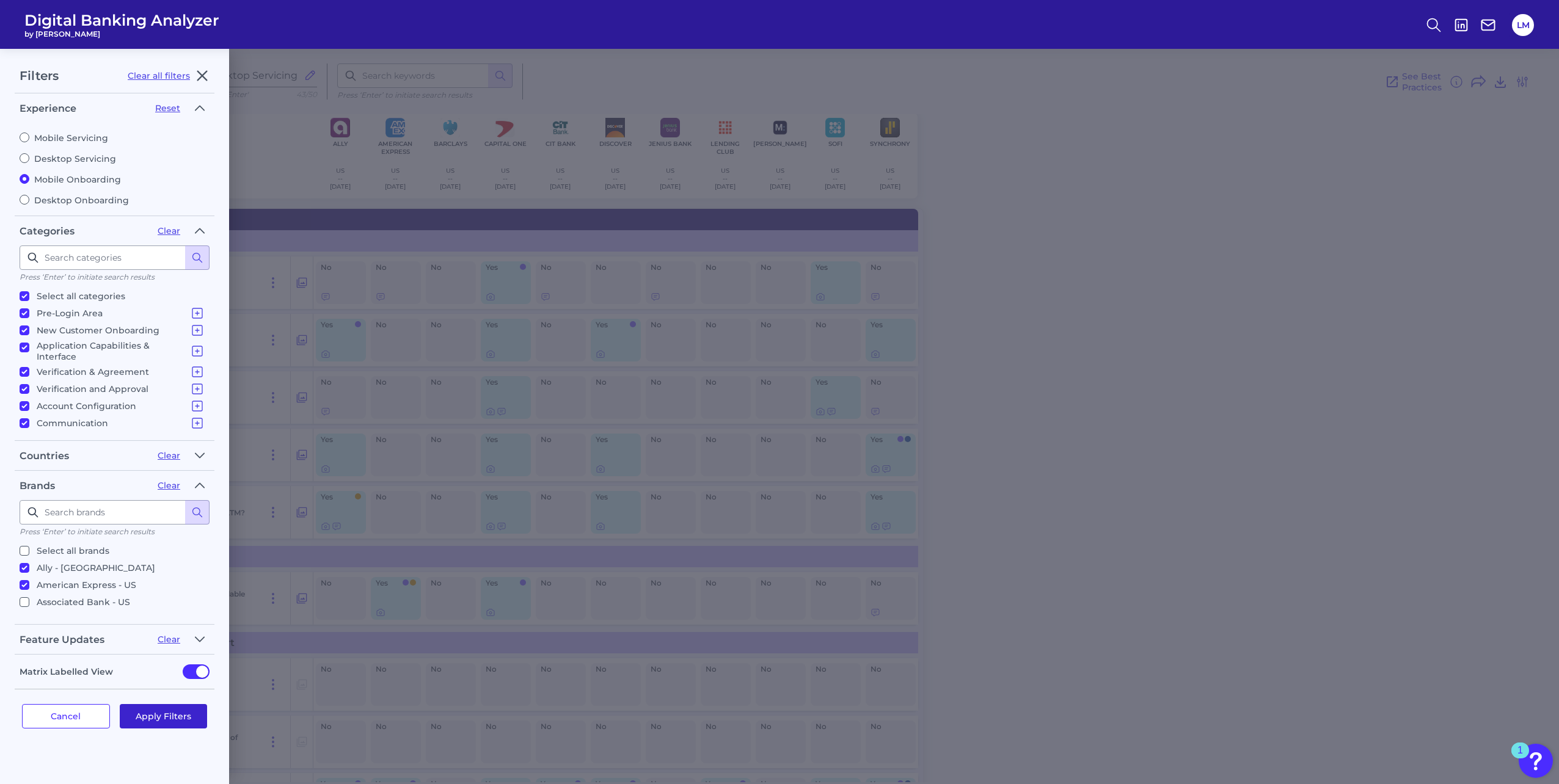
click at [139, 710] on button "Apply Filters" at bounding box center [163, 716] width 88 height 24
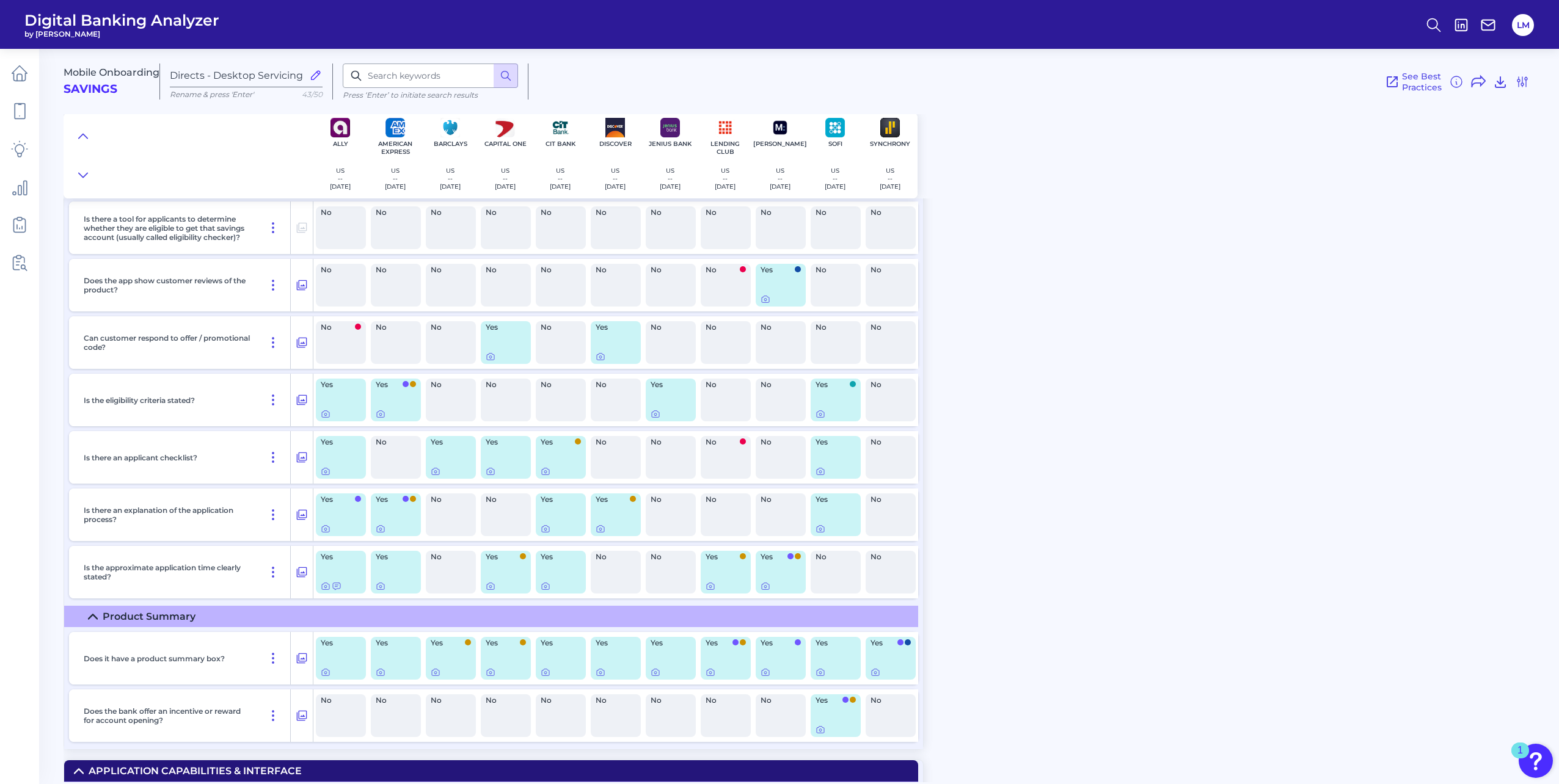
scroll to position [976, 0]
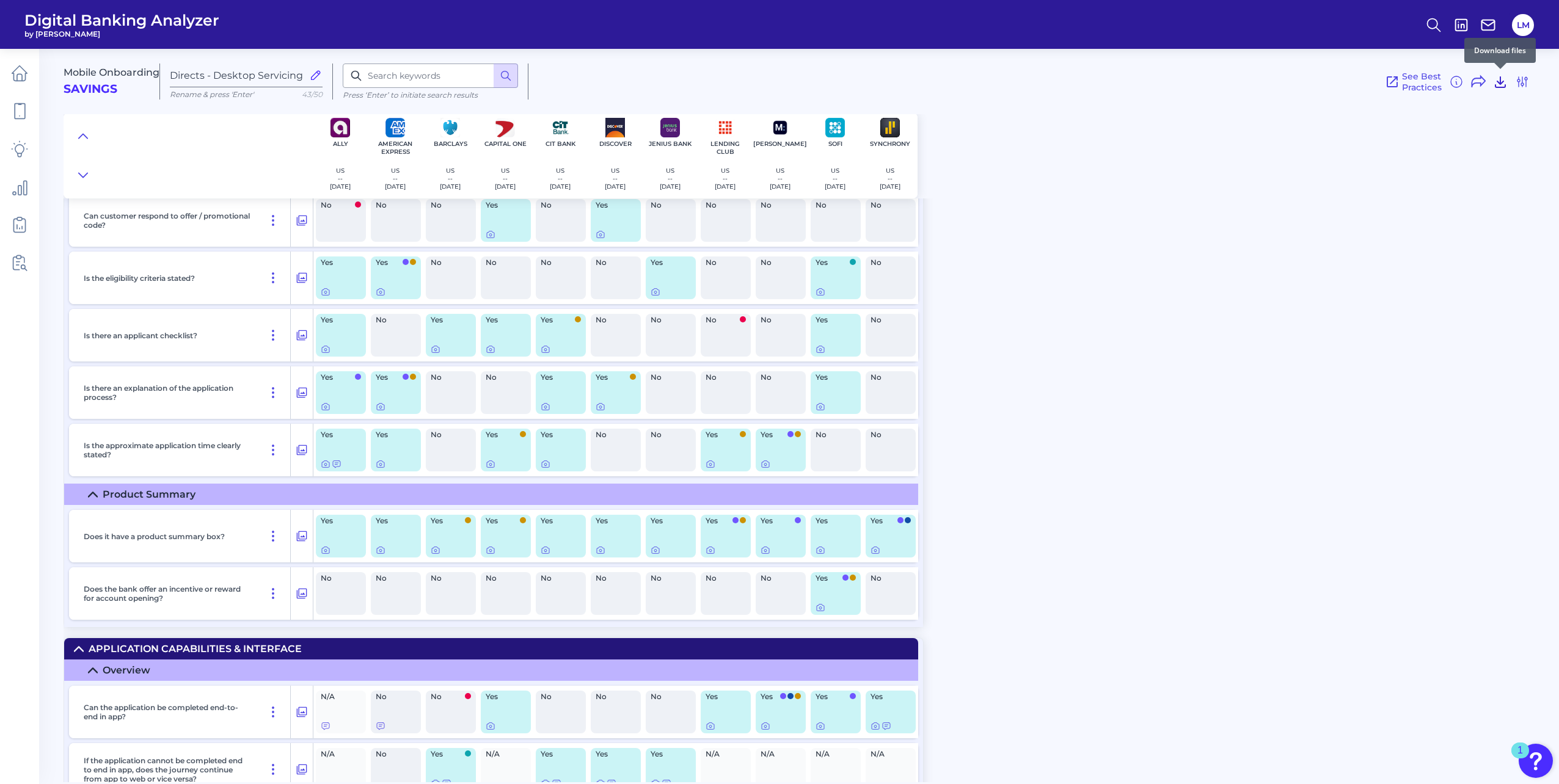
click at [1497, 86] on icon at bounding box center [1500, 82] width 10 height 11
click at [1494, 83] on icon at bounding box center [1500, 81] width 14 height 14
click at [271, 75] on input "Directs - Desktop Servicing [PHONE_NUMBER] LM" at bounding box center [236, 75] width 133 height 11
click at [250, 78] on input "Directs - Desktop Servicing [PHONE_NUMBER] LM" at bounding box center [236, 75] width 133 height 11
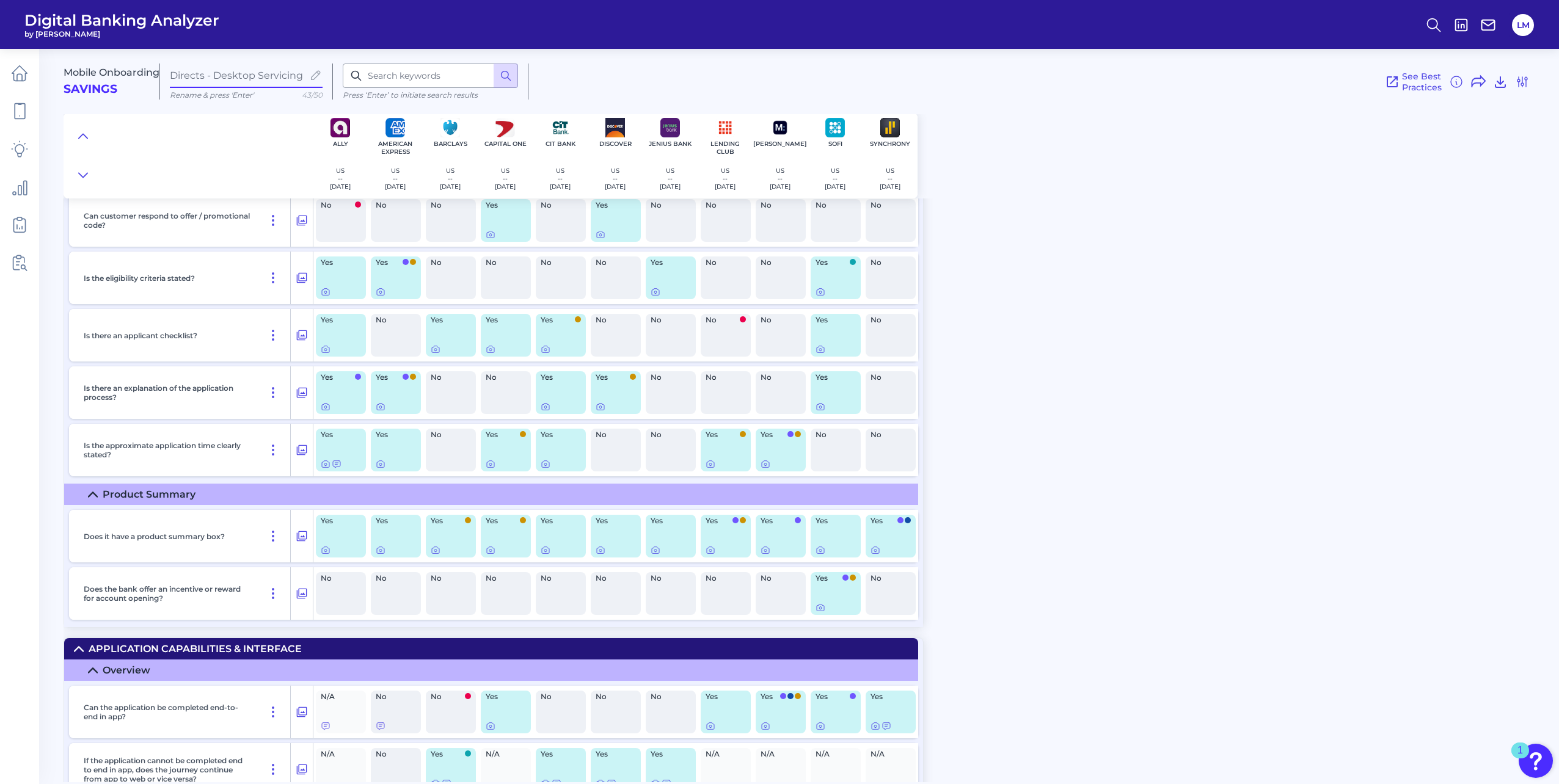
drag, startPoint x: 250, startPoint y: 78, endPoint x: 243, endPoint y: 78, distance: 7.0
click at [243, 78] on input "Directs - Desktop Servicing [PHONE_NUMBER] LM" at bounding box center [236, 75] width 133 height 11
type input "Directs - Mobile Onb [PHONE_NUMBER] LM"
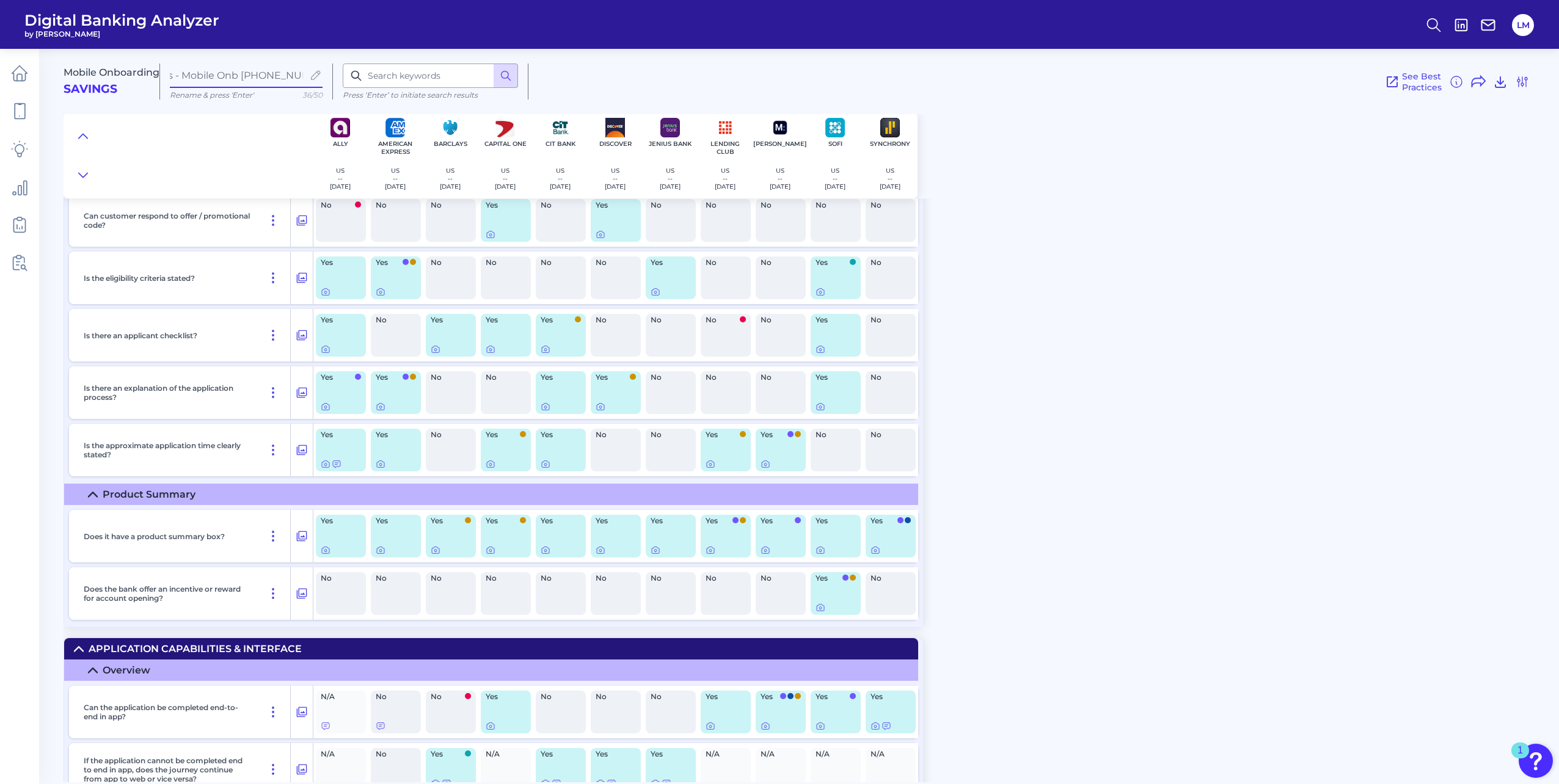
scroll to position [0, 0]
click at [1497, 81] on icon at bounding box center [1500, 82] width 10 height 11
drag, startPoint x: 1221, startPoint y: 320, endPoint x: 1284, endPoint y: 277, distance: 76.3
click at [1221, 320] on div "Mobile Onboarding Savings Directs - Mobile Onb [PHONE_NUMBER] LM Rename & press…" at bounding box center [811, 411] width 1495 height 743
click at [1523, 80] on icon at bounding box center [1521, 81] width 14 height 14
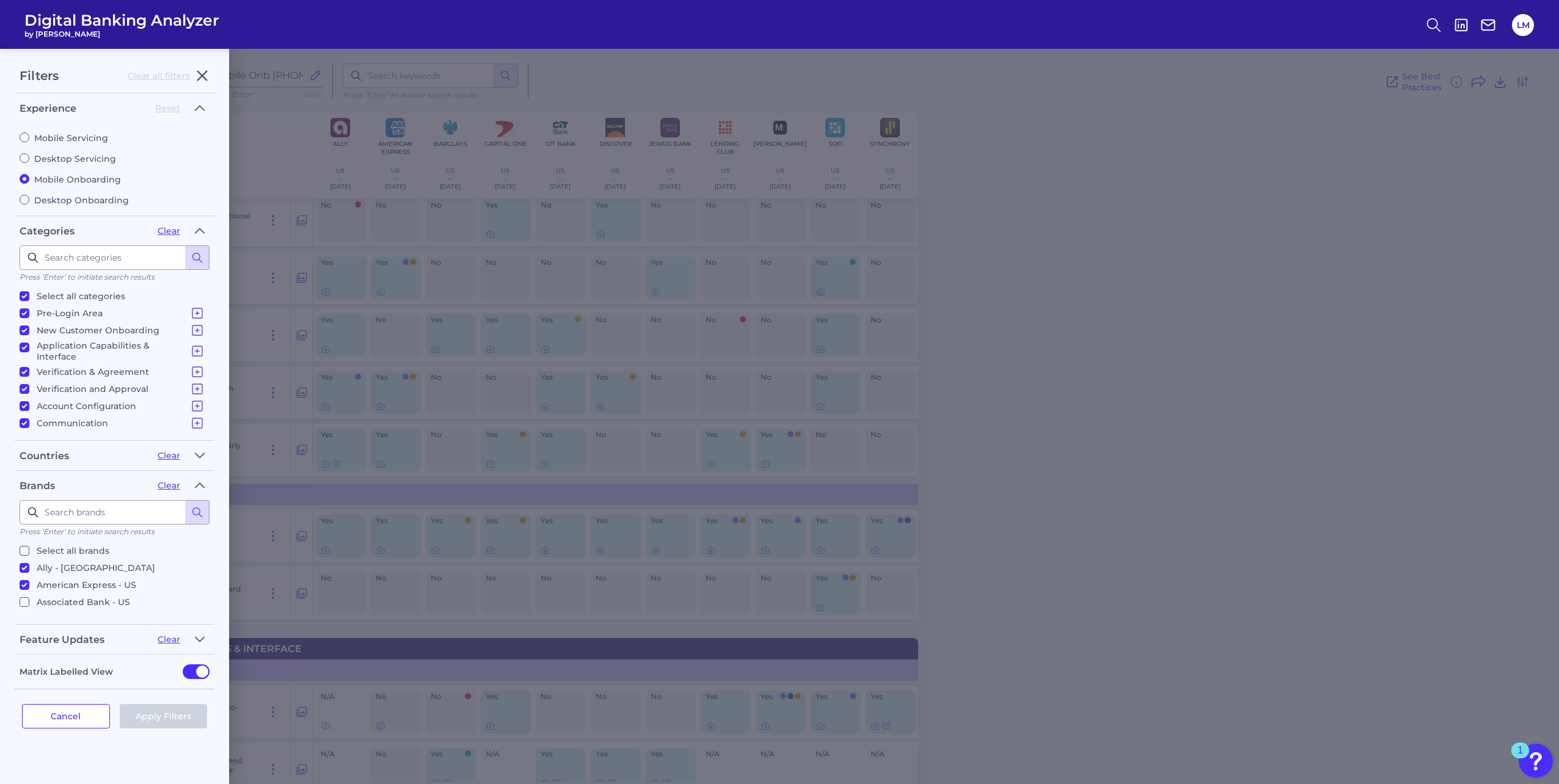
click at [92, 195] on label "Desktop Onboarding" at bounding box center [114, 200] width 190 height 11
click at [29, 195] on input "Desktop Onboarding" at bounding box center [24, 199] width 10 height 10
radio input "true"
radio input "false"
